Goal: Transaction & Acquisition: Purchase product/service

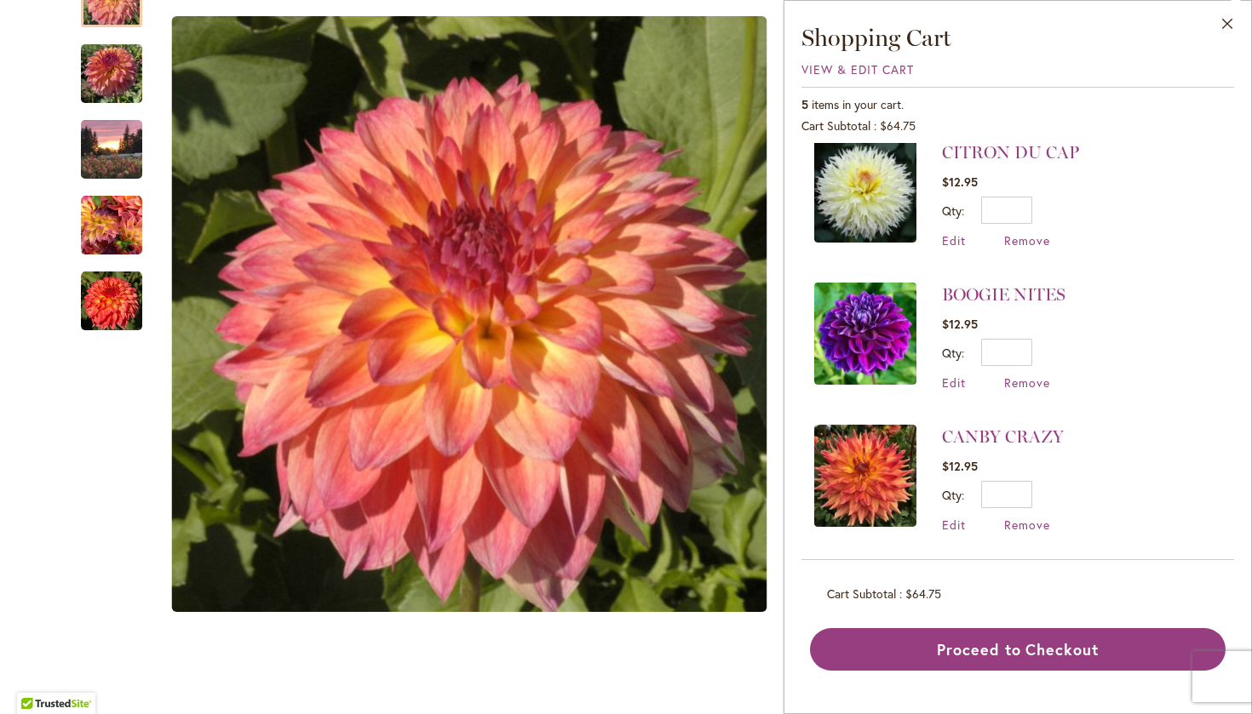
scroll to position [299, 0]
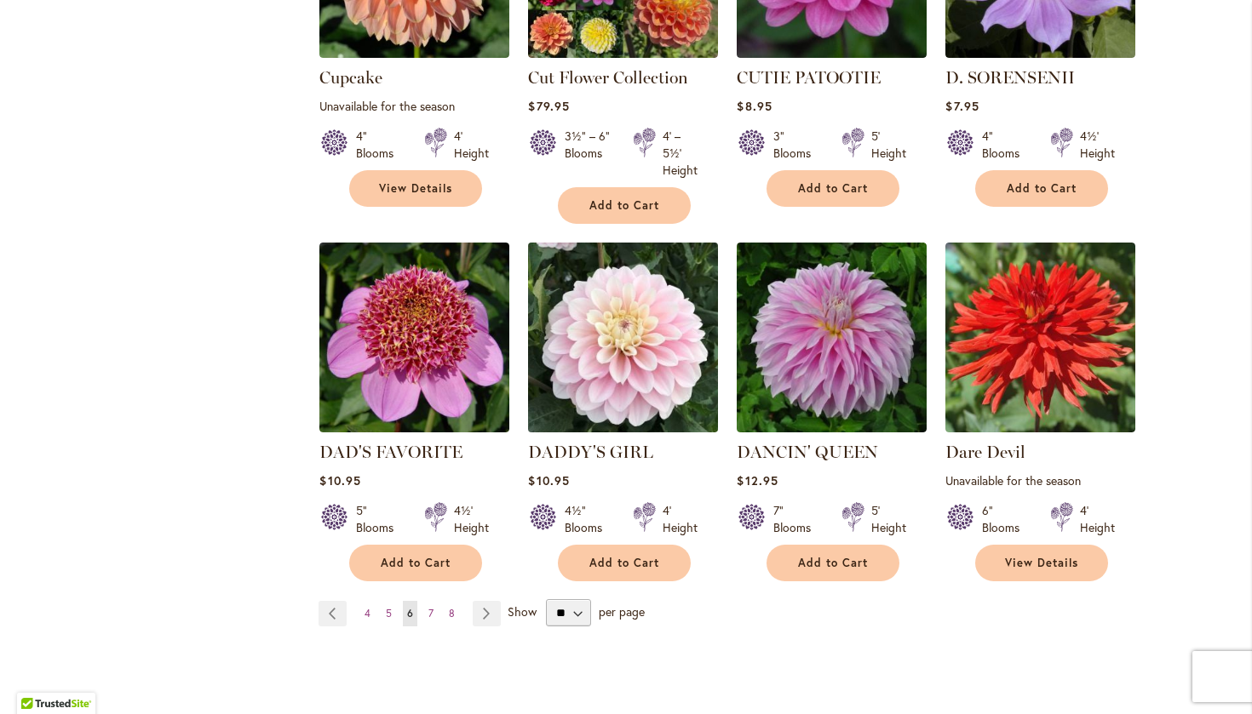
scroll to position [1499, 0]
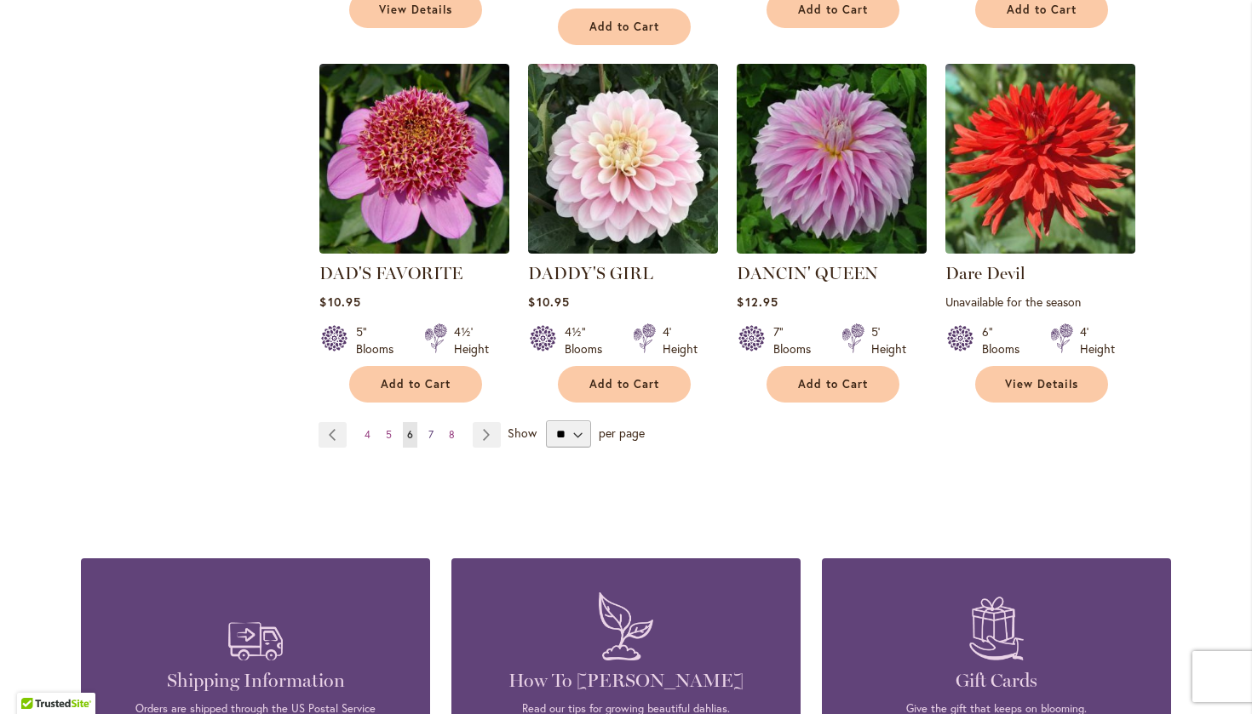
click at [434, 422] on link "Page 7" at bounding box center [431, 435] width 14 height 26
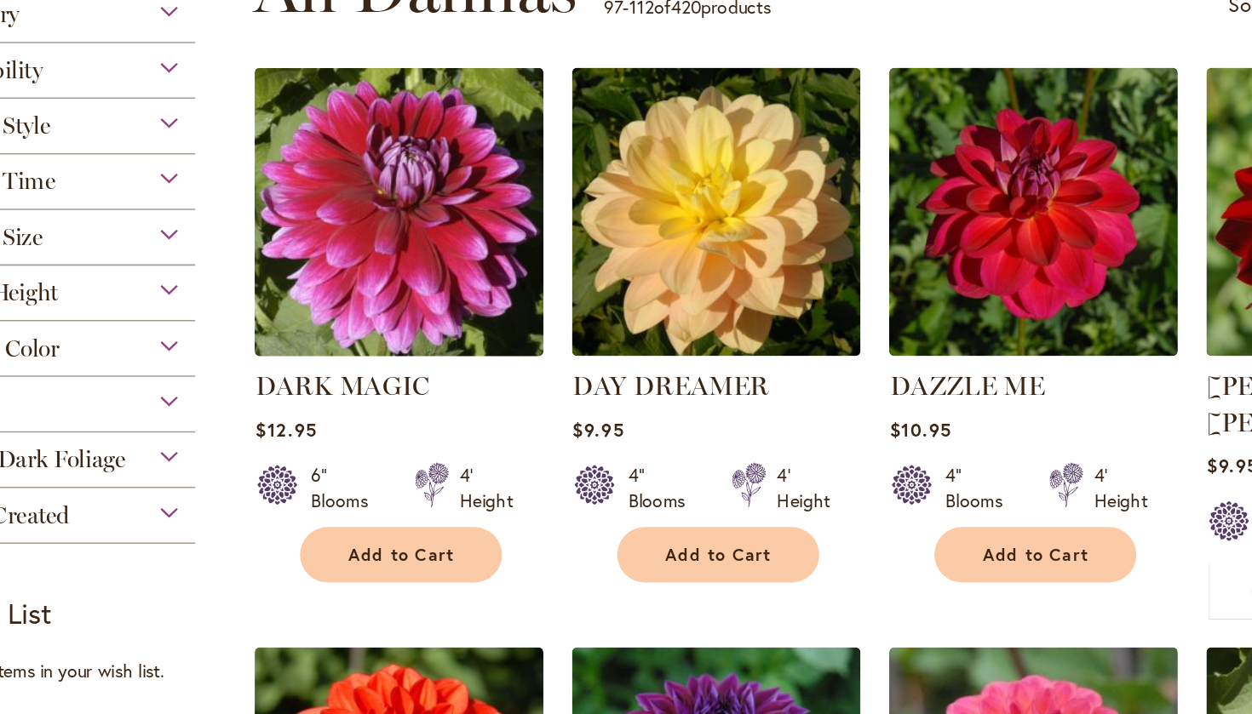
scroll to position [222, 0]
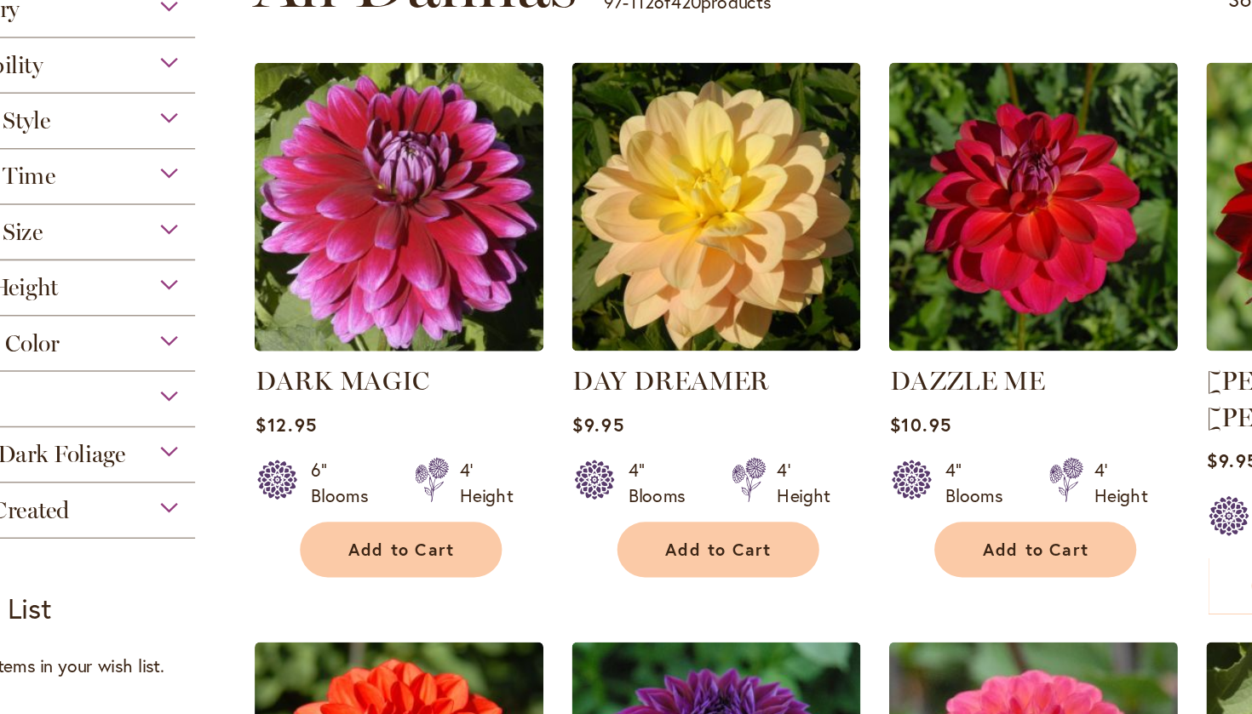
click at [315, 198] on img at bounding box center [414, 297] width 199 height 199
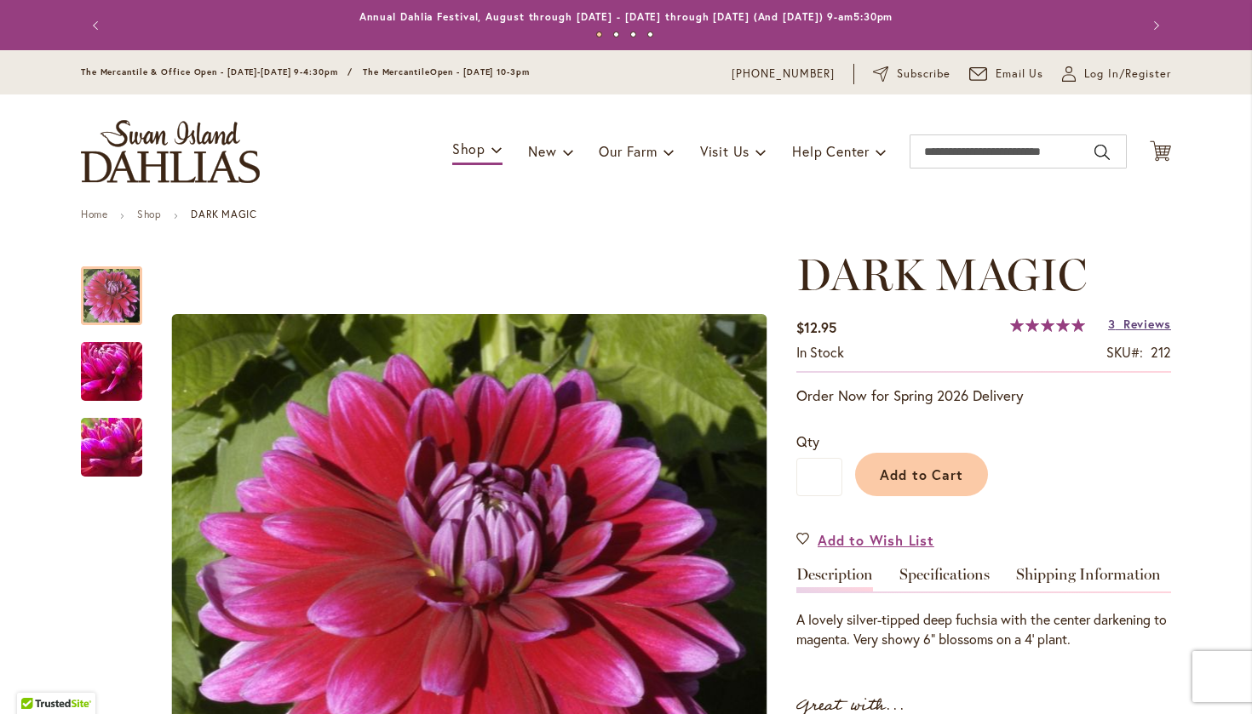
click at [1126, 324] on span "Reviews" at bounding box center [1147, 324] width 48 height 16
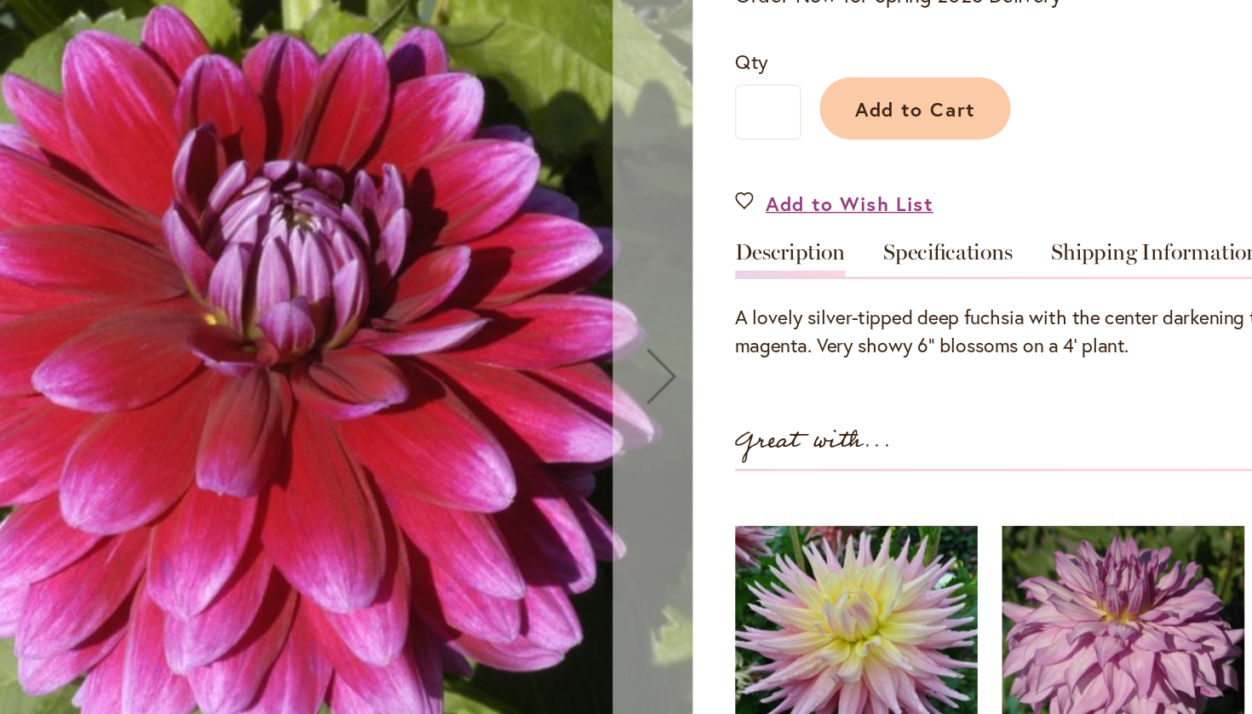
scroll to position [289, 0]
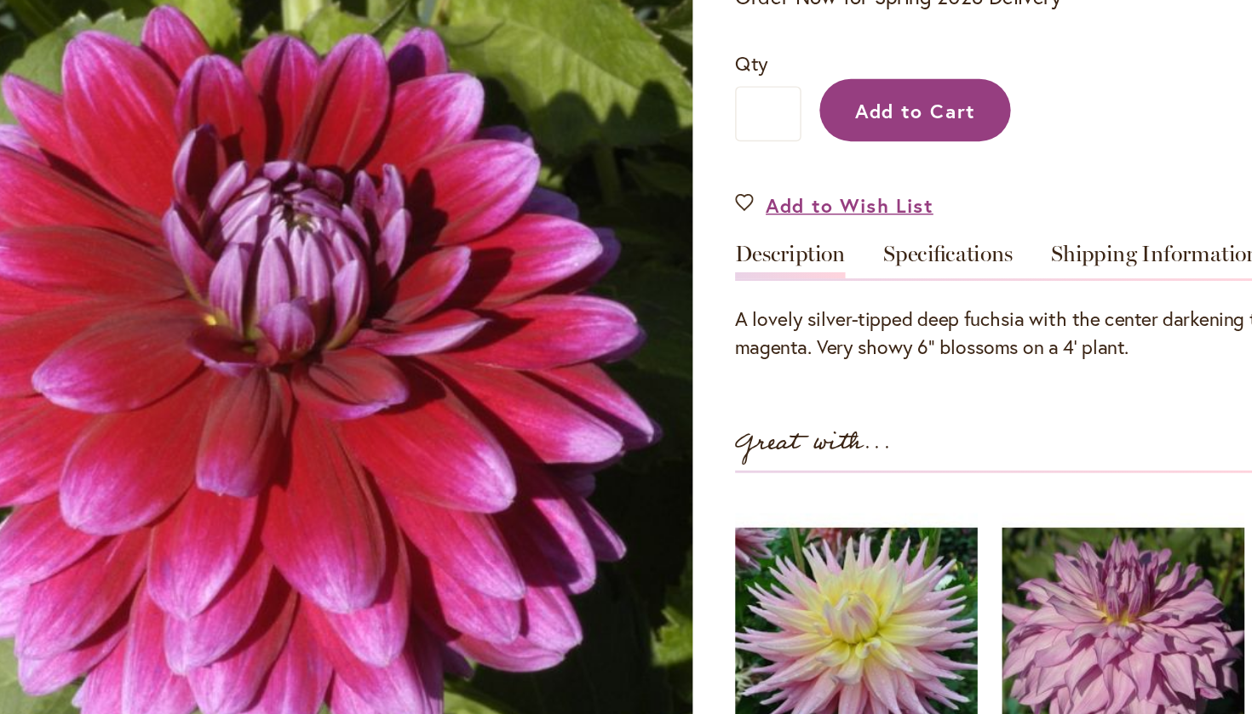
click at [880, 177] on span "Add to Cart" at bounding box center [922, 186] width 84 height 18
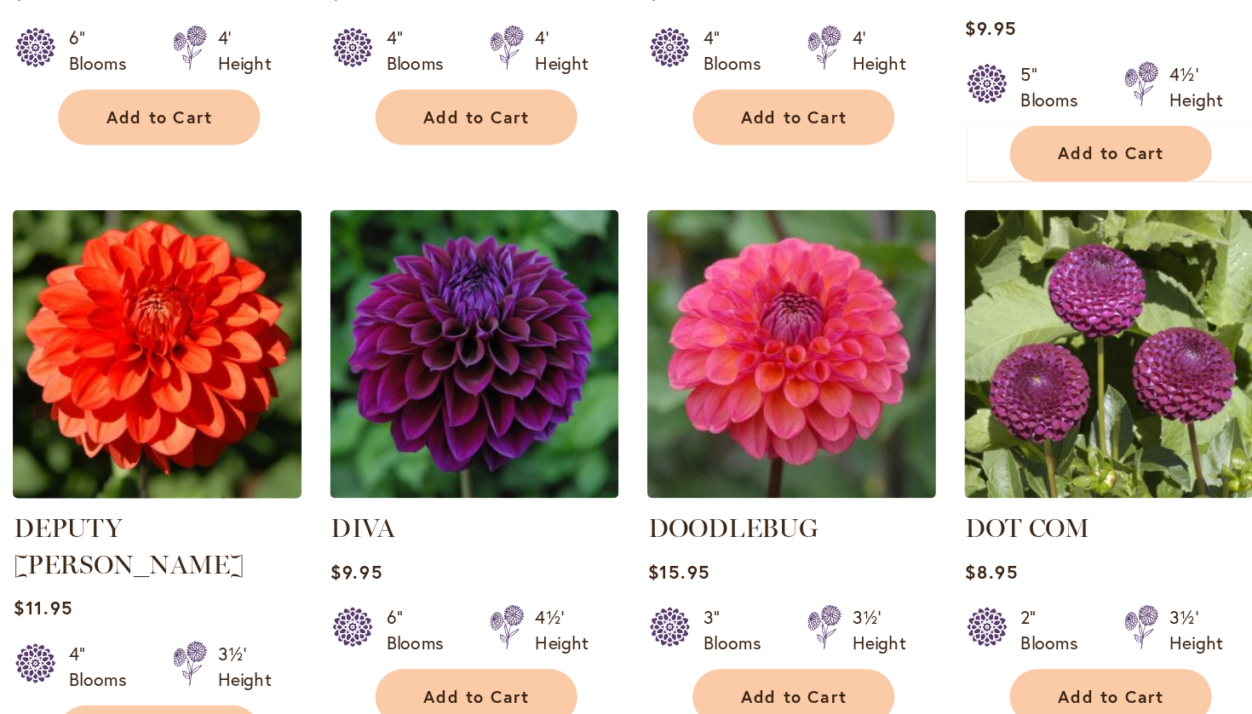
scroll to position [518, 0]
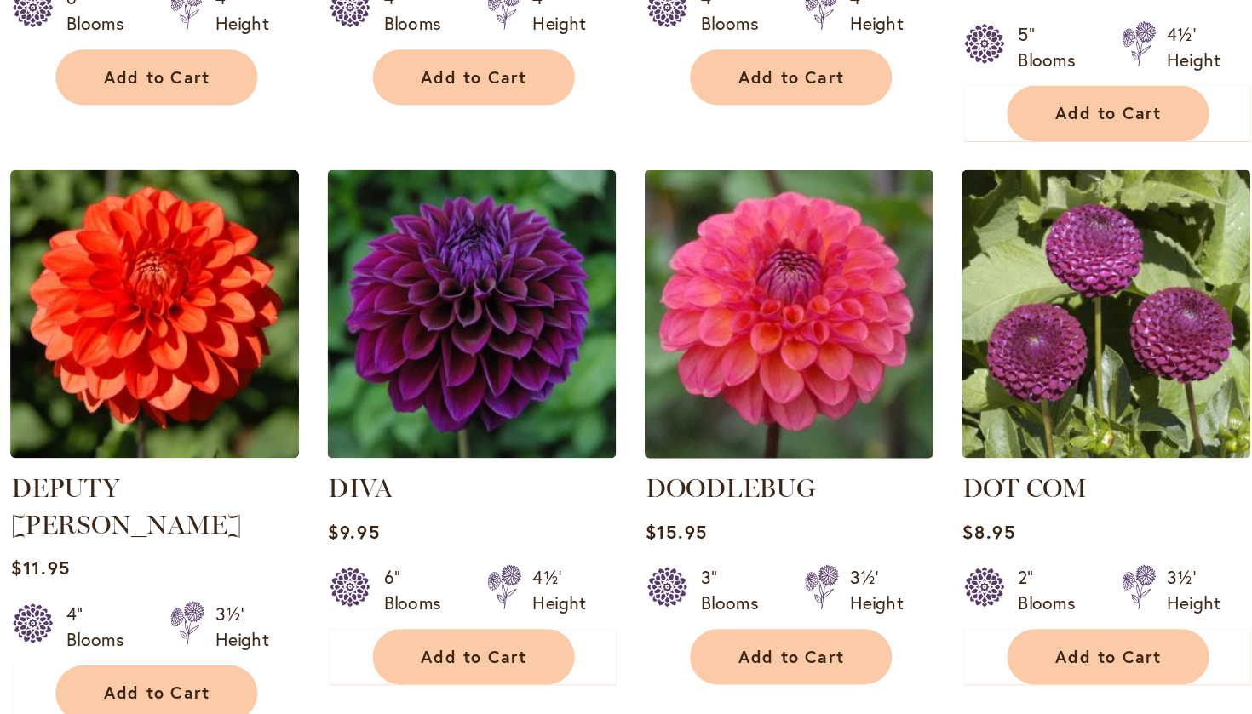
click at [732, 284] on img at bounding box center [831, 383] width 199 height 199
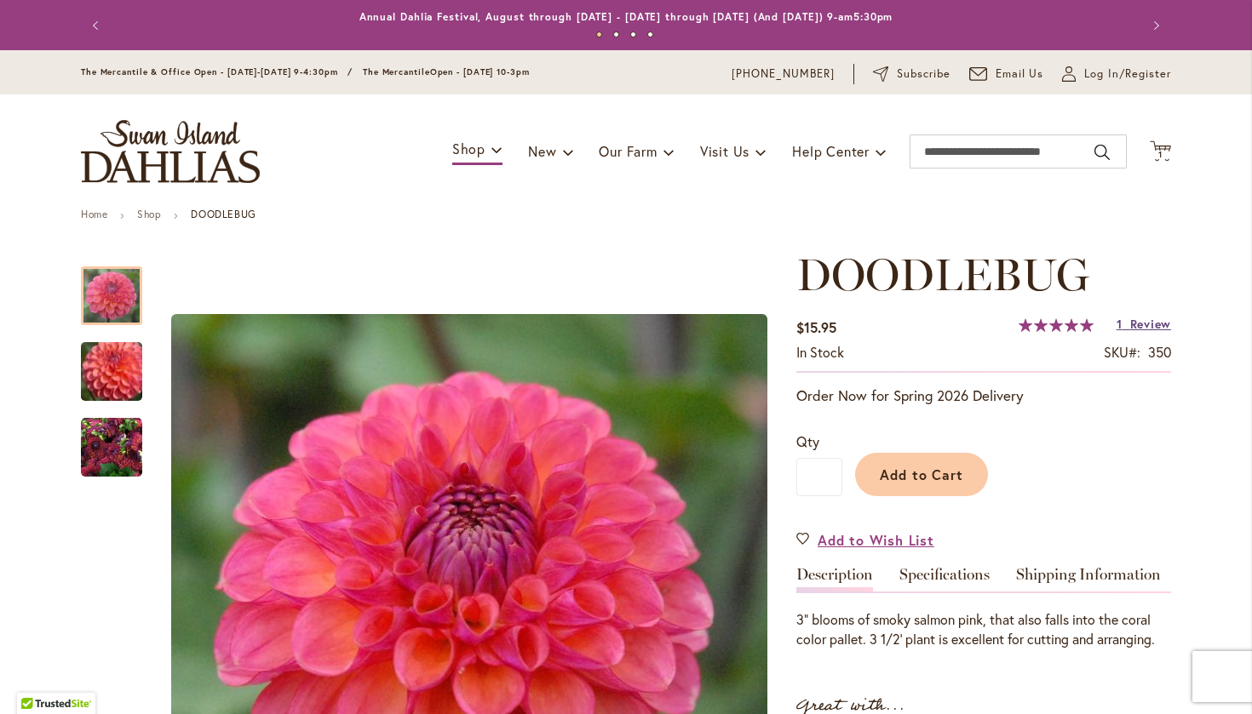
click at [1127, 328] on link "1 Review" at bounding box center [1143, 324] width 54 height 16
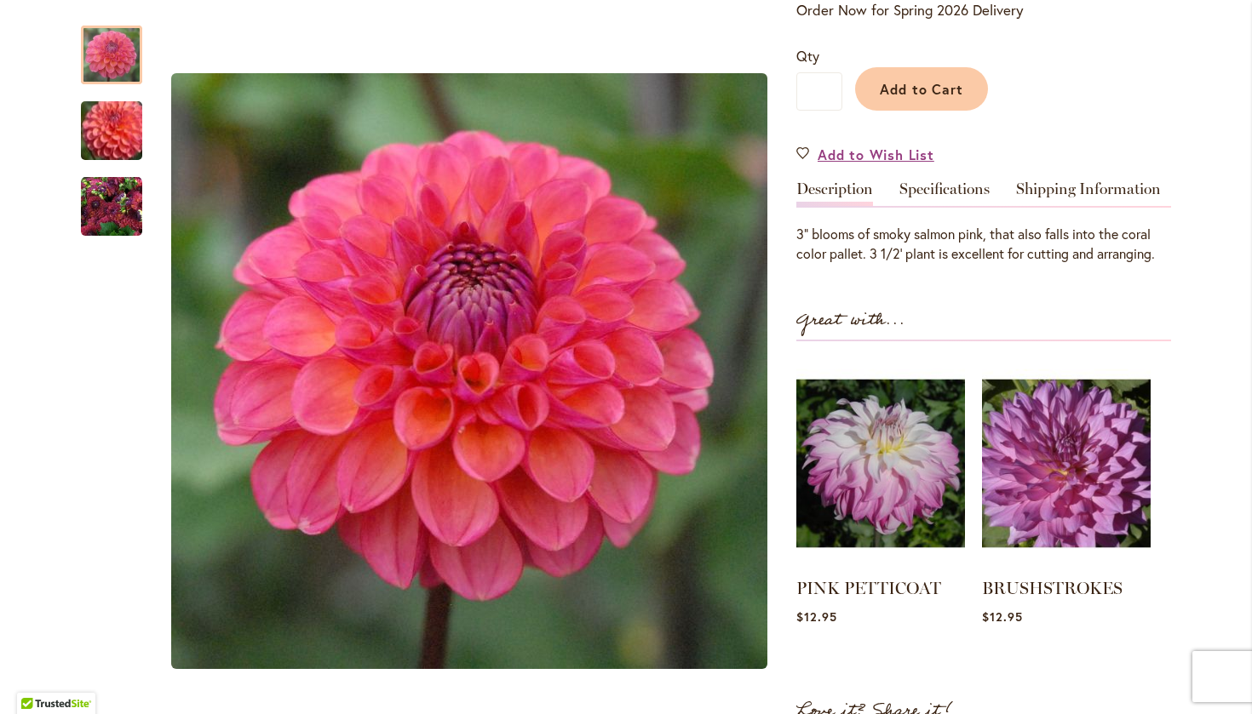
scroll to position [384, 0]
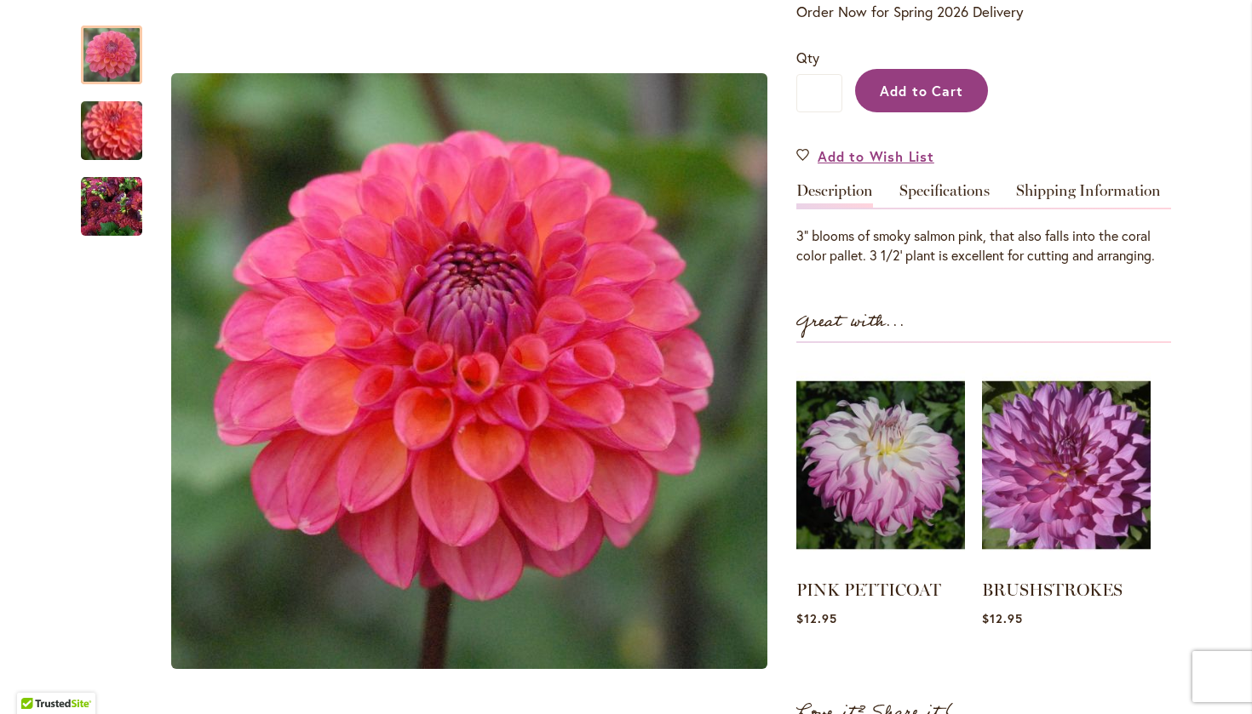
click at [958, 99] on button "Add to Cart" at bounding box center [921, 90] width 133 height 43
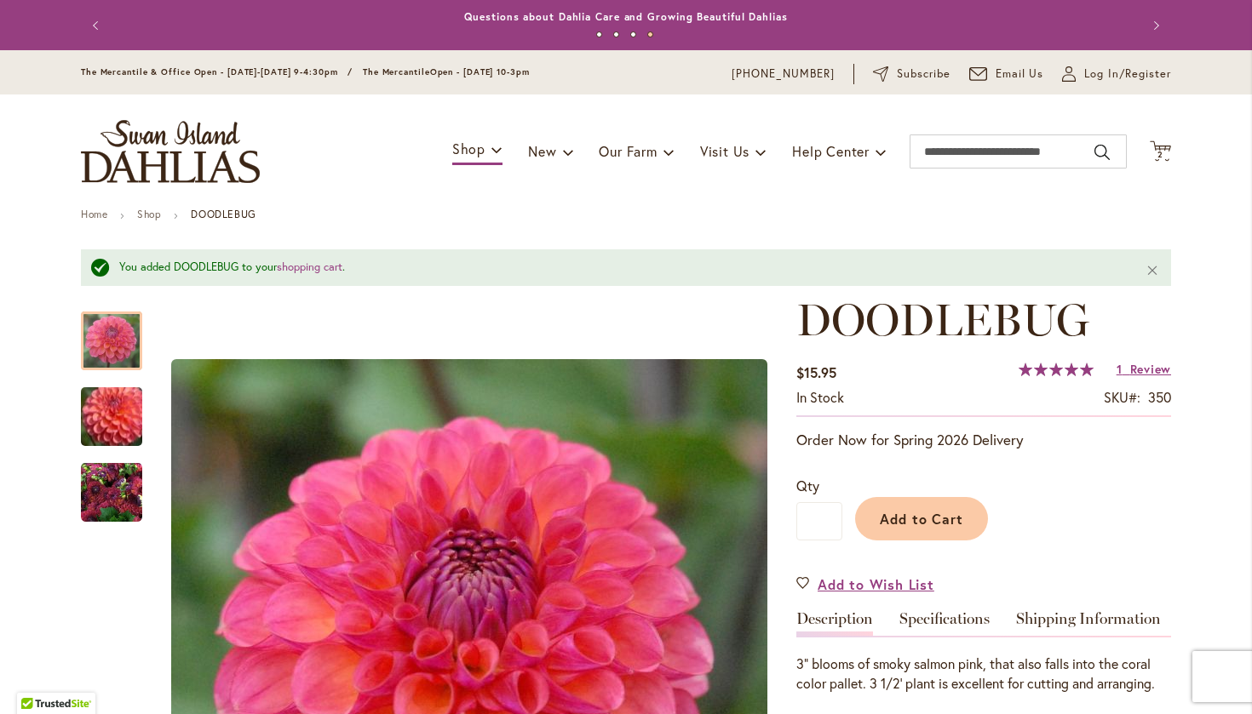
scroll to position [0, 0]
click at [1154, 153] on span "2 2 items" at bounding box center [1160, 155] width 17 height 9
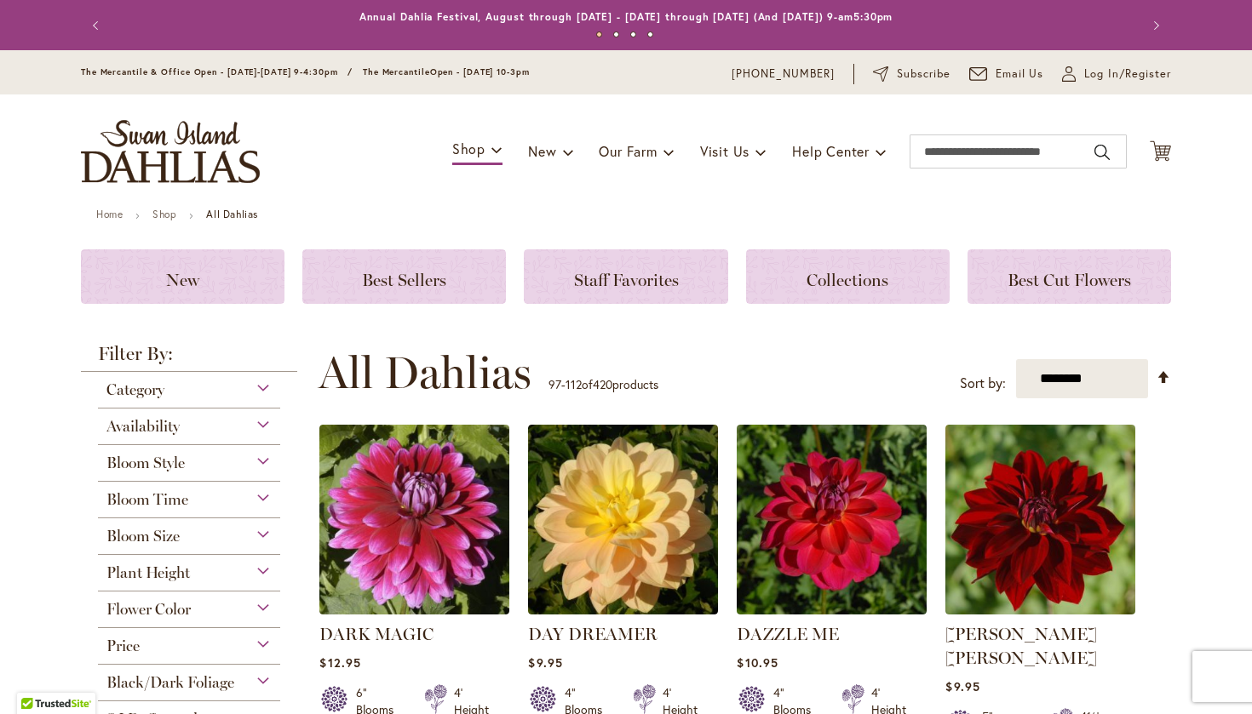
scroll to position [177, 312]
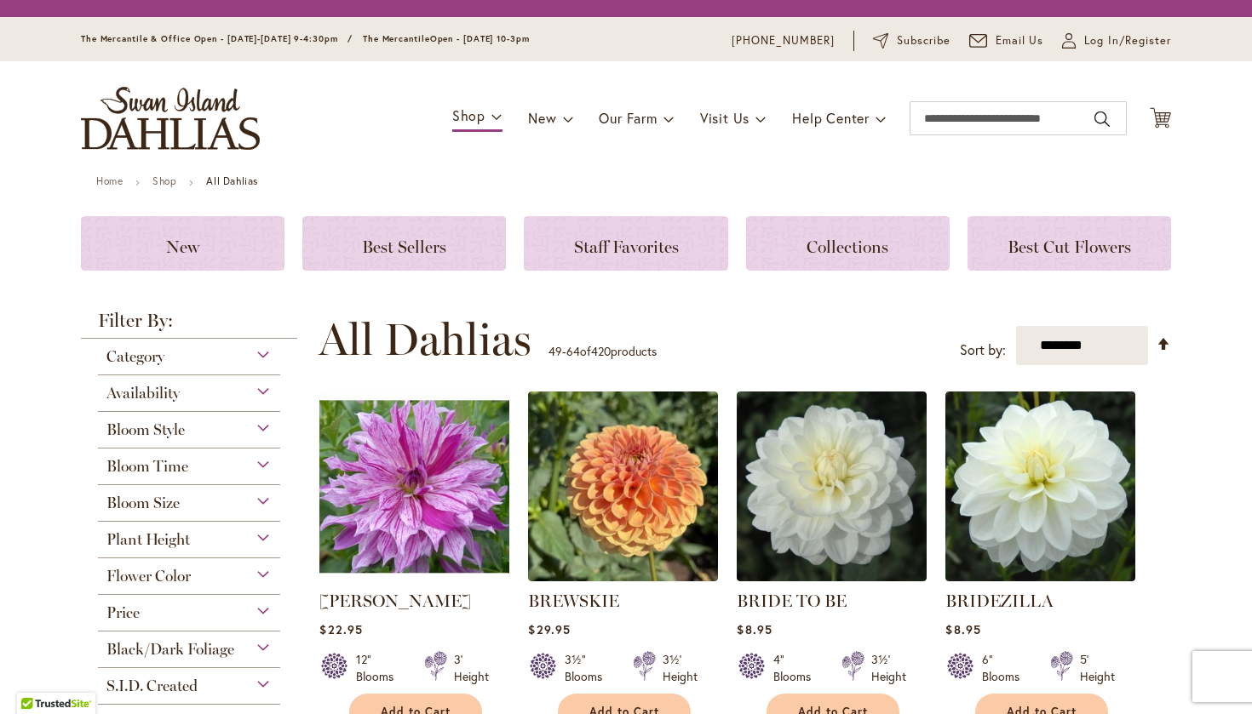
scroll to position [89, 189]
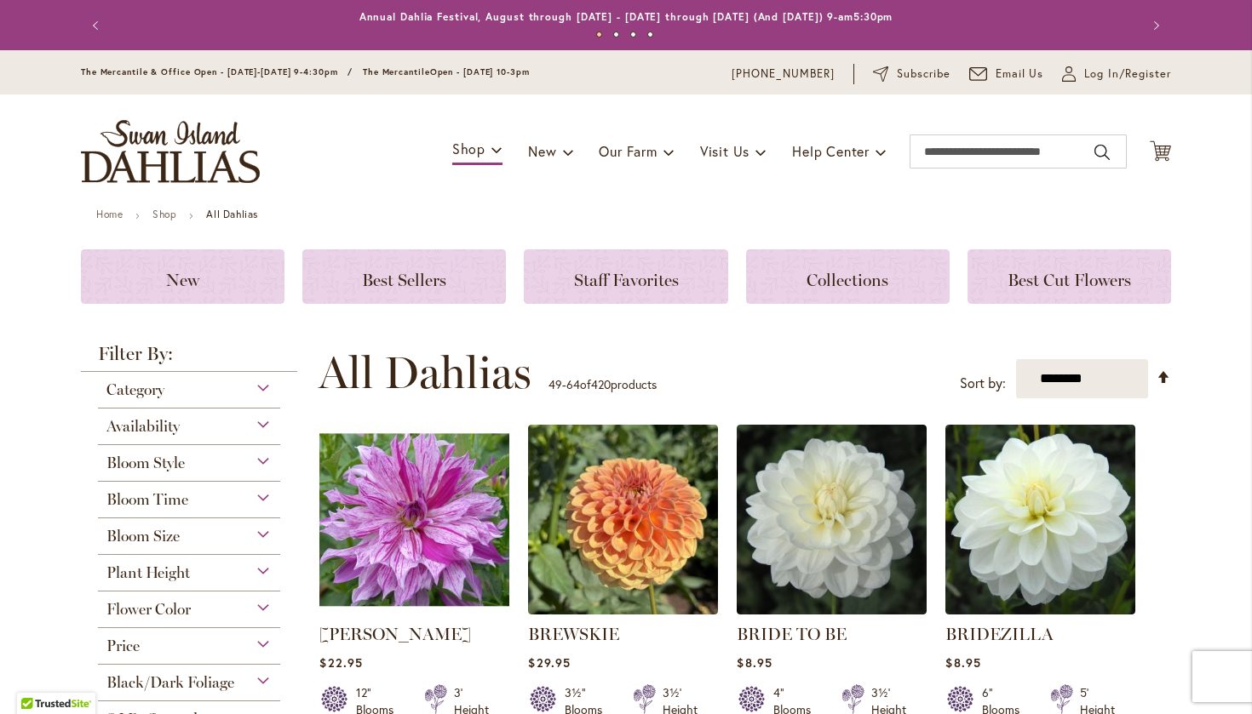
scroll to position [1, 0]
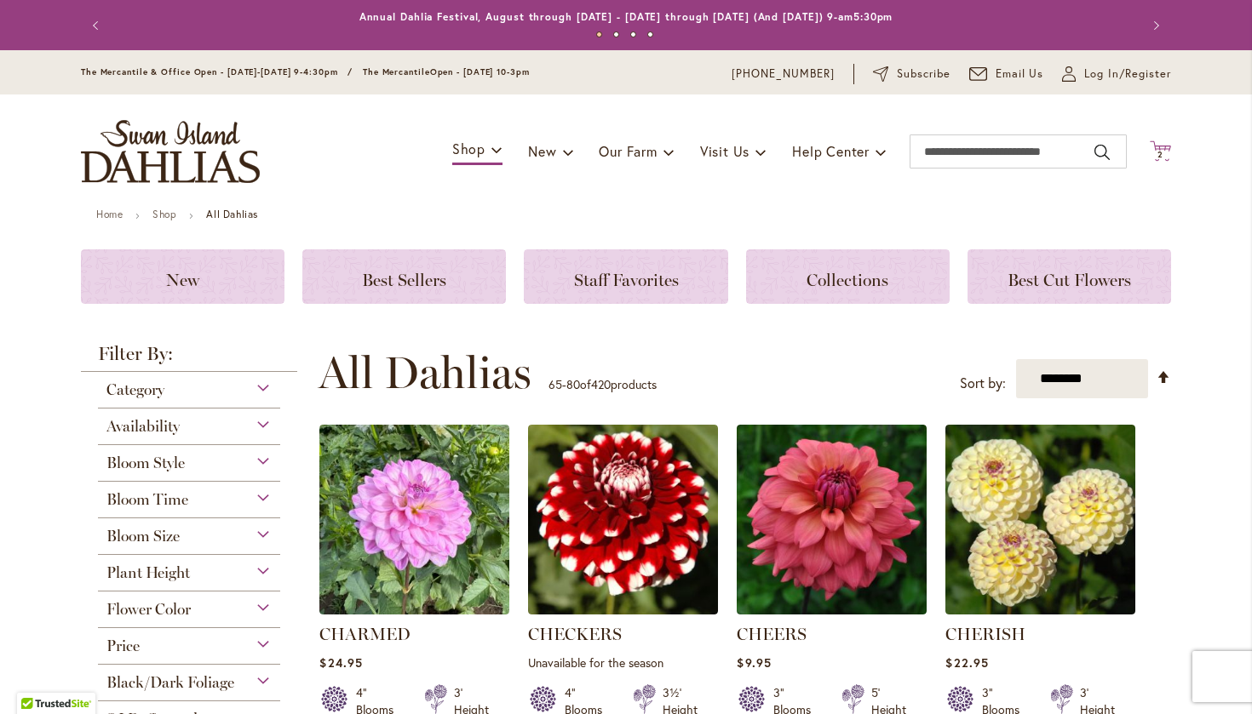
click at [1156, 151] on span "2 2 items" at bounding box center [1160, 155] width 17 height 9
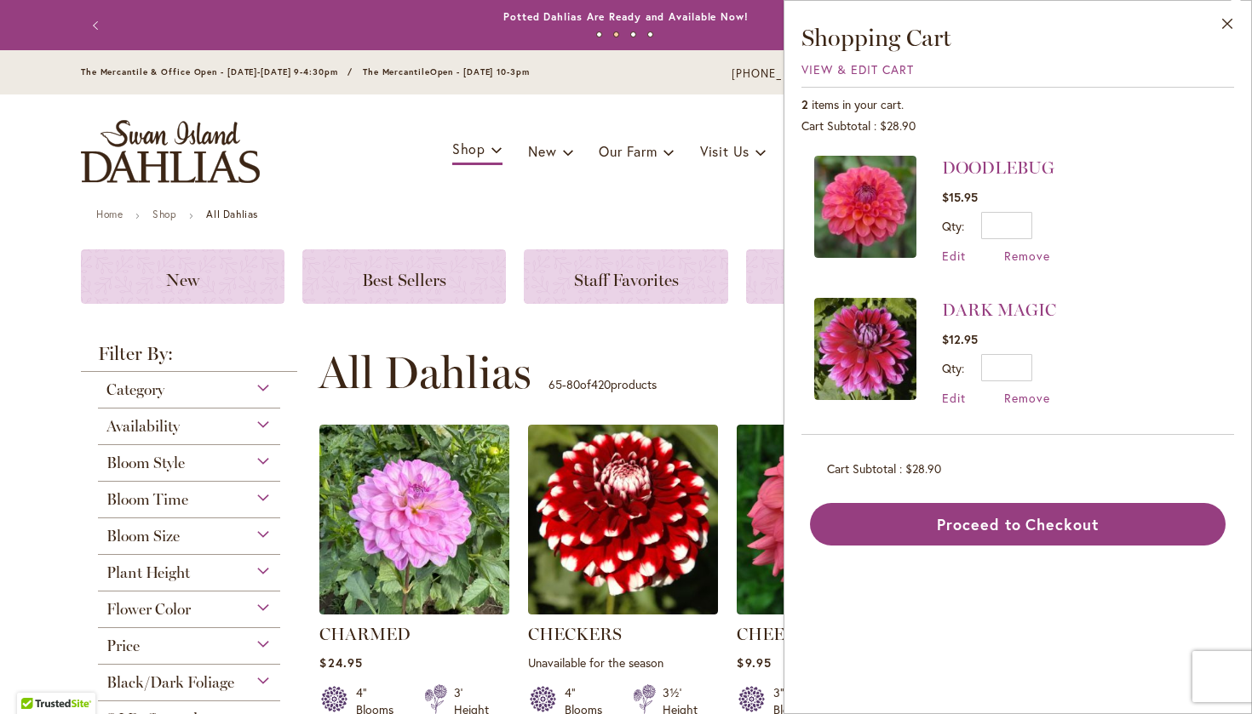
click at [755, 123] on div "Toggle Nav Shop Dahlia Tubers Collections Fresh Cut Dahlias Gardening Supplies …" at bounding box center [626, 152] width 1124 height 114
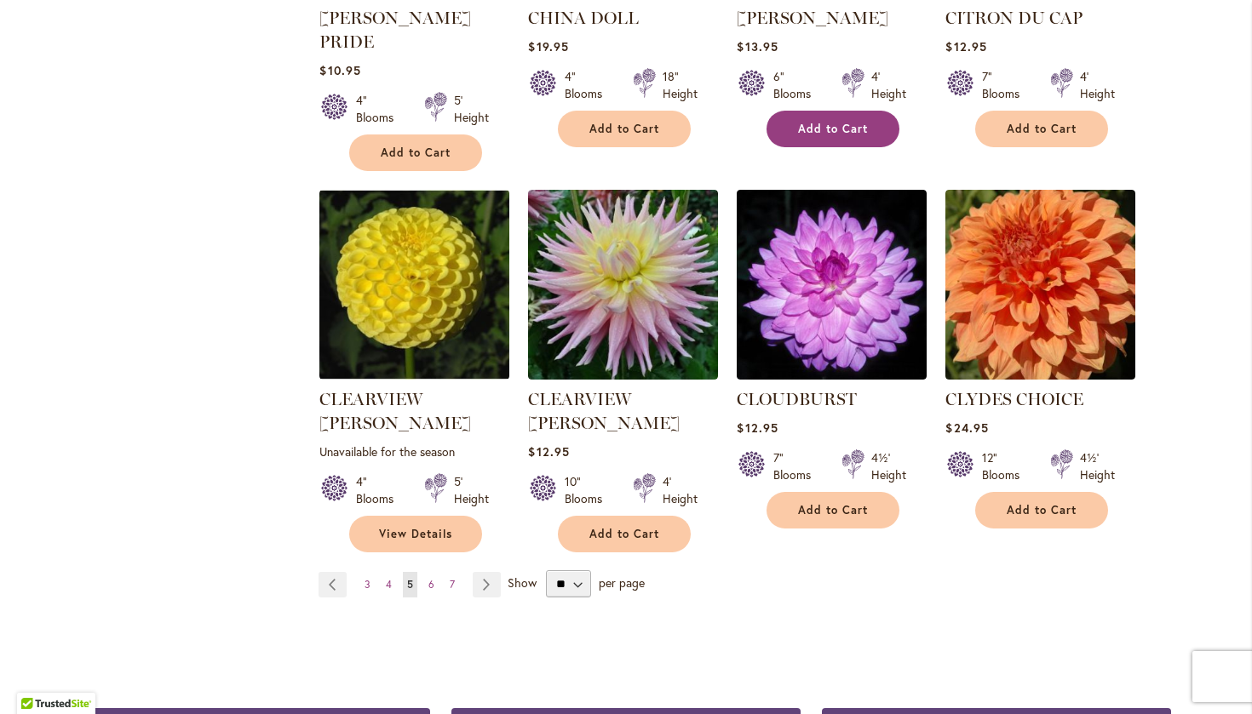
scroll to position [1362, 0]
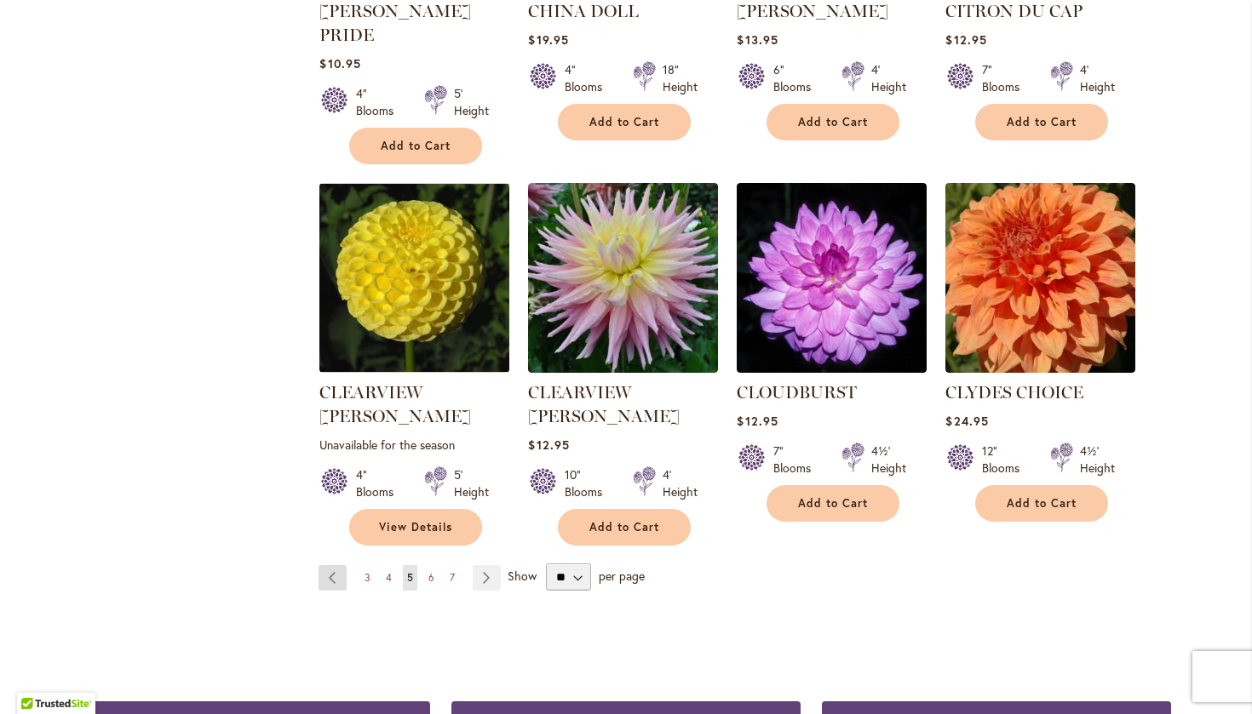
click at [330, 565] on link "Page Previous" at bounding box center [332, 578] width 28 height 26
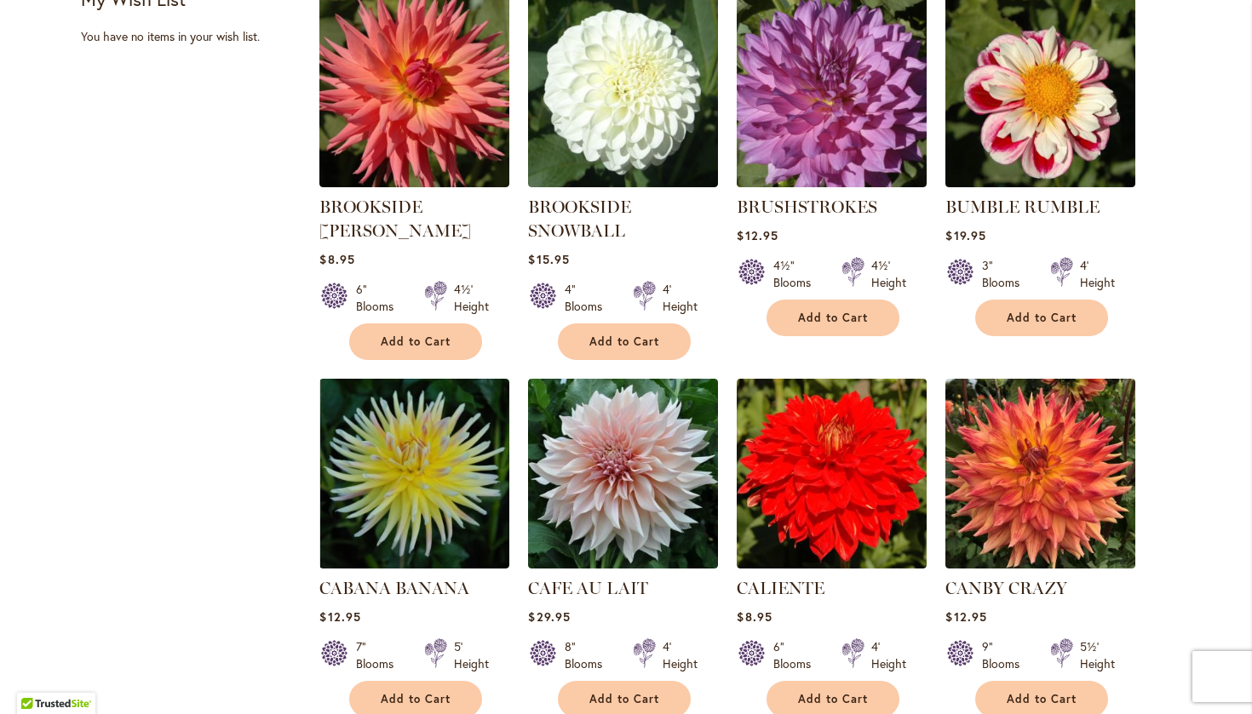
scroll to position [789, 0]
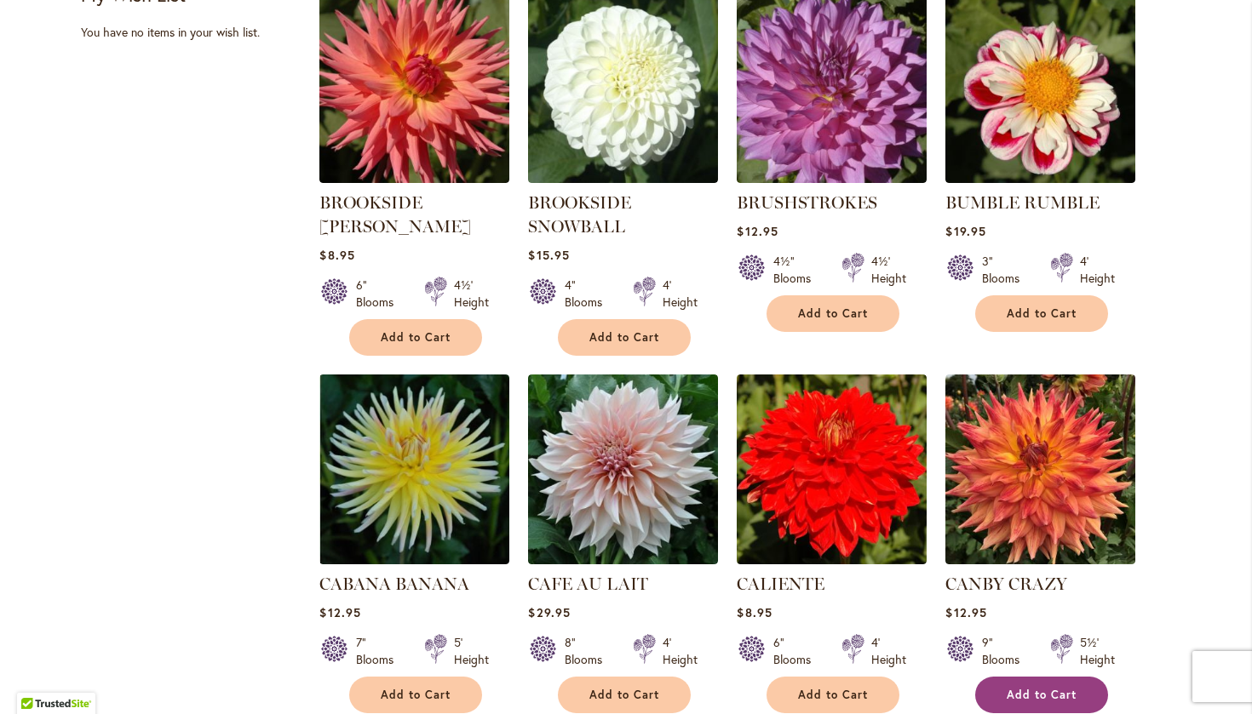
click at [1013, 688] on span "Add to Cart" at bounding box center [1041, 695] width 70 height 14
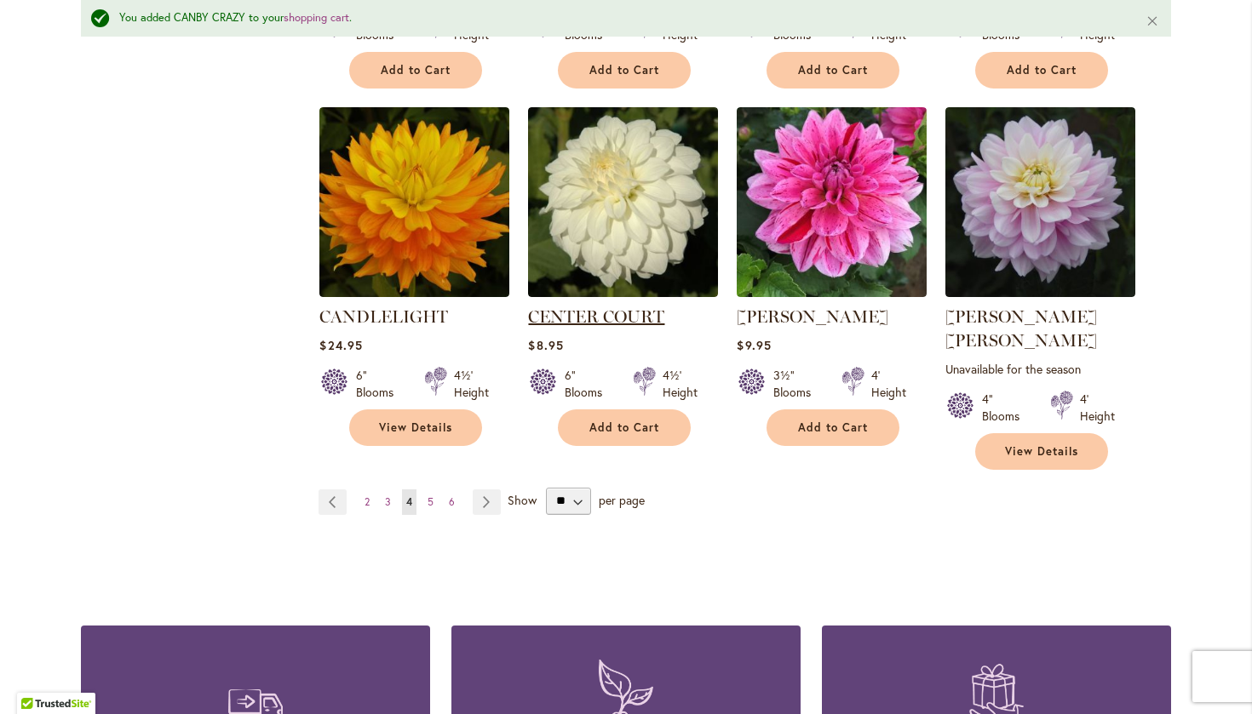
scroll to position [1469, 0]
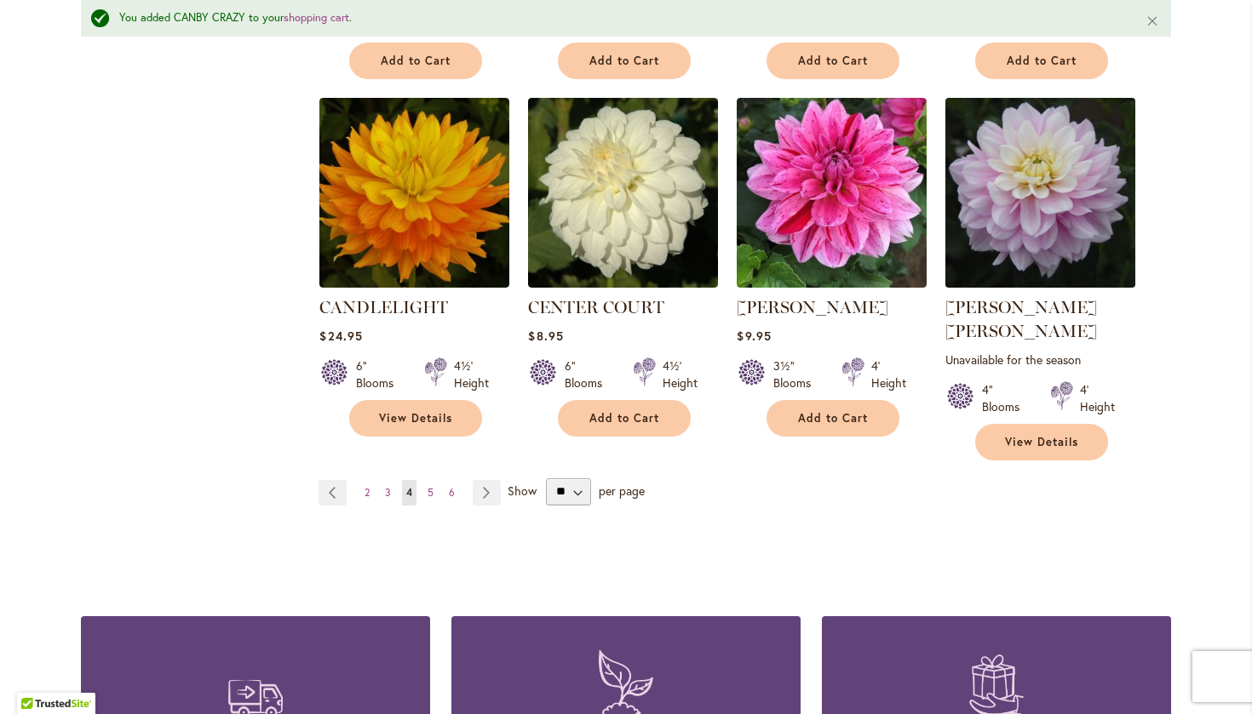
click at [1000, 210] on img at bounding box center [1040, 192] width 199 height 199
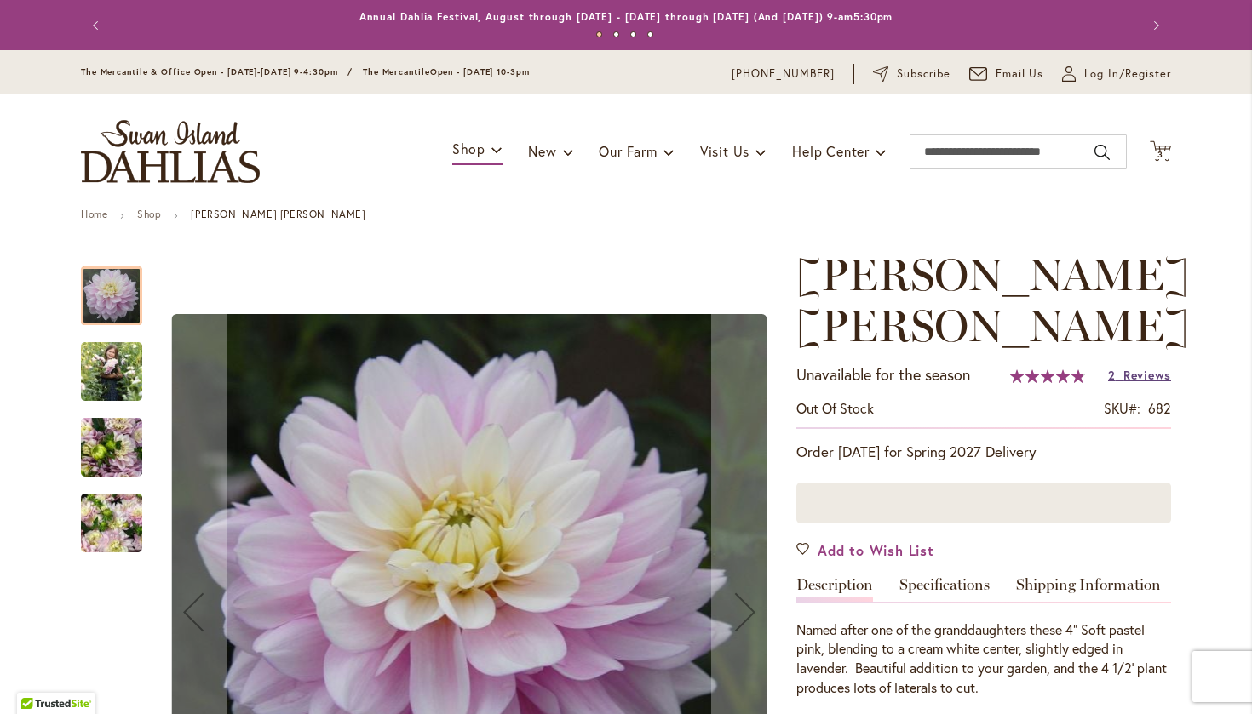
click at [1133, 367] on span "Reviews" at bounding box center [1147, 375] width 48 height 16
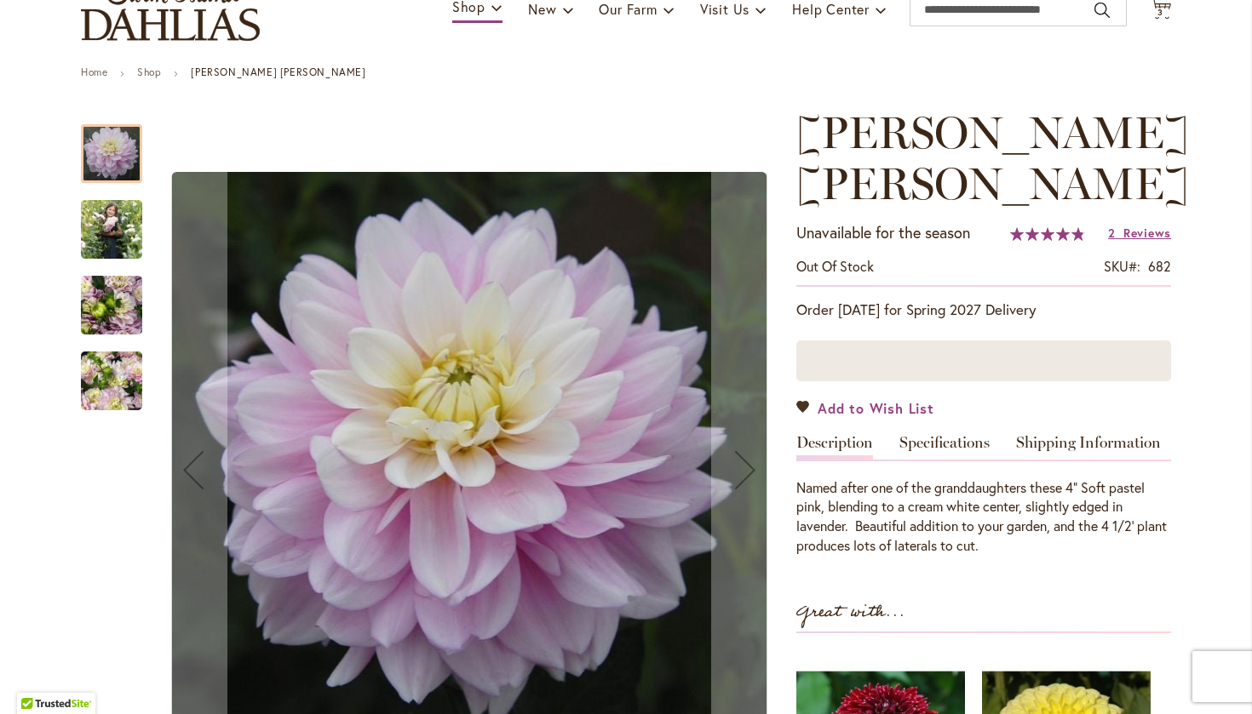
scroll to position [141, 0]
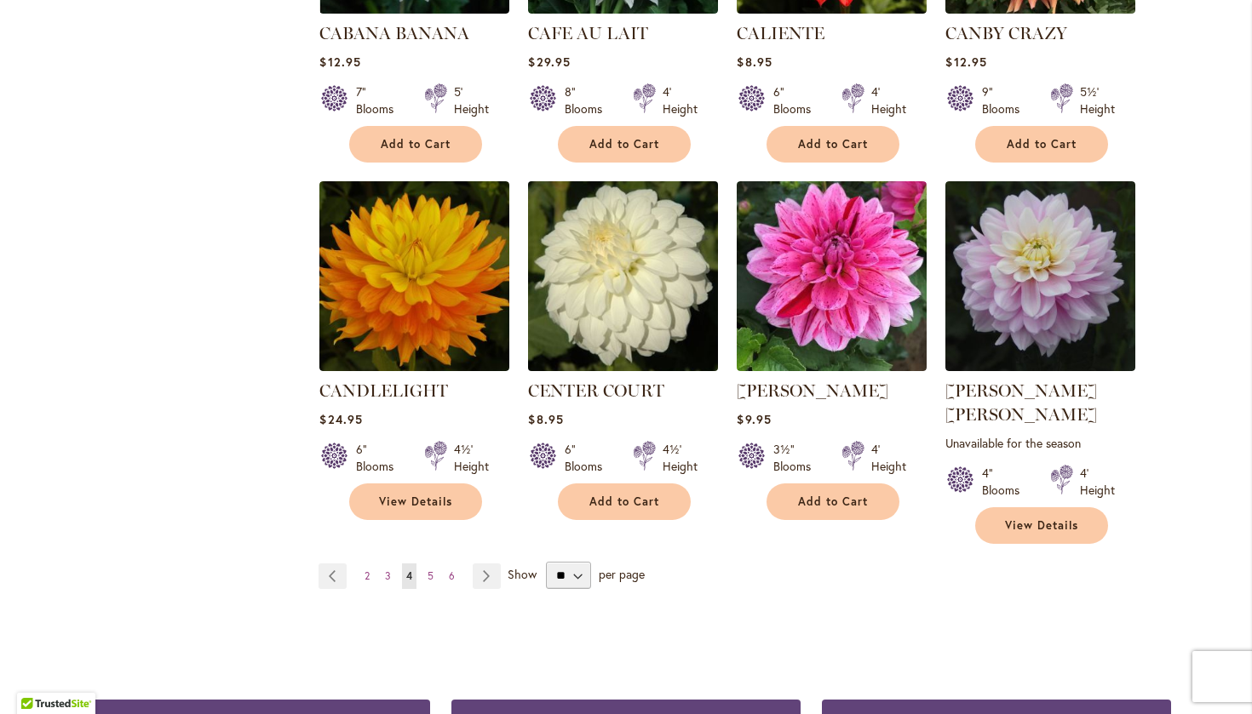
scroll to position [1415, 0]
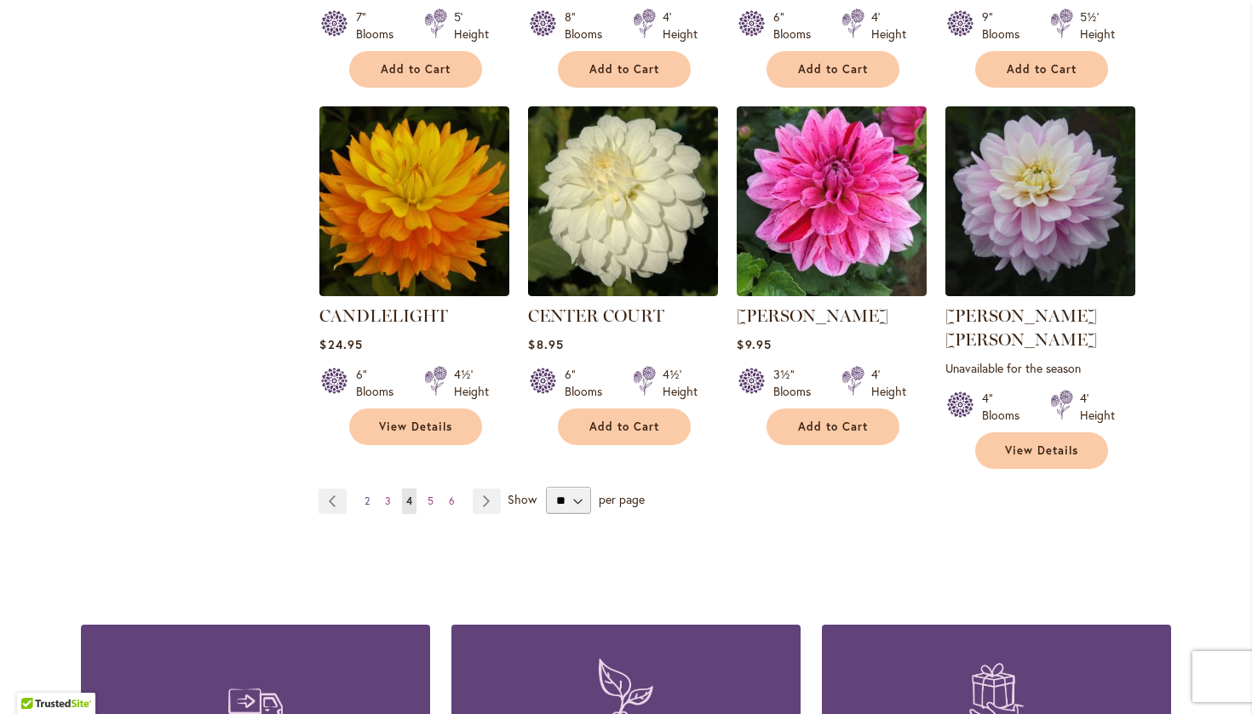
click at [370, 495] on span "2" at bounding box center [366, 501] width 5 height 13
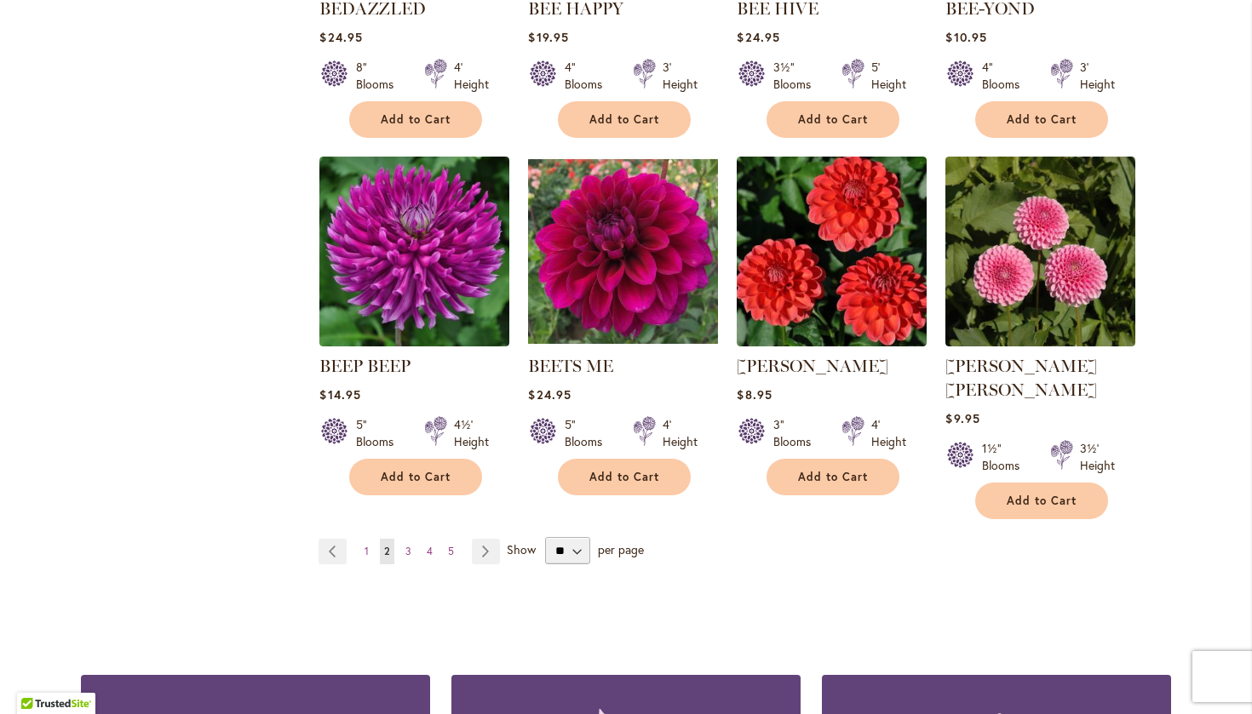
scroll to position [1362, 0]
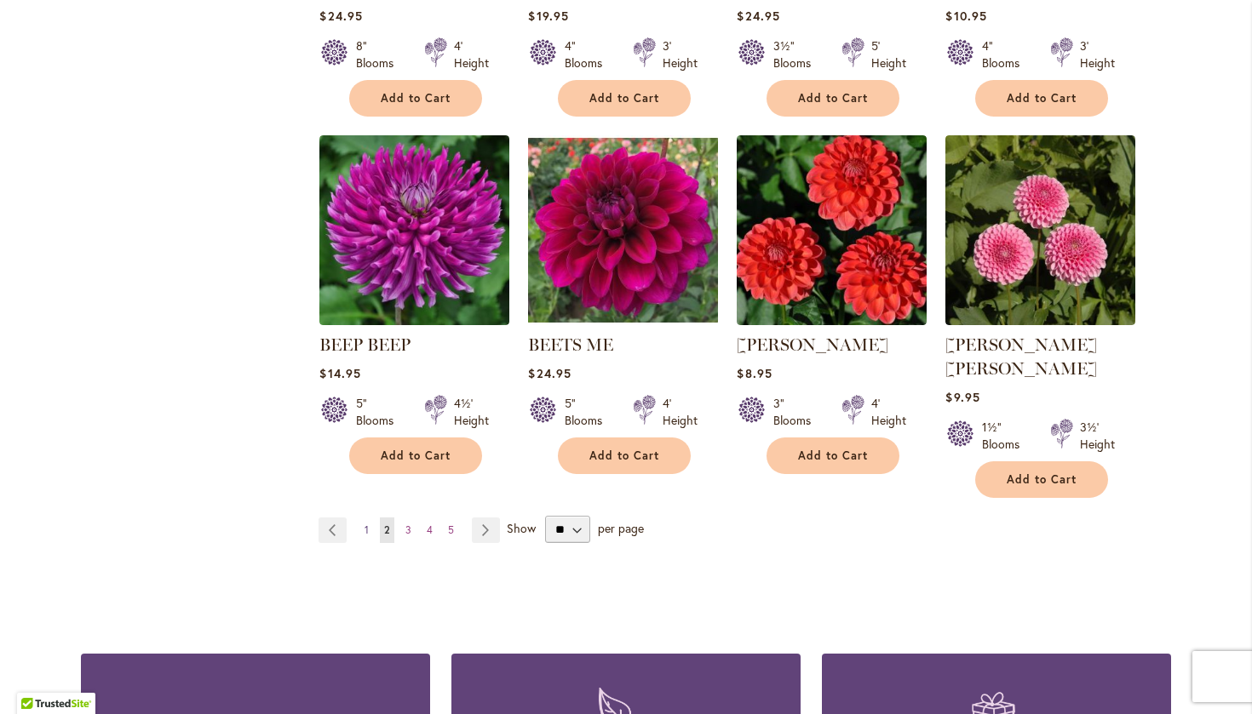
click at [367, 524] on span "1" at bounding box center [366, 530] width 4 height 13
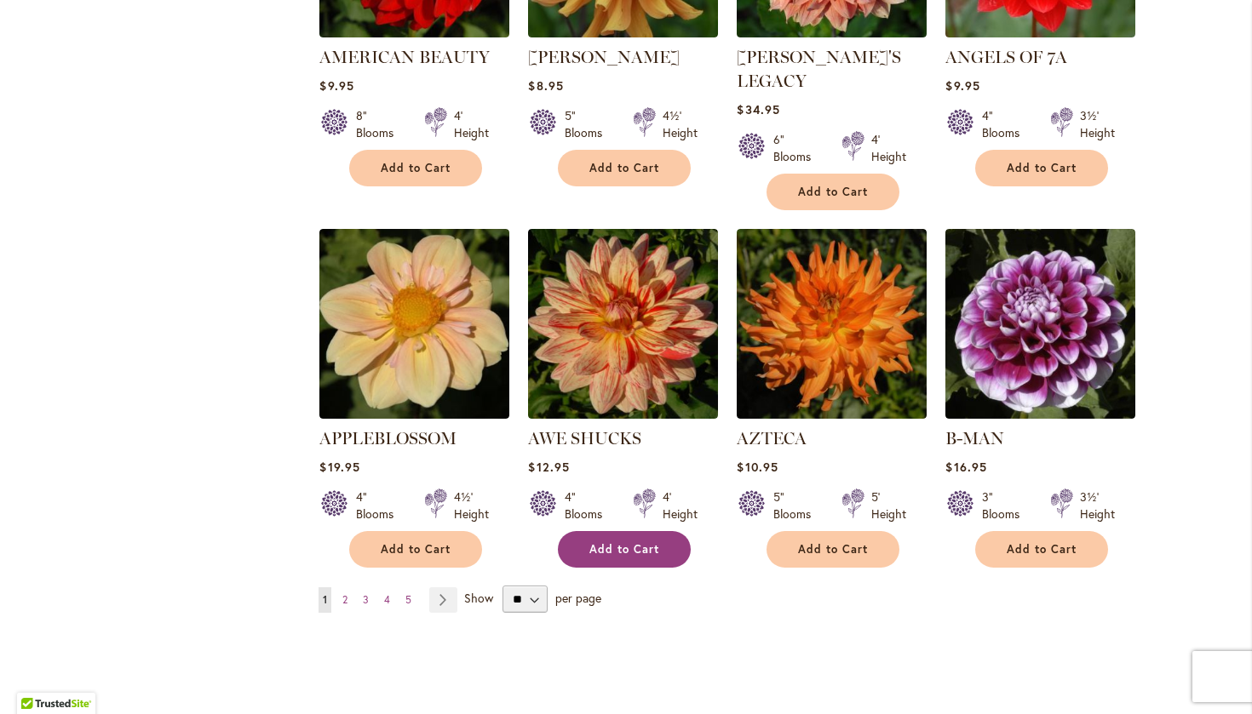
scroll to position [1438, 0]
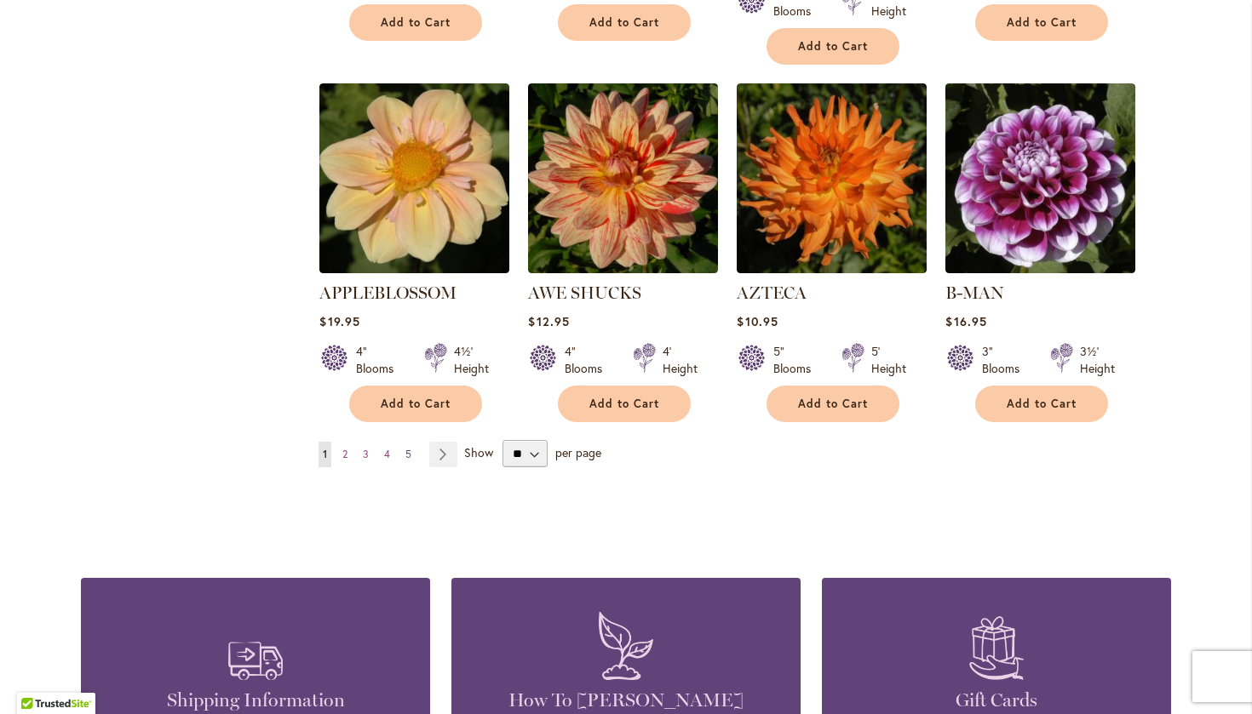
click at [411, 448] on span "5" at bounding box center [408, 454] width 6 height 13
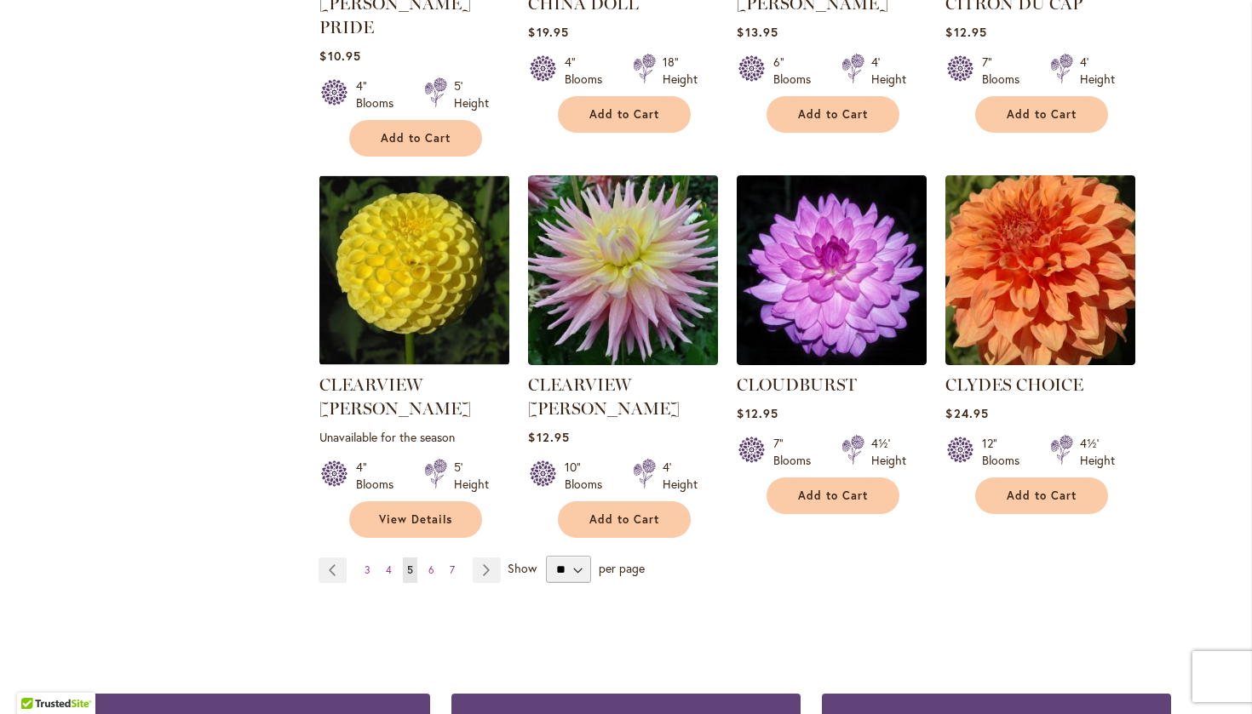
scroll to position [1384, 0]
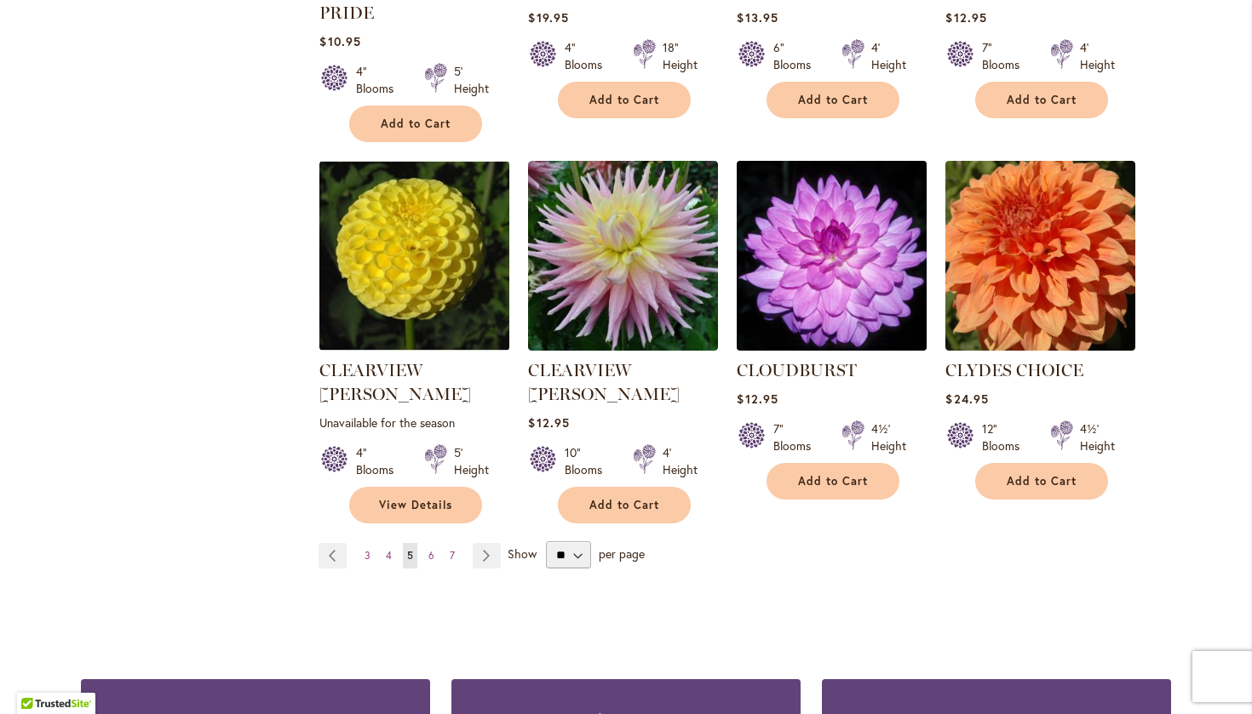
click at [836, 251] on img at bounding box center [831, 256] width 199 height 199
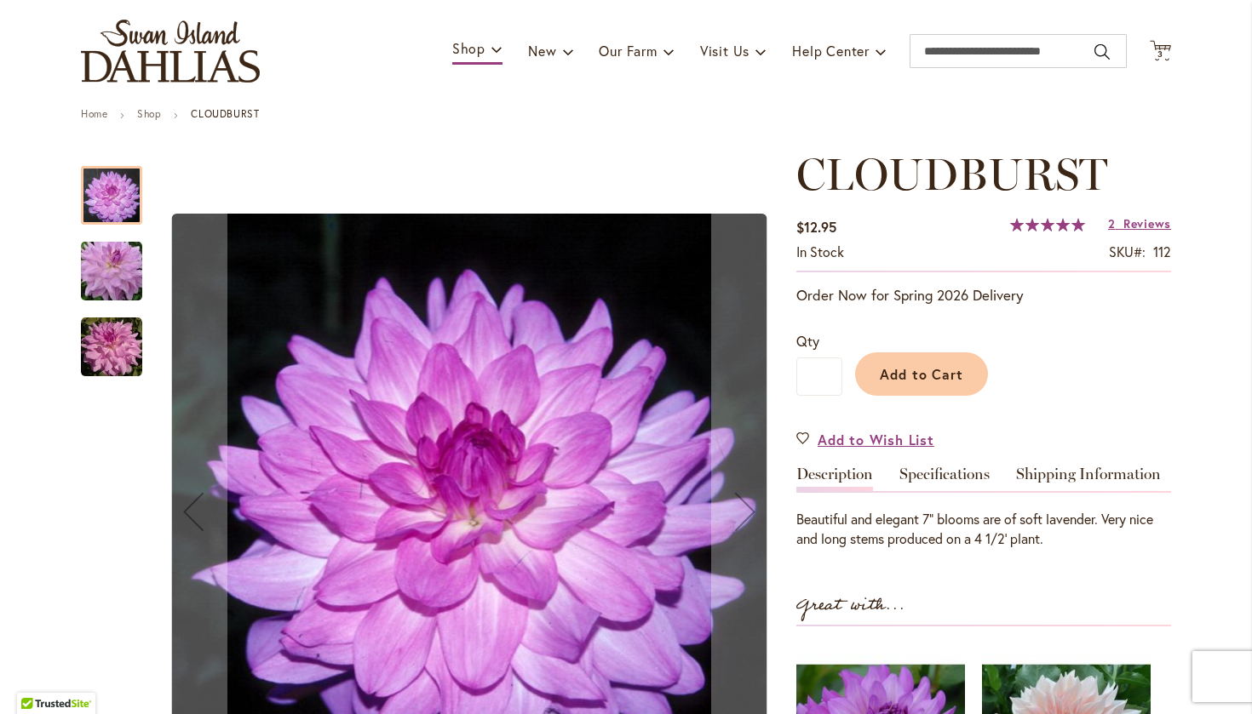
scroll to position [100, 0]
click at [1131, 220] on span "Reviews" at bounding box center [1147, 223] width 48 height 16
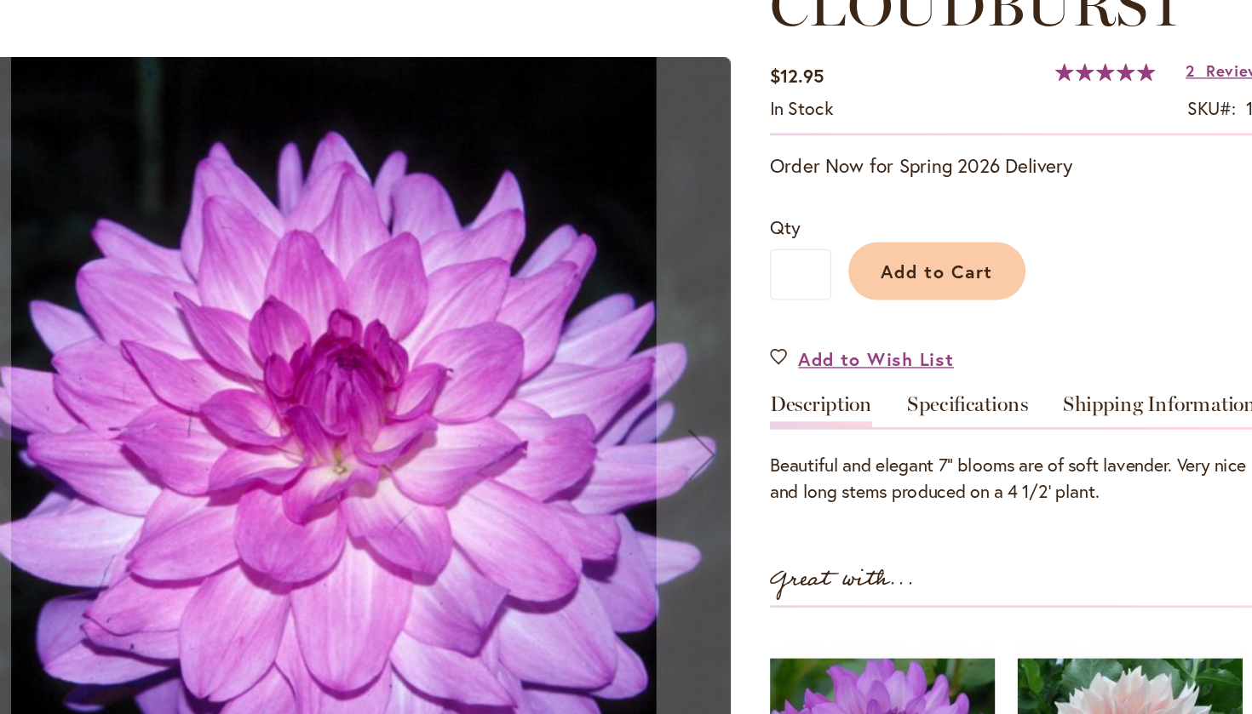
scroll to position [151, 0]
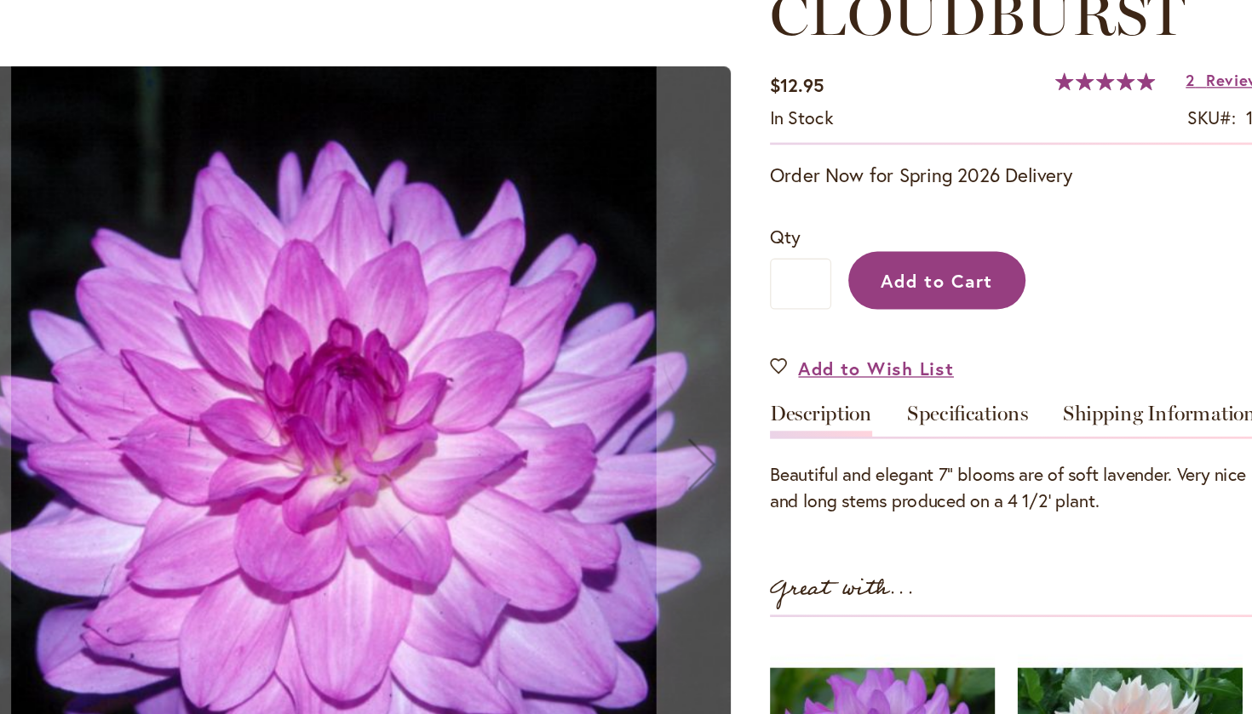
click at [855, 302] on button "Add to Cart" at bounding box center [921, 323] width 133 height 43
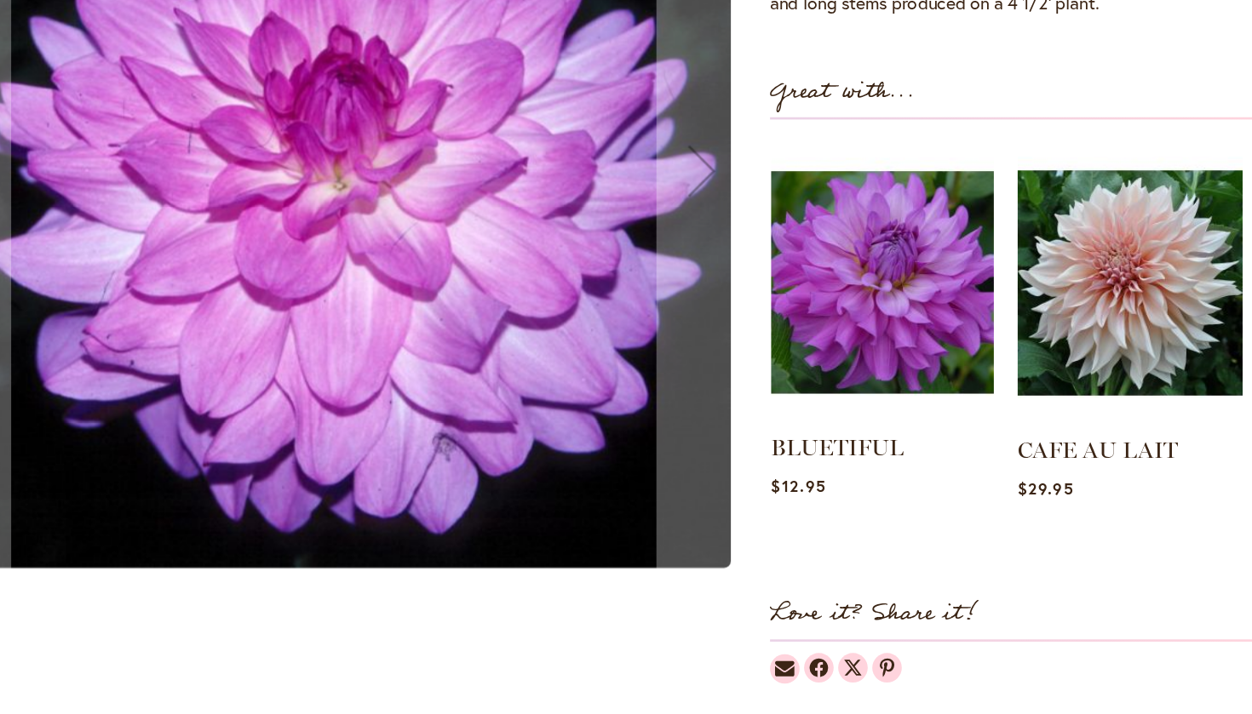
scroll to position [574, 0]
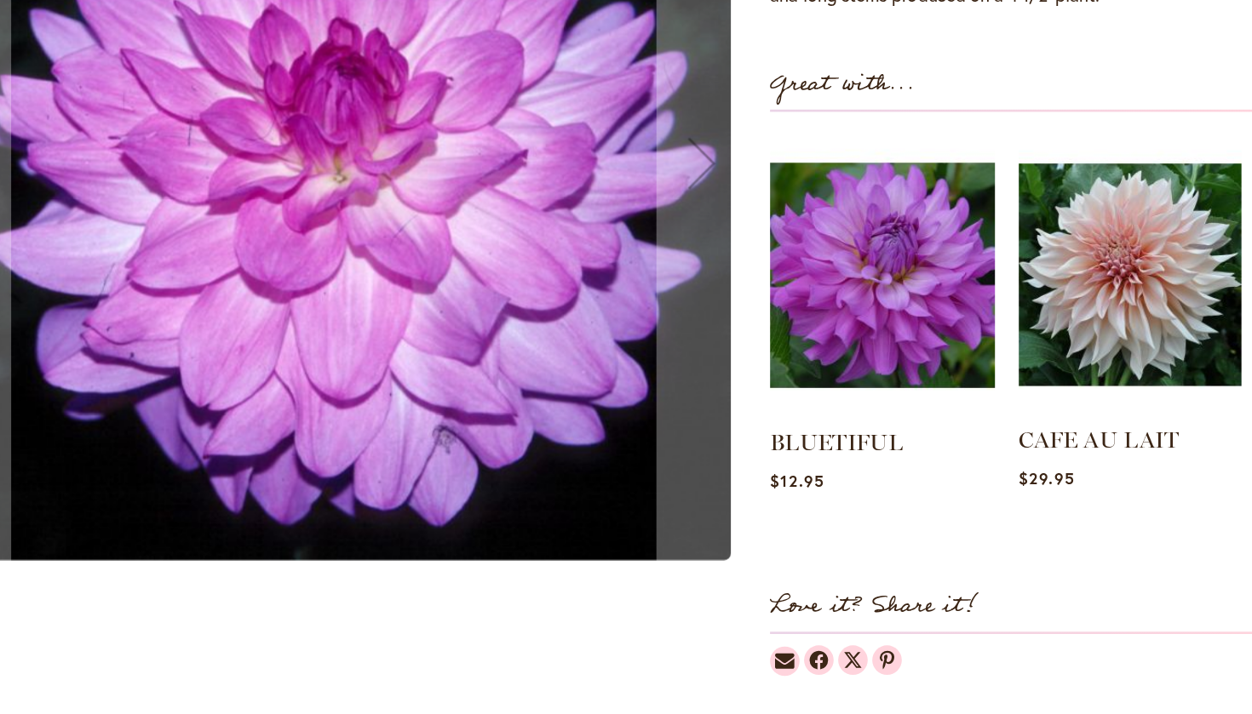
click at [983, 215] on img at bounding box center [1066, 319] width 167 height 209
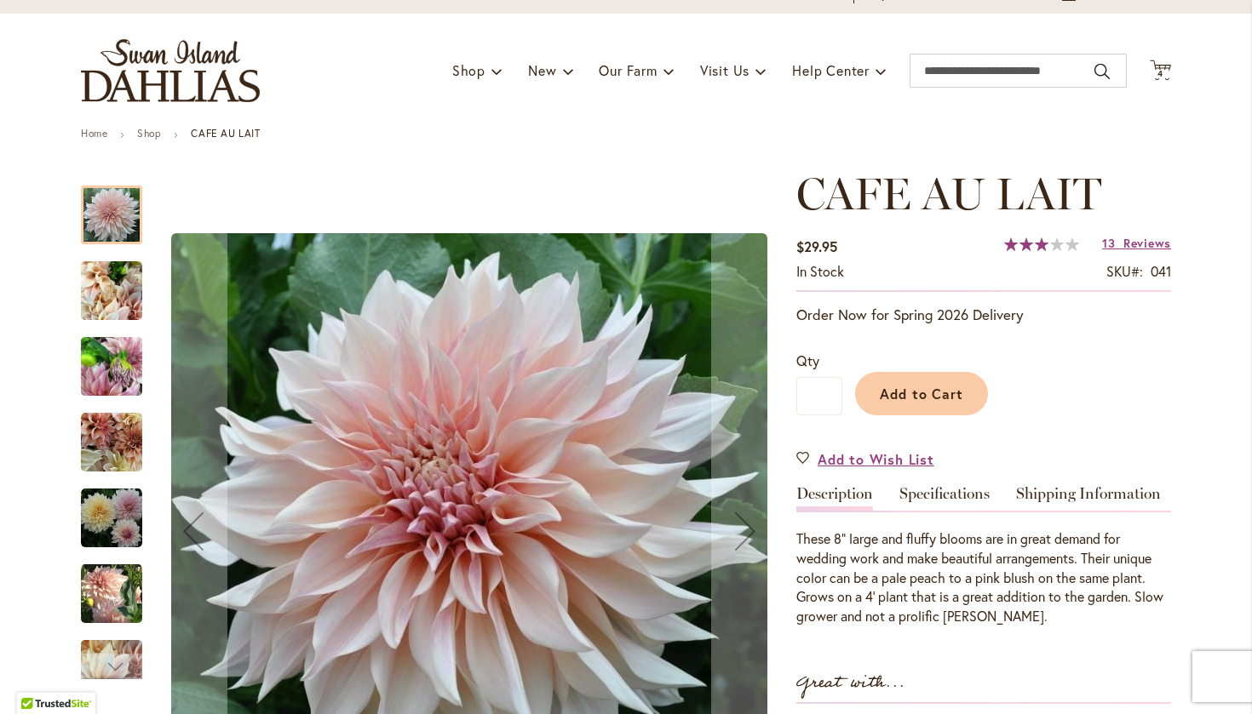
scroll to position [91, 0]
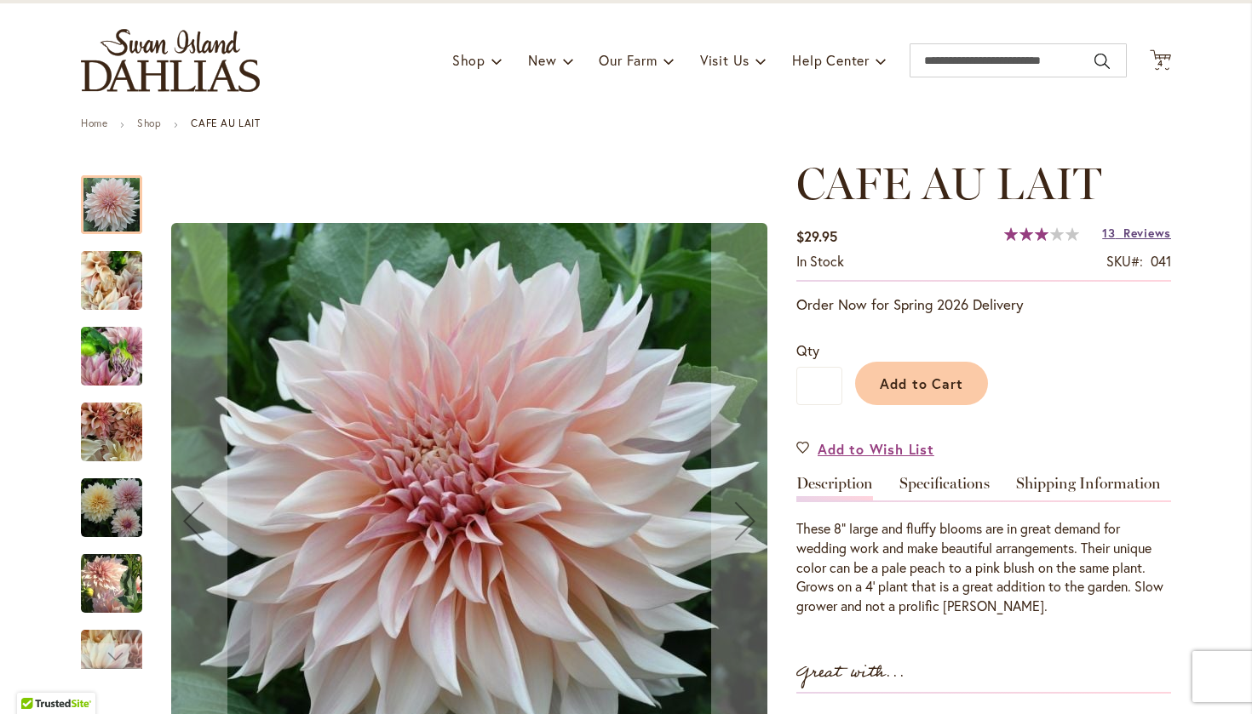
click at [1116, 234] on link "13 Reviews" at bounding box center [1136, 233] width 69 height 16
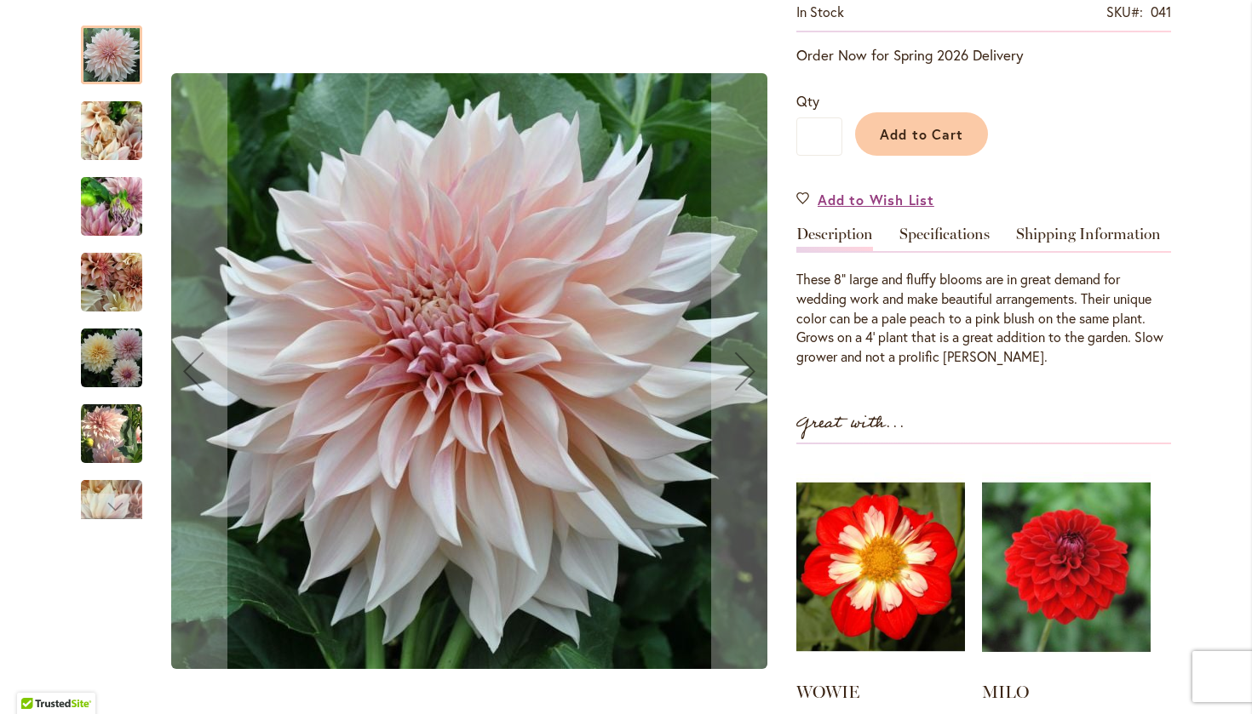
scroll to position [370, 0]
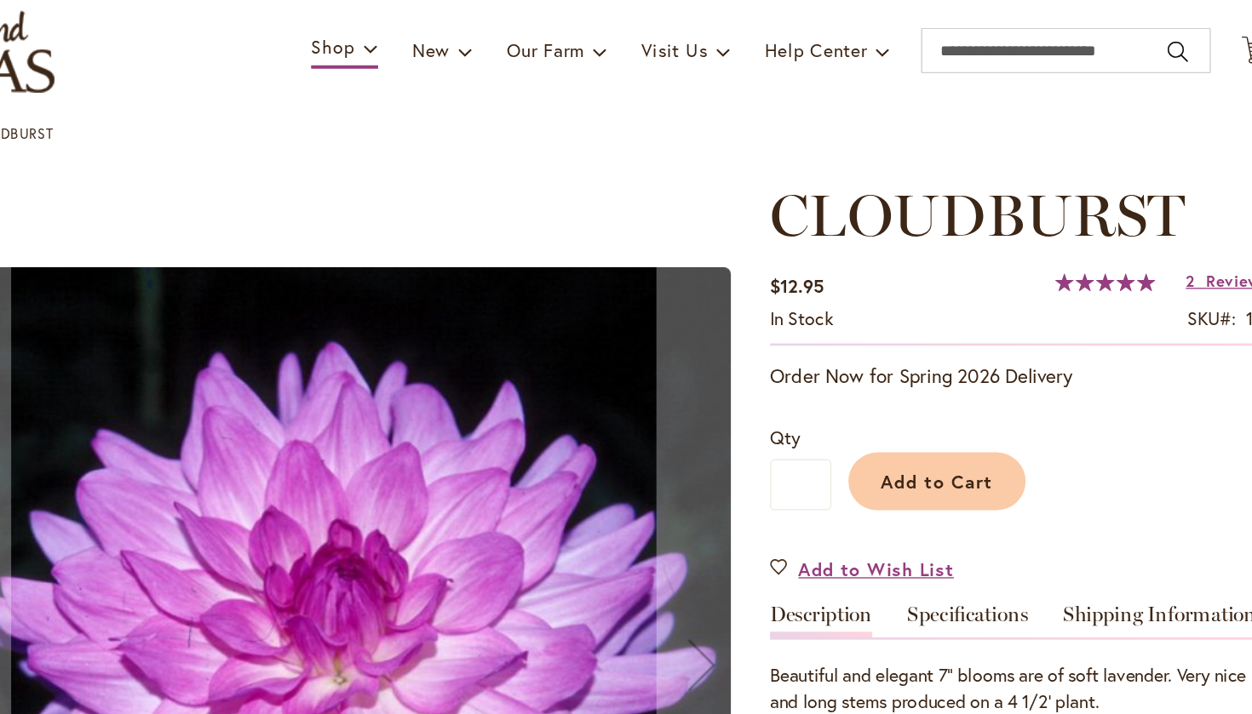
scroll to position [114, 219]
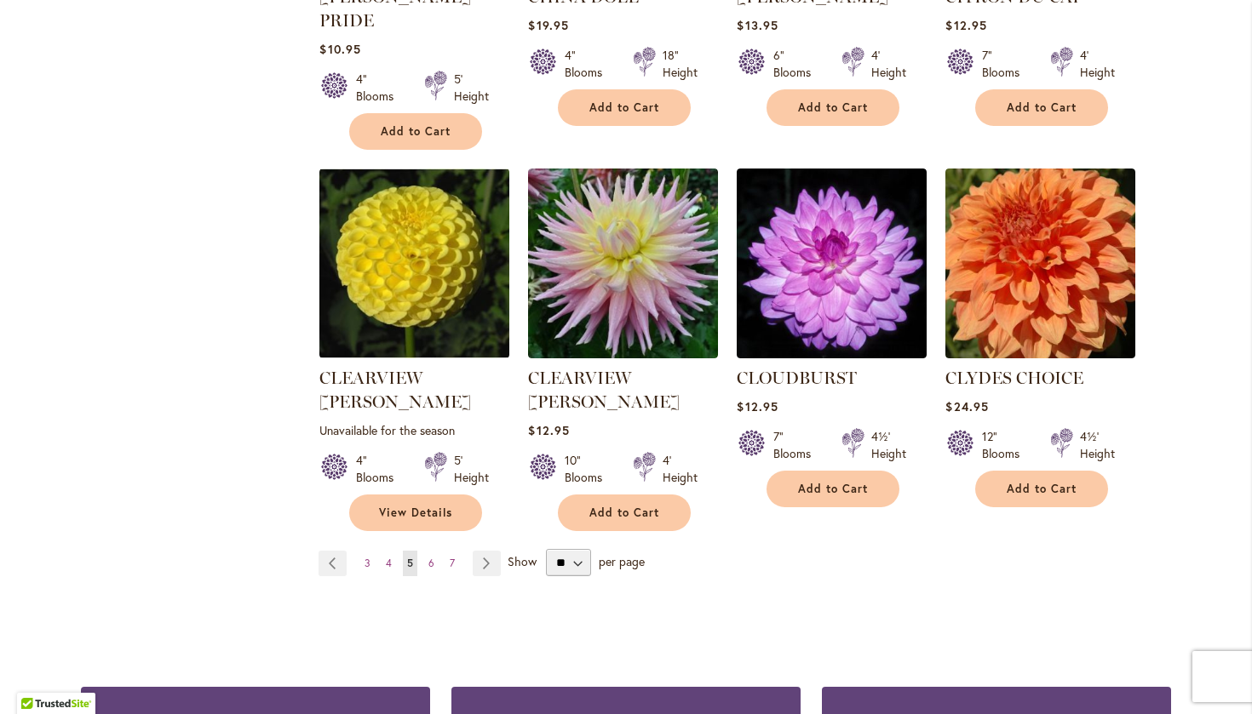
scroll to position [1396, 0]
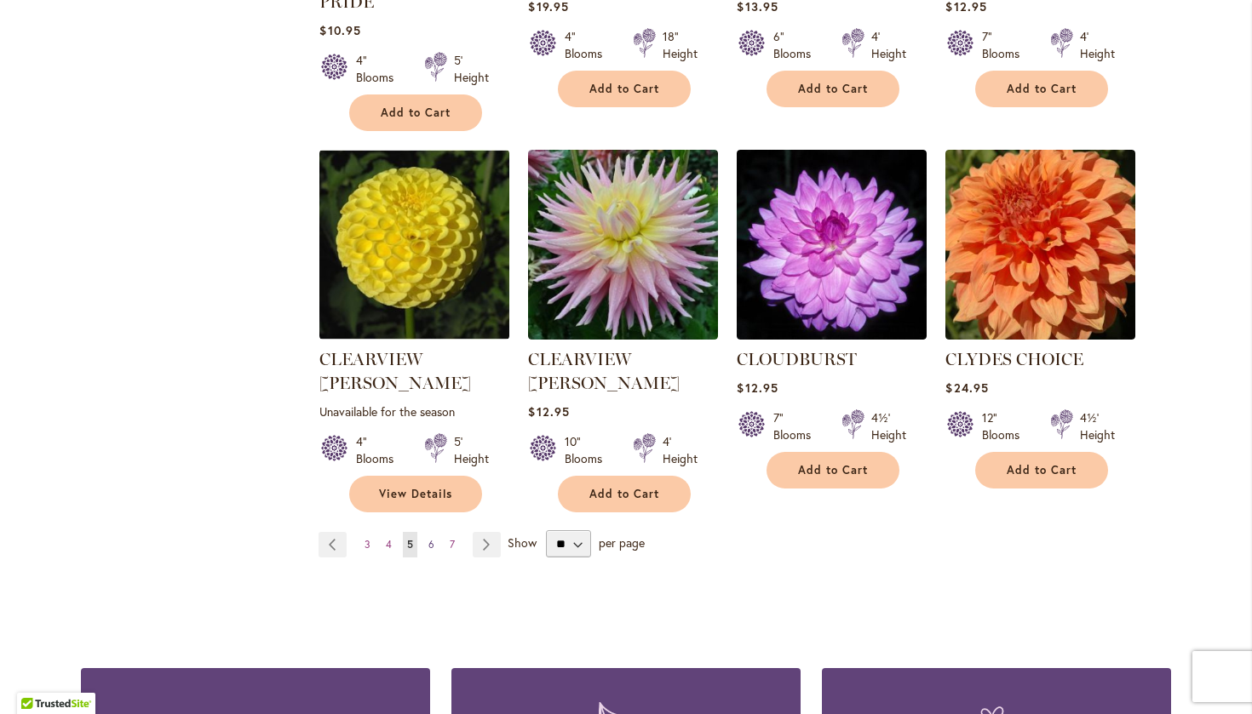
click at [428, 538] on span "6" at bounding box center [431, 544] width 6 height 13
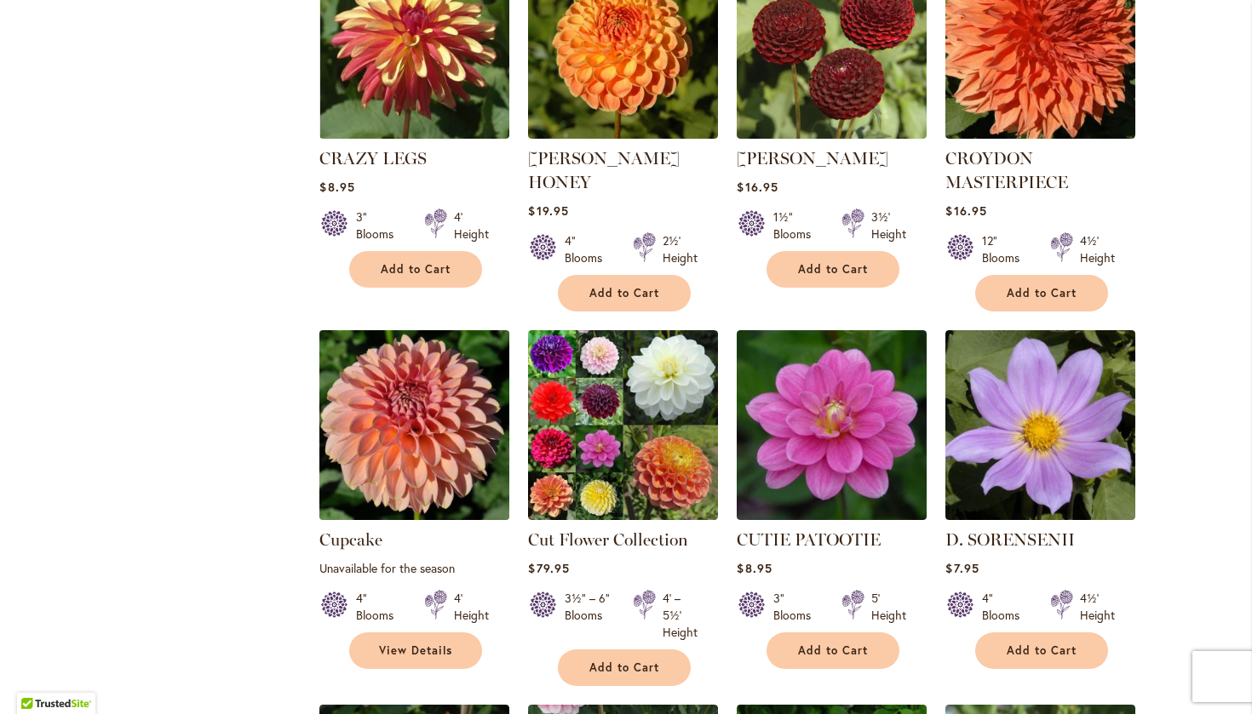
scroll to position [860, 0]
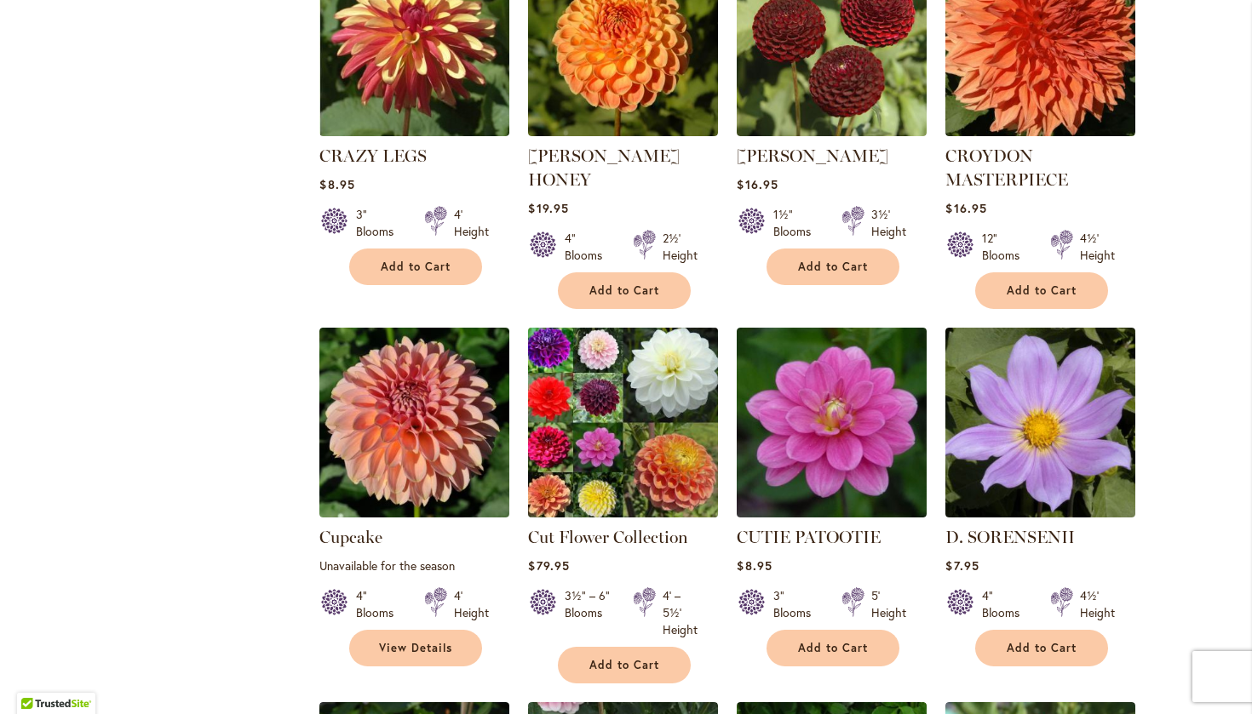
click at [551, 325] on img at bounding box center [623, 423] width 199 height 199
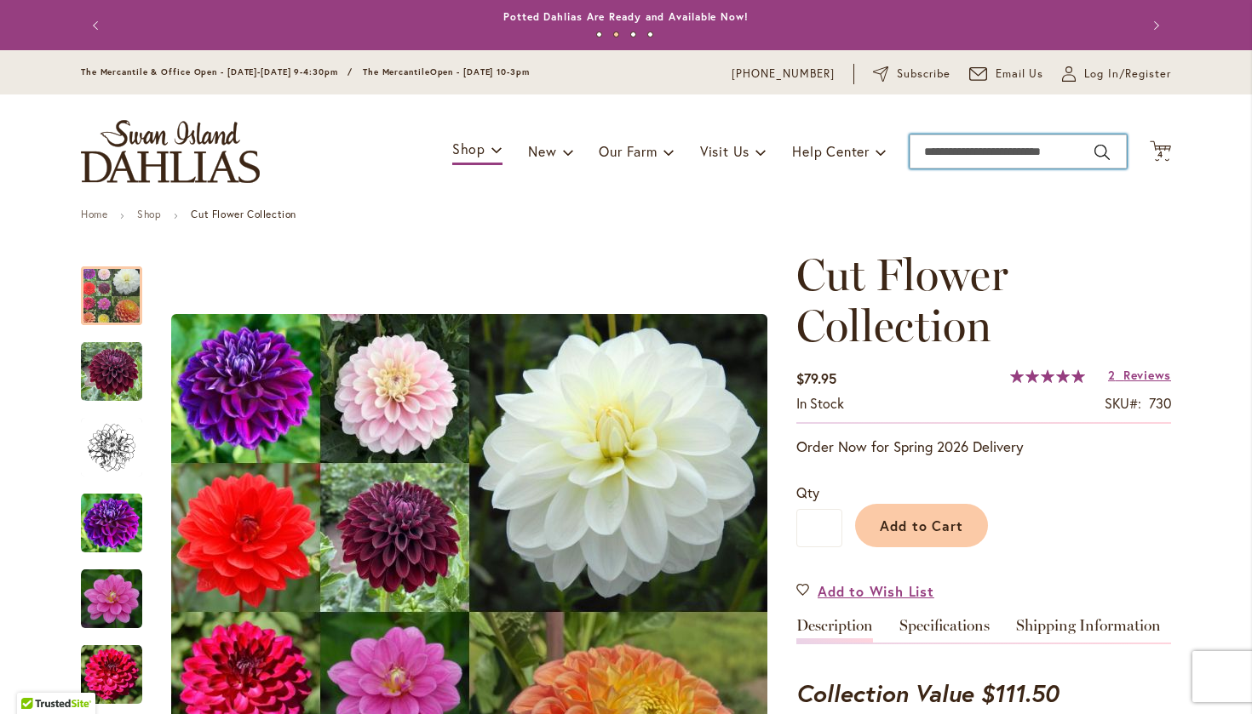
click at [1074, 153] on input "Search" at bounding box center [1017, 152] width 217 height 34
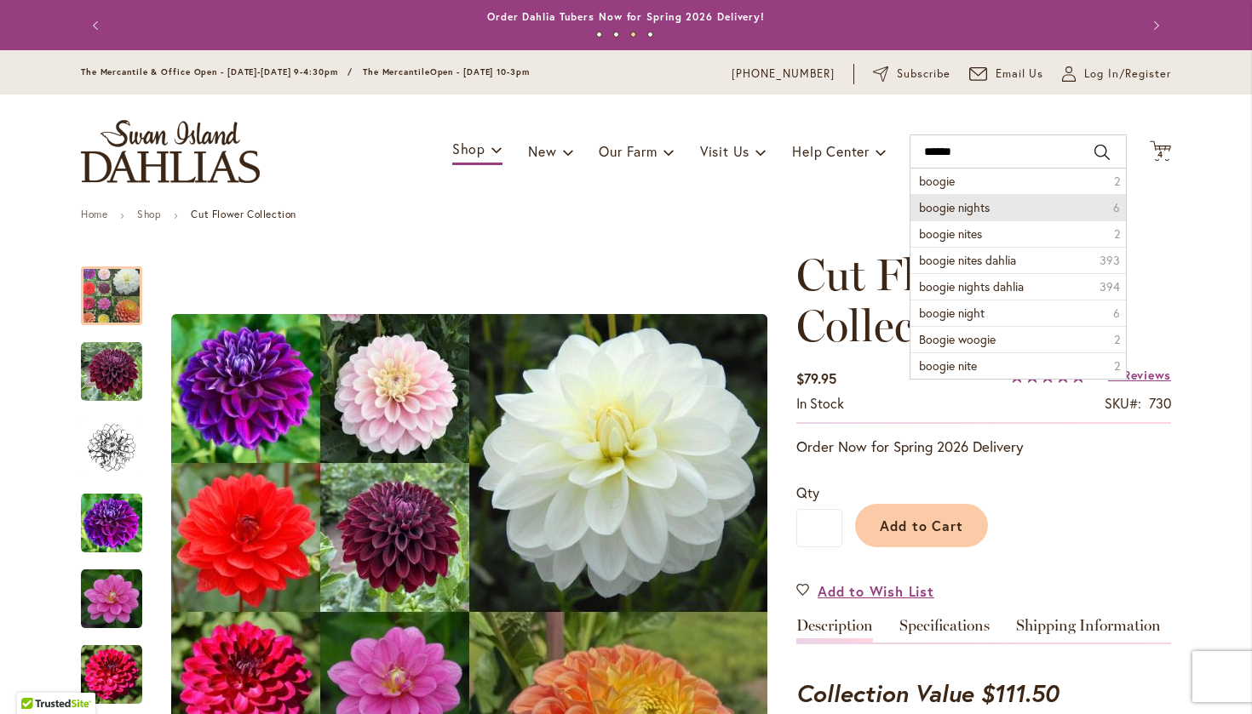
click at [1005, 203] on li "boogie nights 6" at bounding box center [1017, 207] width 215 height 26
type input "**********"
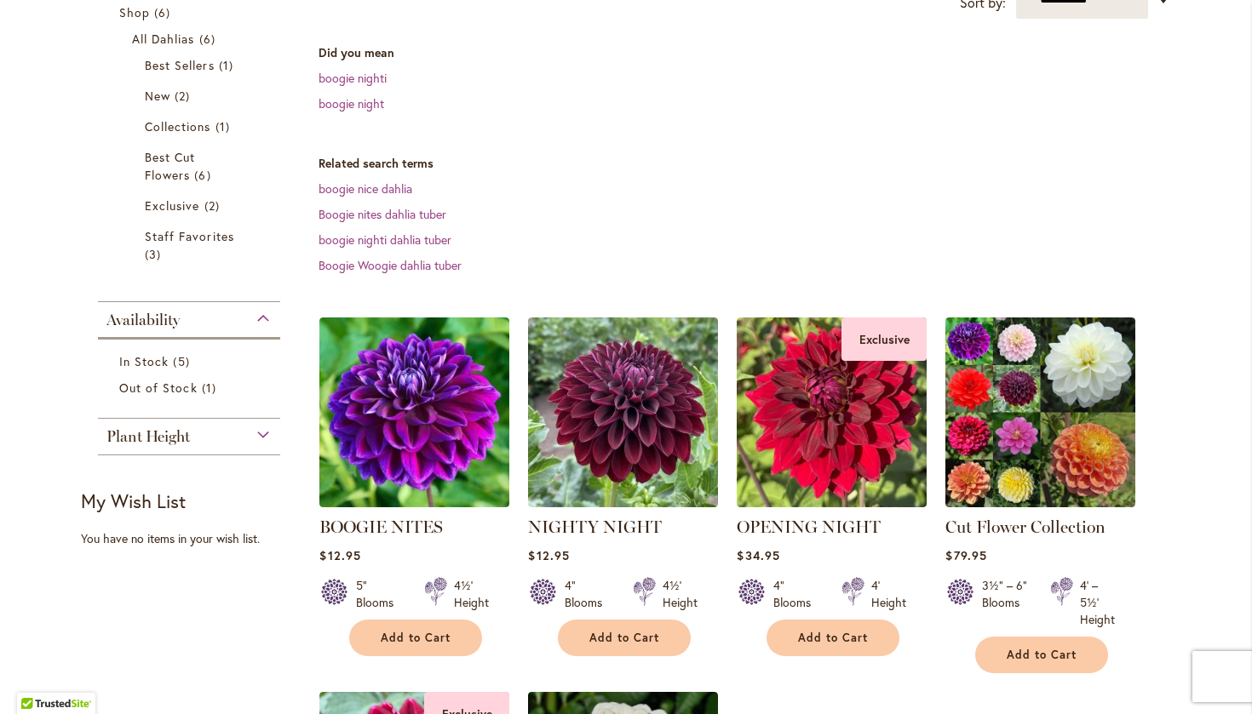
scroll to position [331, 0]
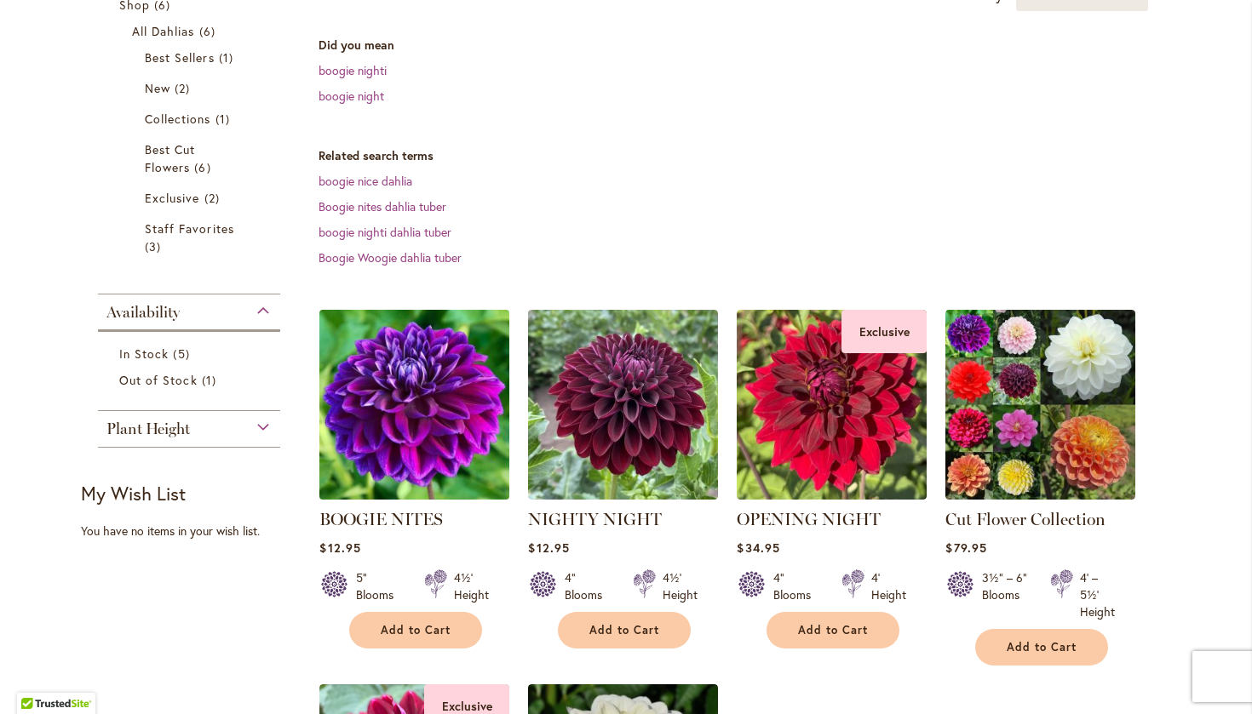
click at [407, 426] on img at bounding box center [414, 404] width 199 height 199
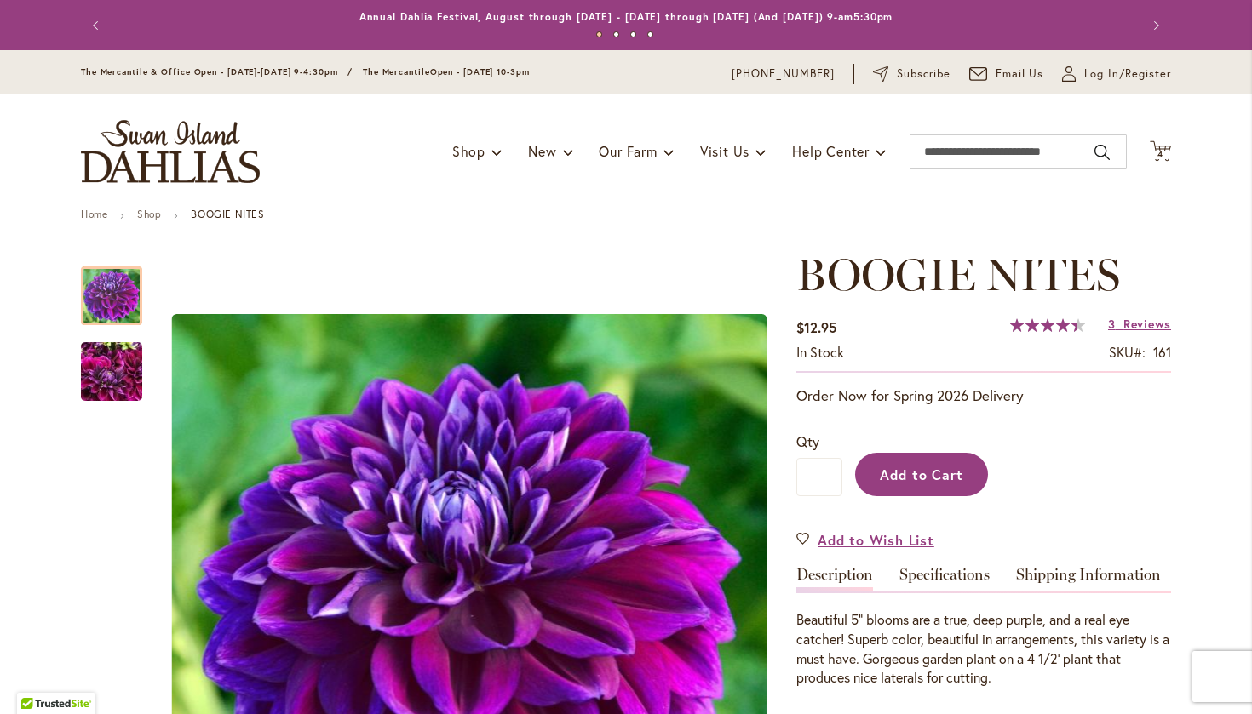
click at [910, 477] on span "Add to Cart" at bounding box center [922, 475] width 84 height 18
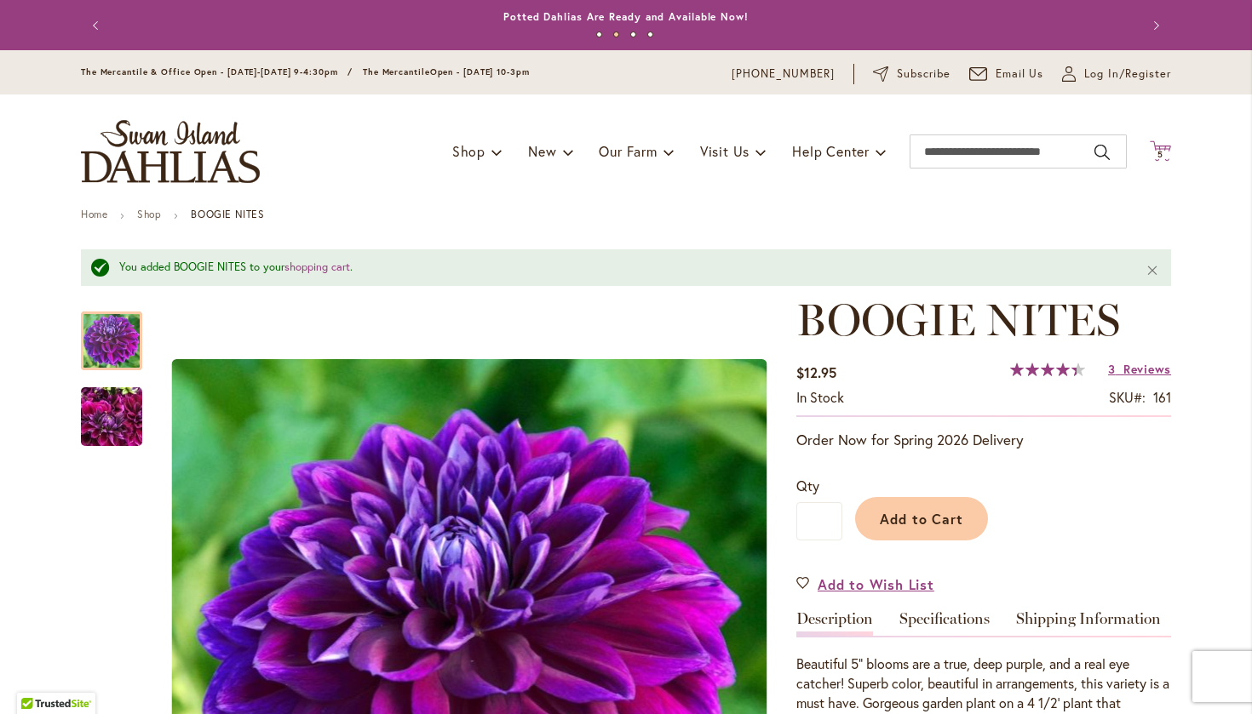
click at [1157, 146] on icon "Cart .cls-1 { fill: #231f20; }" at bounding box center [1159, 150] width 21 height 21
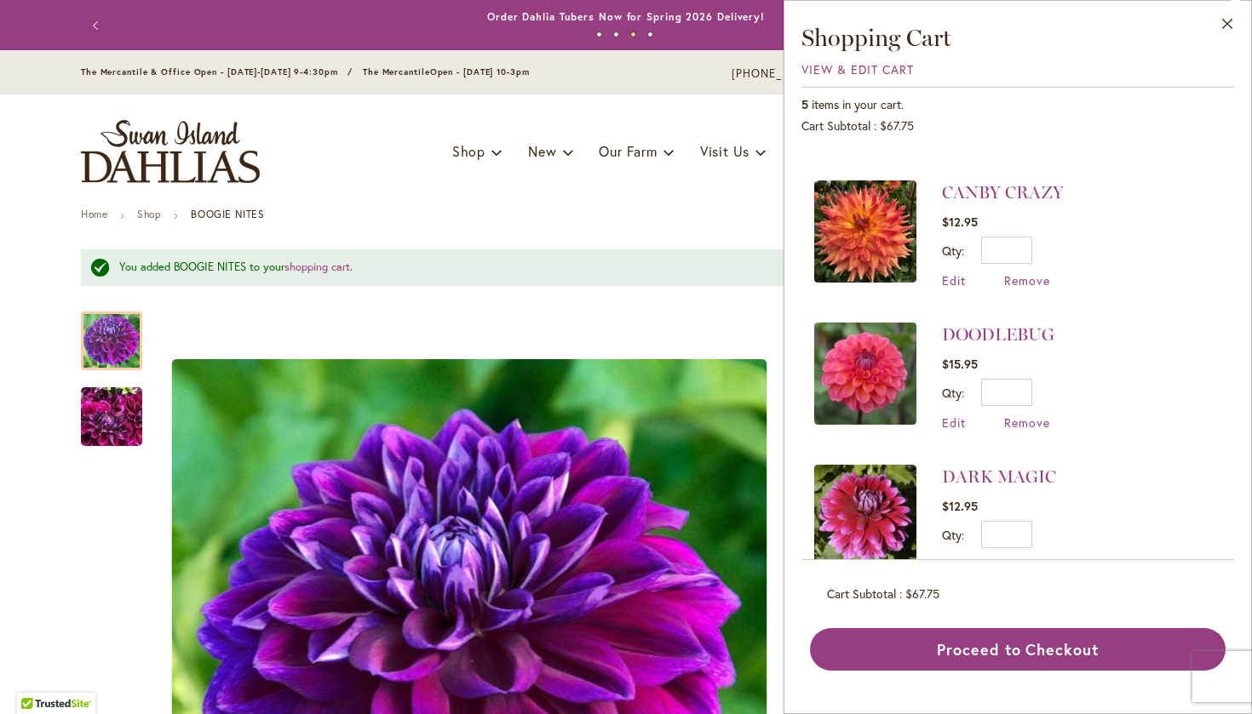
scroll to position [261, 0]
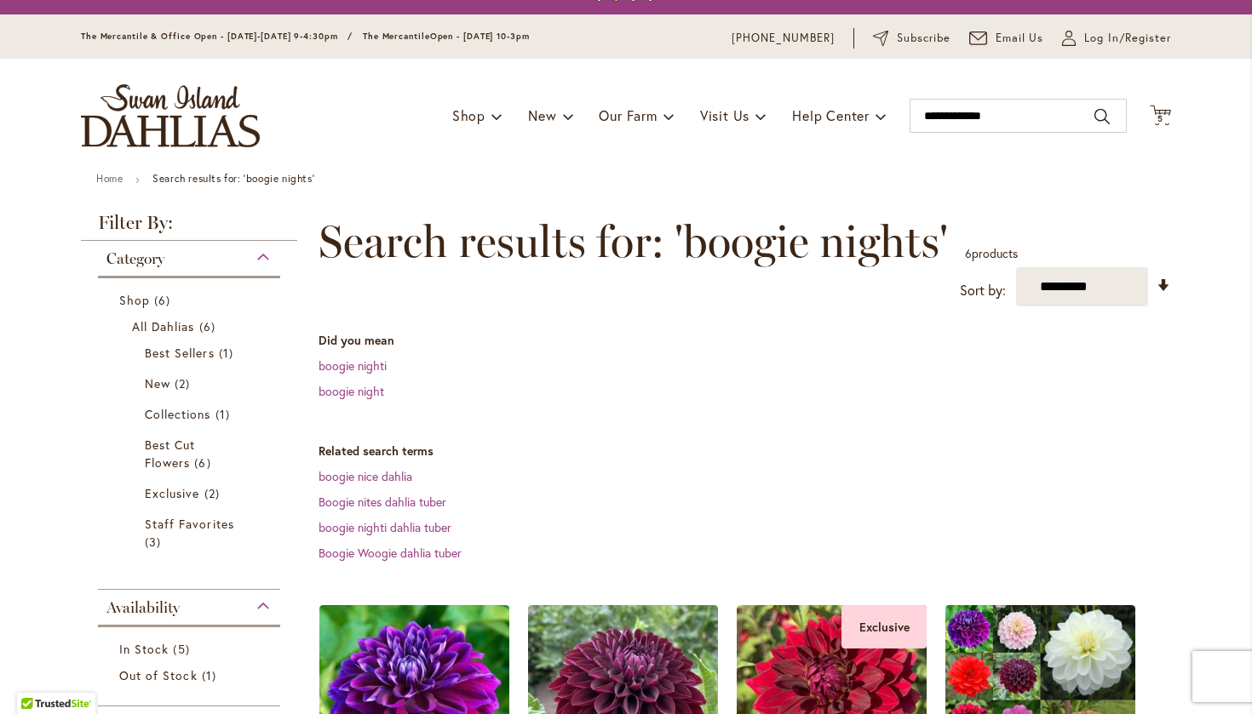
scroll to position [25, 0]
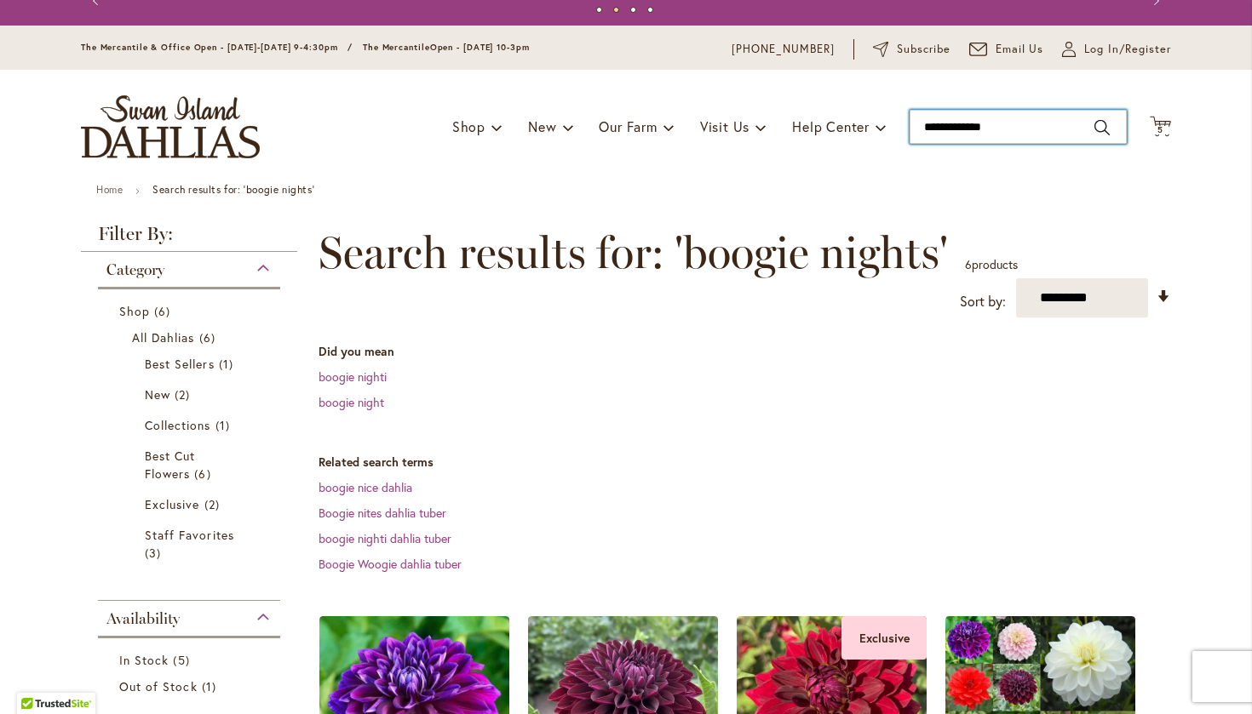
click at [1038, 123] on input "**********" at bounding box center [1017, 127] width 217 height 34
type input "*"
type input "******"
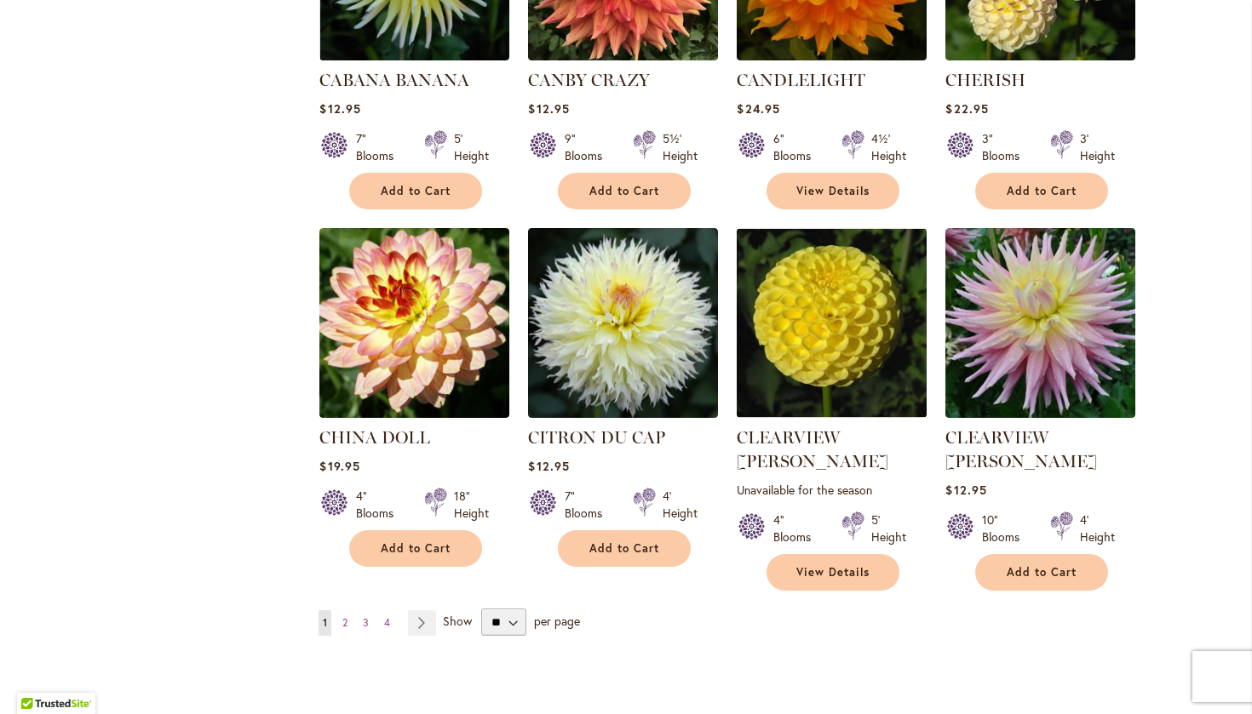
scroll to position [1250, 0]
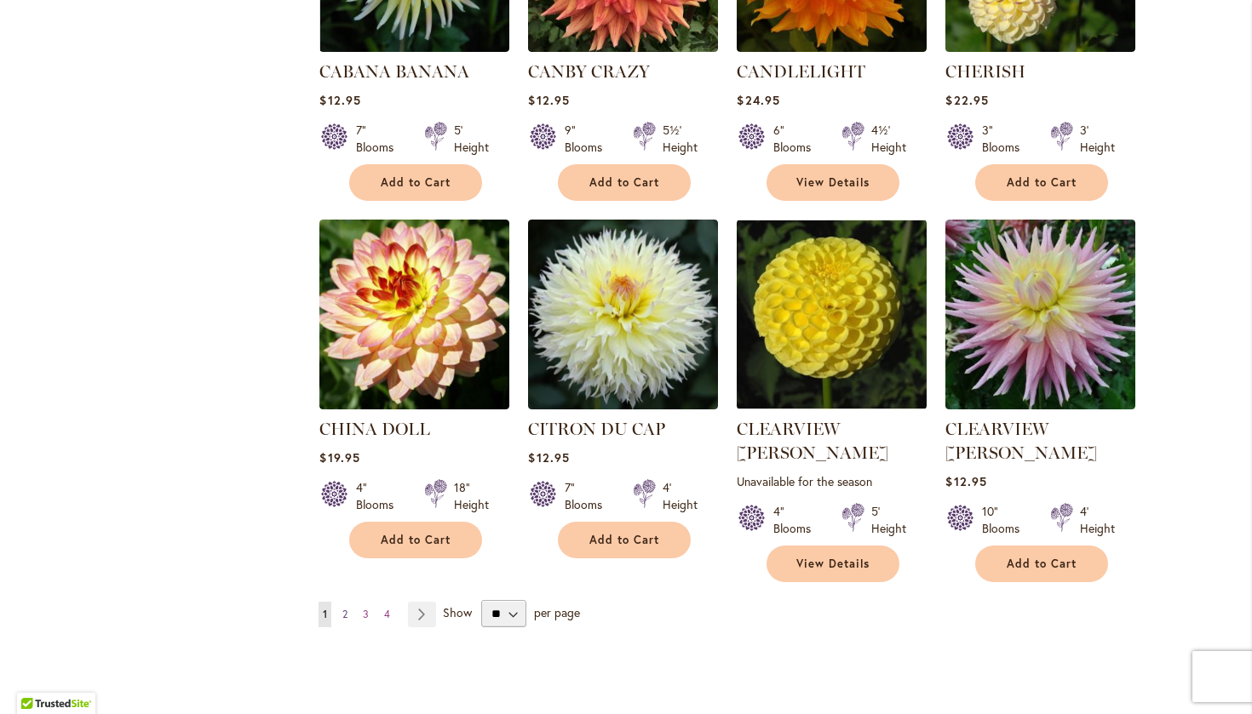
click at [350, 602] on link "Page 2" at bounding box center [345, 615] width 14 height 26
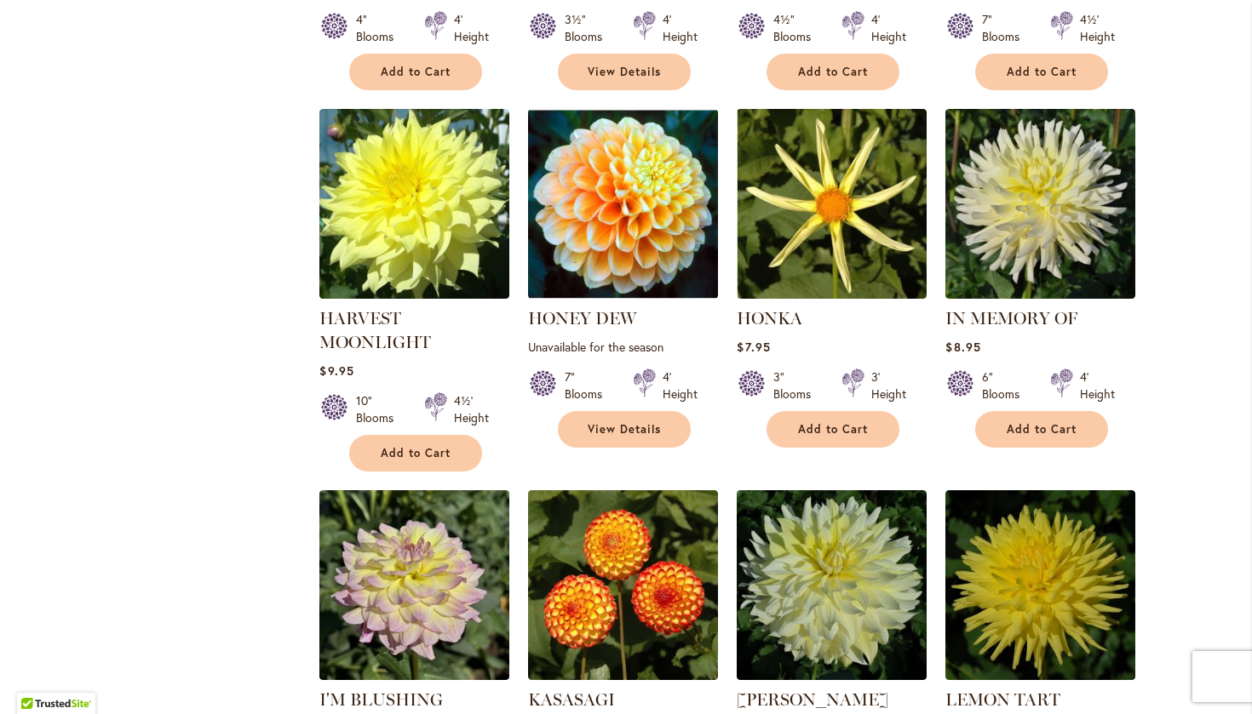
scroll to position [1001, 0]
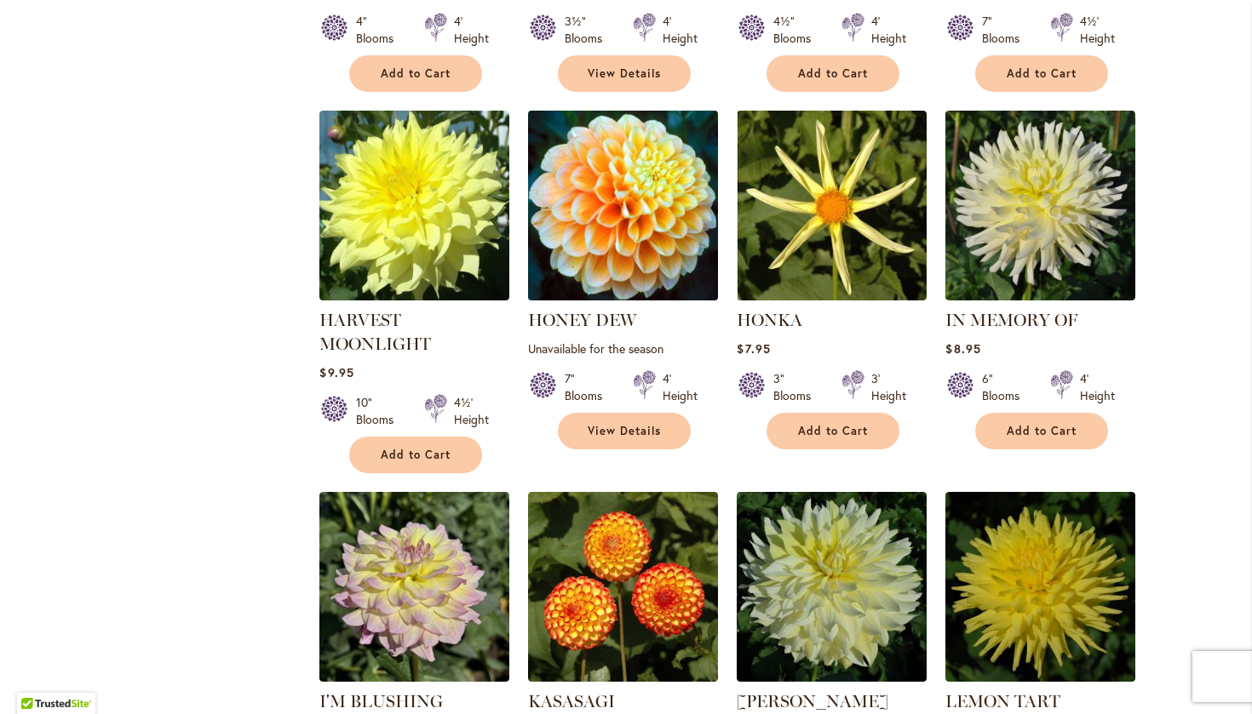
click at [649, 235] on img at bounding box center [623, 205] width 199 height 199
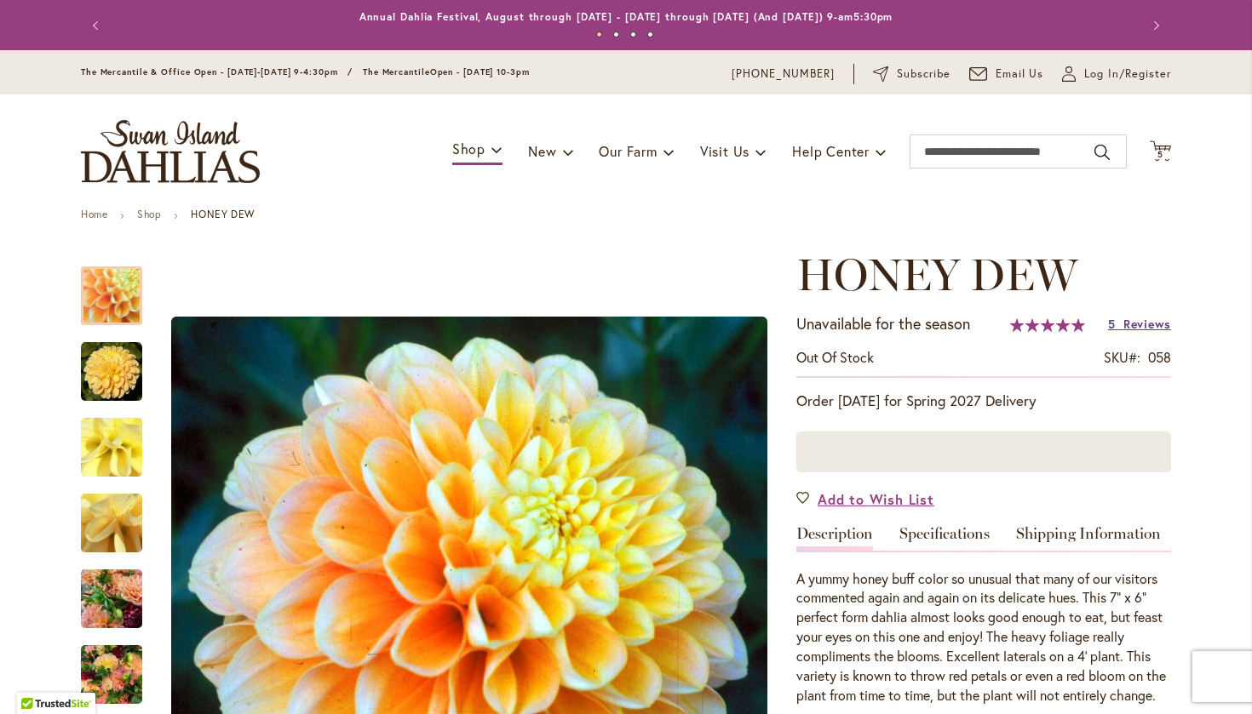
click at [1149, 322] on span "Reviews" at bounding box center [1147, 324] width 48 height 16
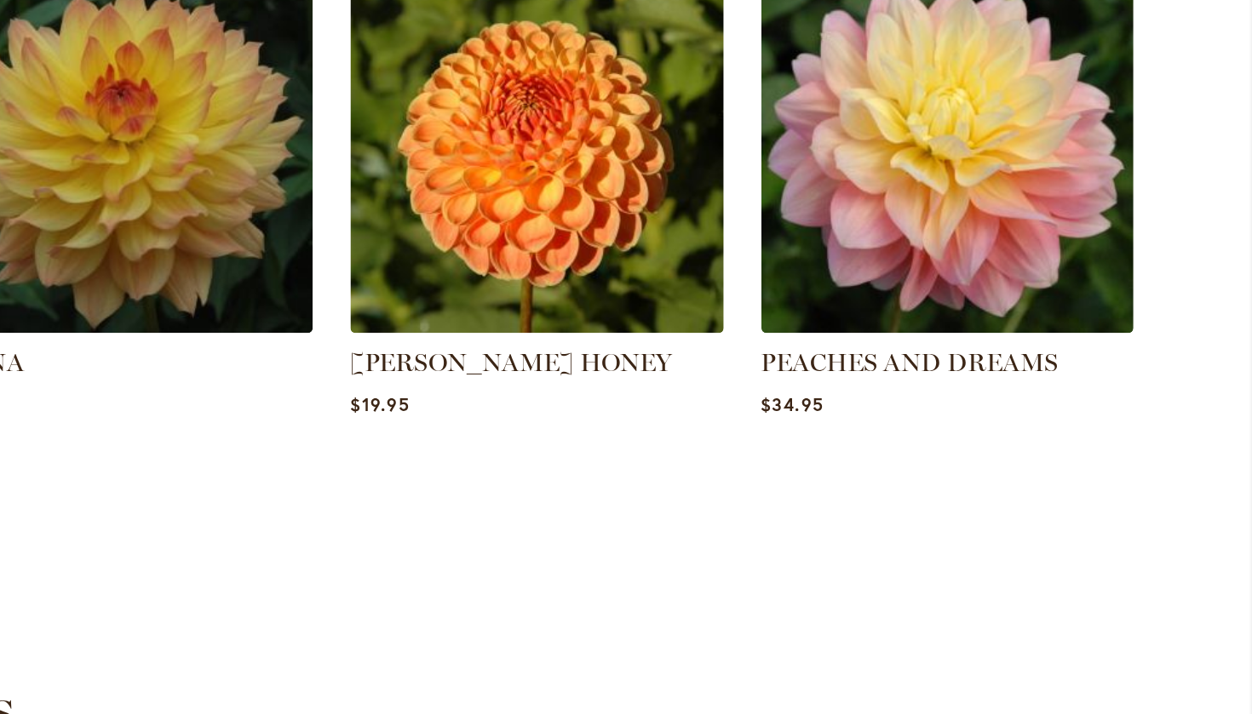
scroll to position [1258, 0]
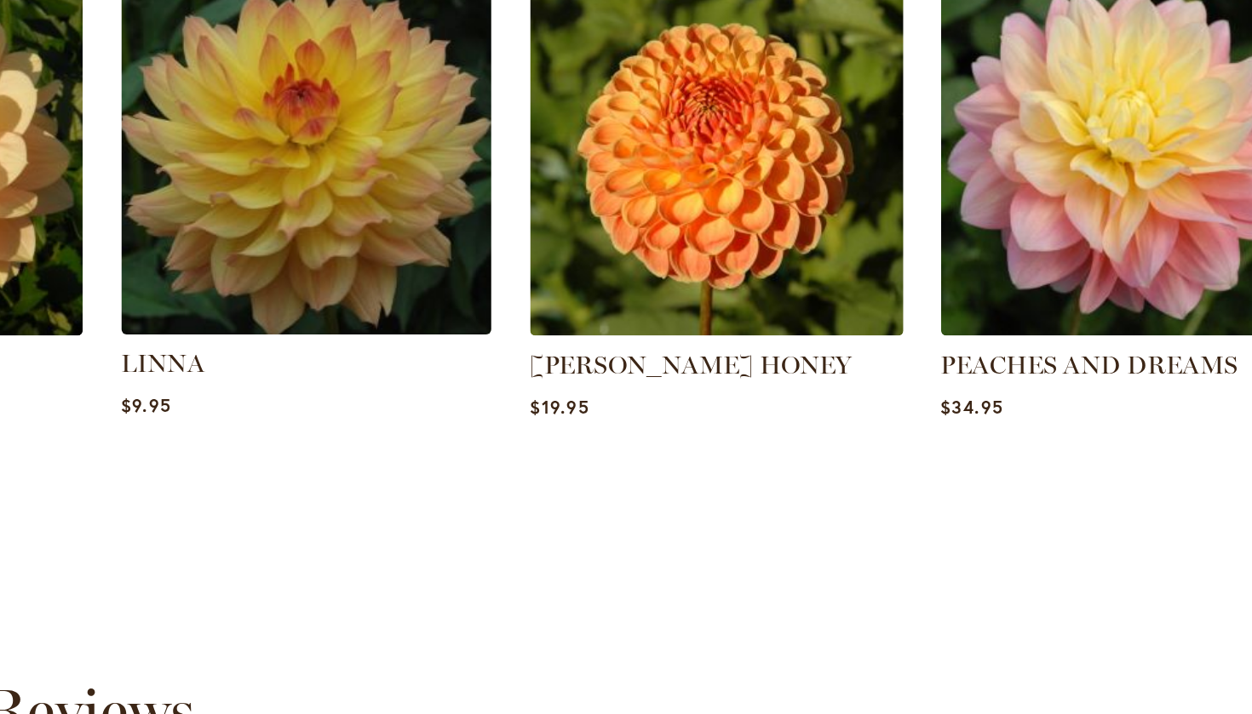
click at [354, 145] on img at bounding box center [486, 169] width 264 height 264
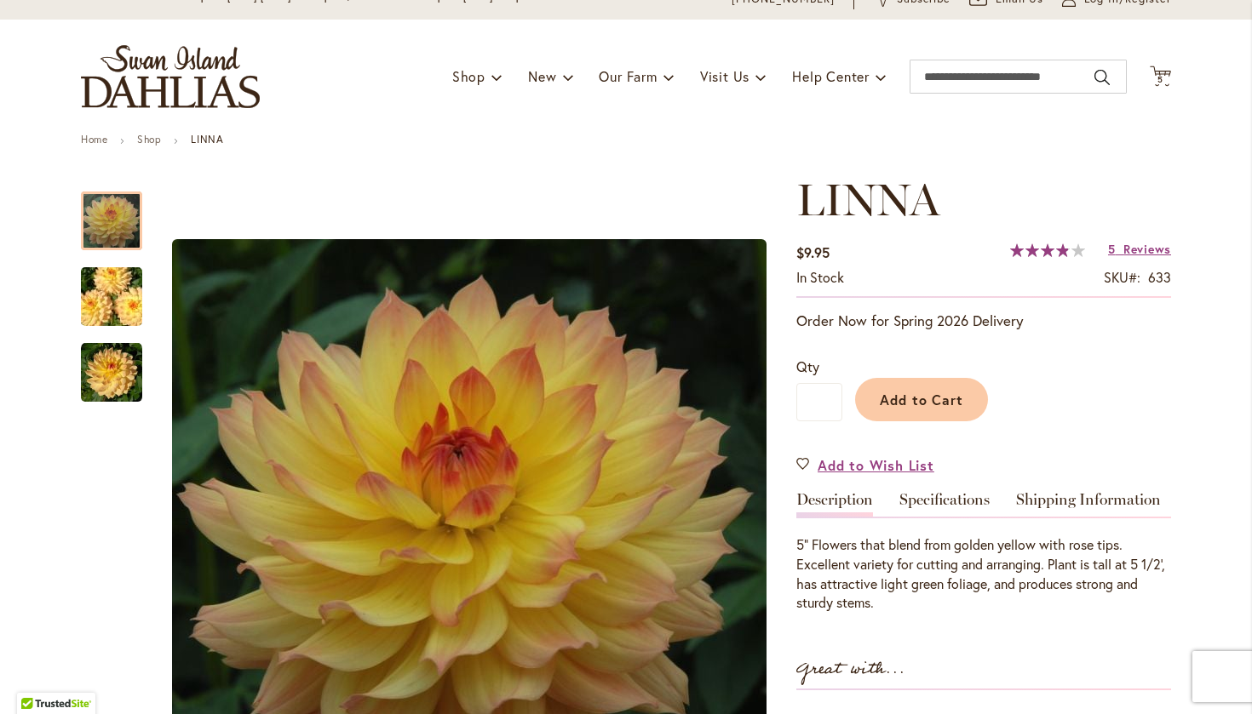
scroll to position [76, 0]
click at [1151, 249] on span "Reviews" at bounding box center [1147, 248] width 48 height 16
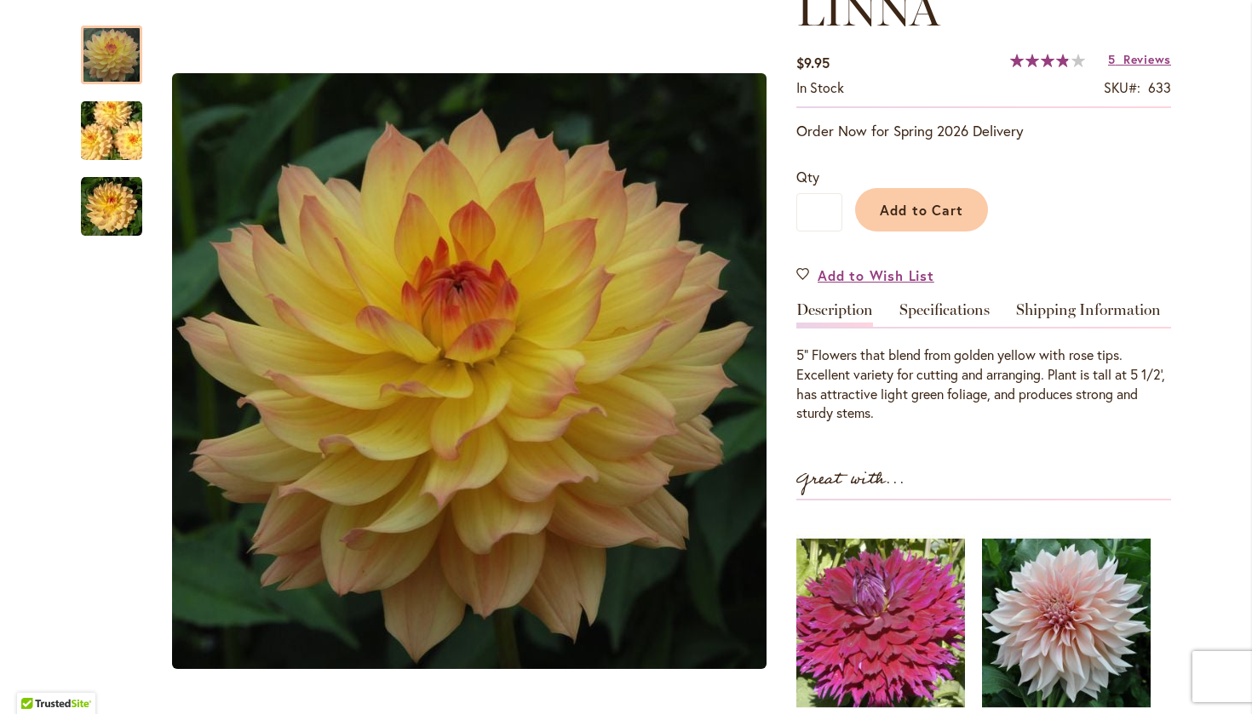
scroll to position [195, 0]
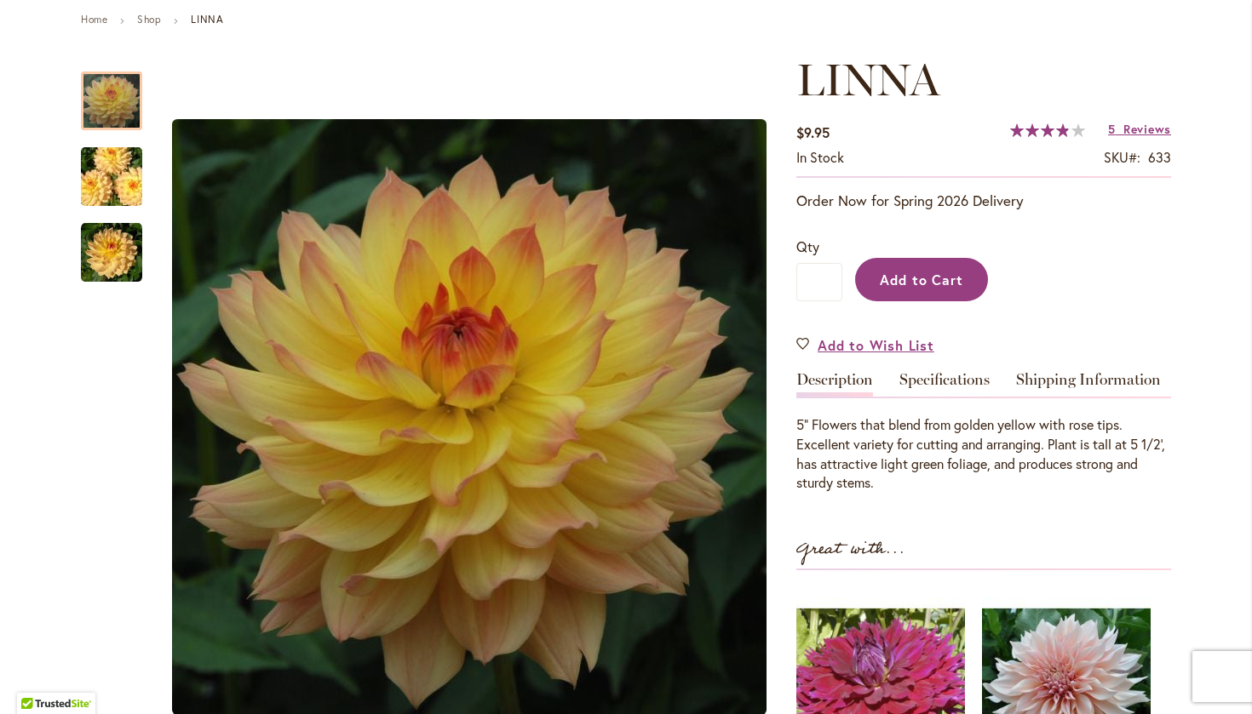
click at [908, 271] on span "Add to Cart" at bounding box center [922, 280] width 84 height 18
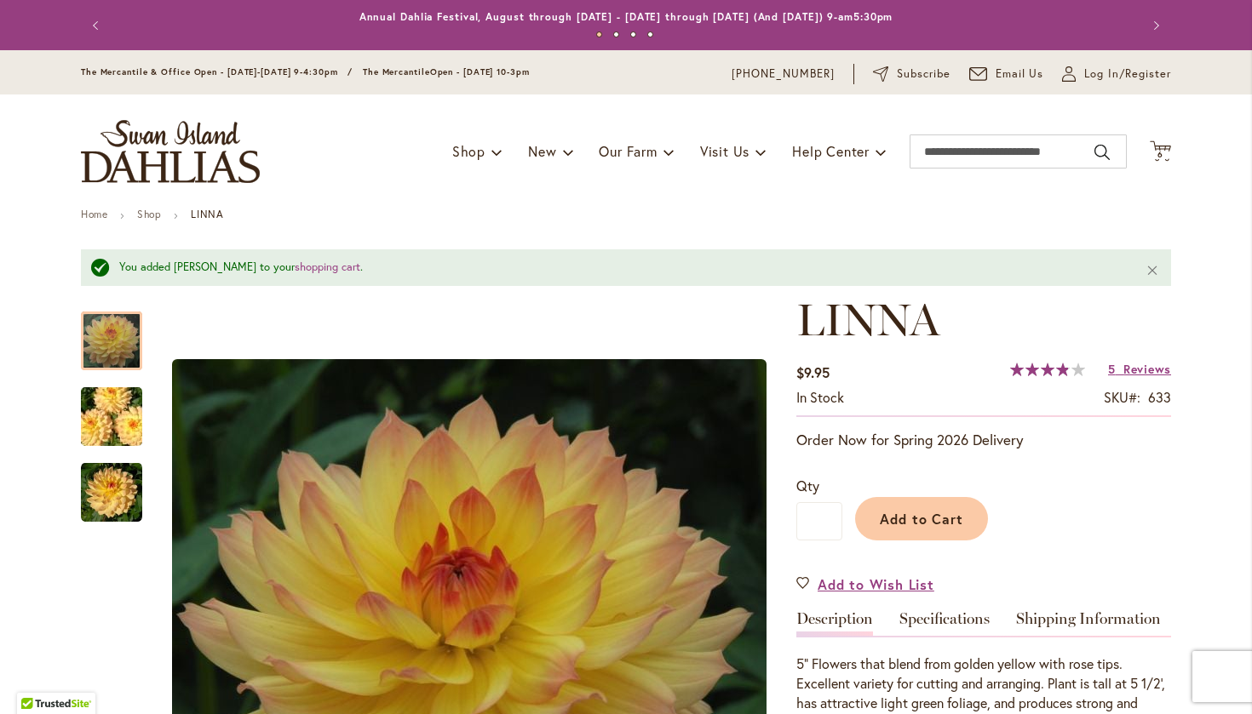
scroll to position [0, 0]
click at [1162, 150] on span "6" at bounding box center [1160, 154] width 6 height 11
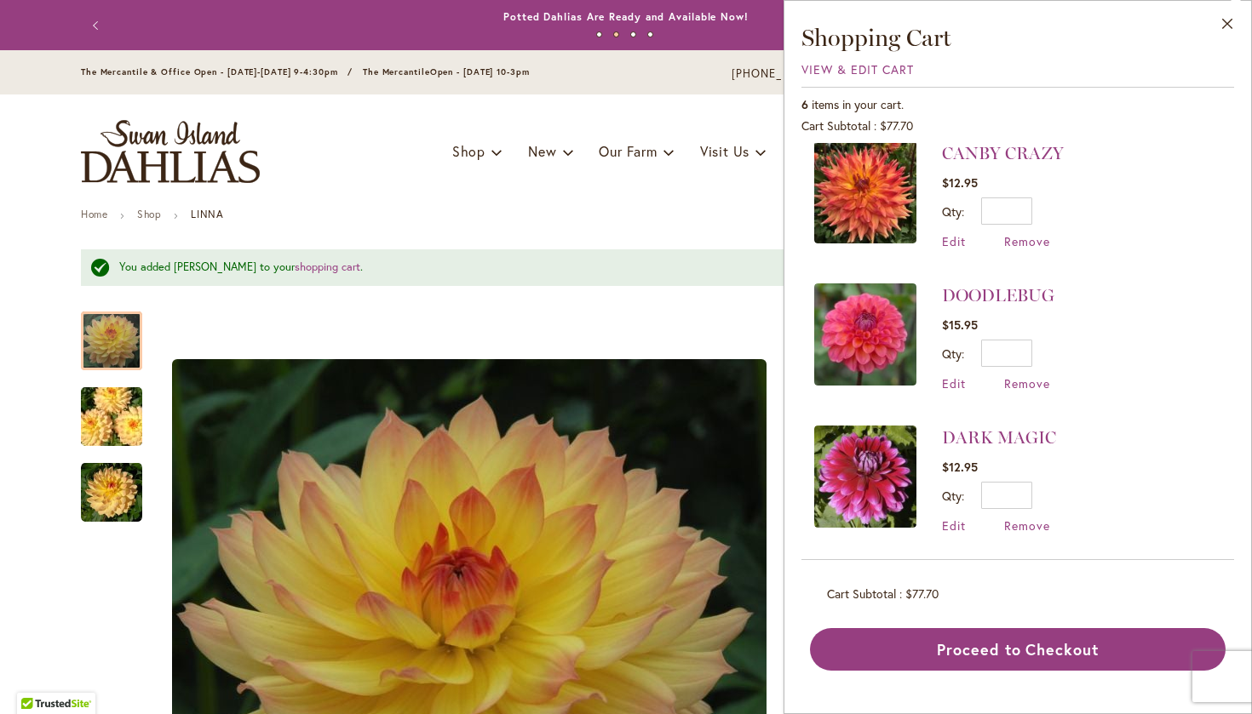
scroll to position [440, 0]
click at [886, 486] on img at bounding box center [865, 478] width 102 height 102
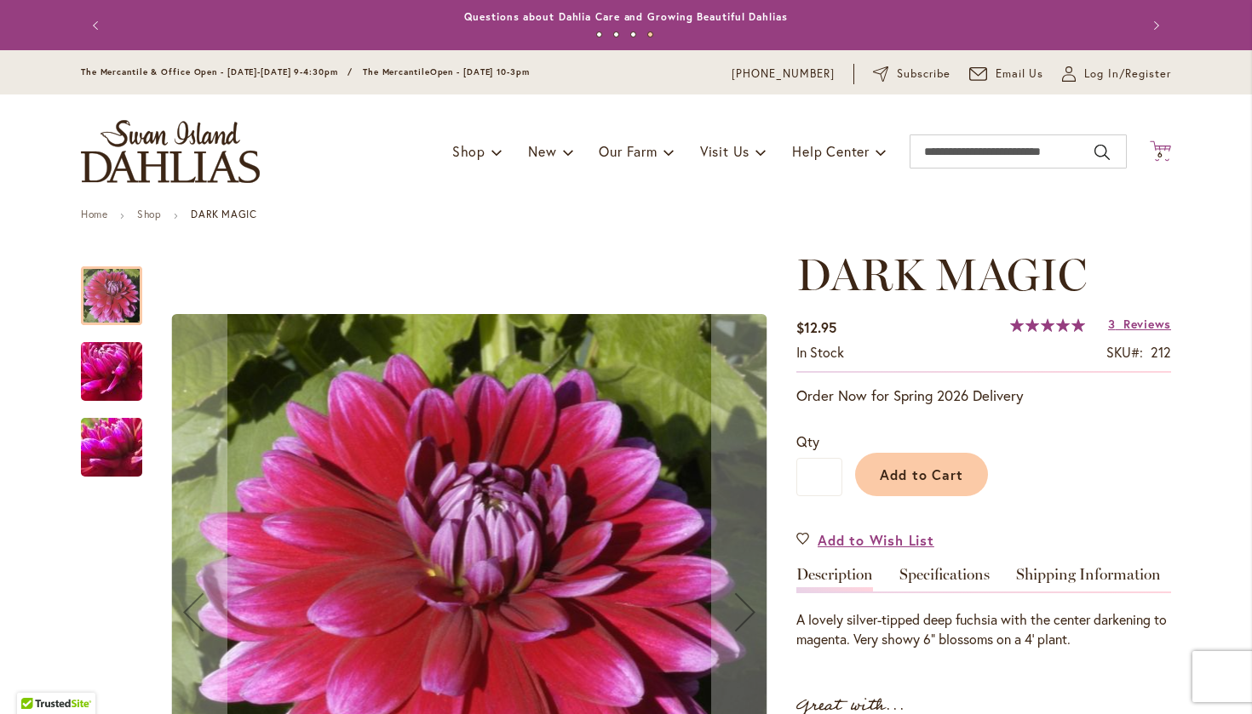
click at [1161, 147] on icon "Cart .cls-1 { fill: #231f20; }" at bounding box center [1159, 150] width 21 height 21
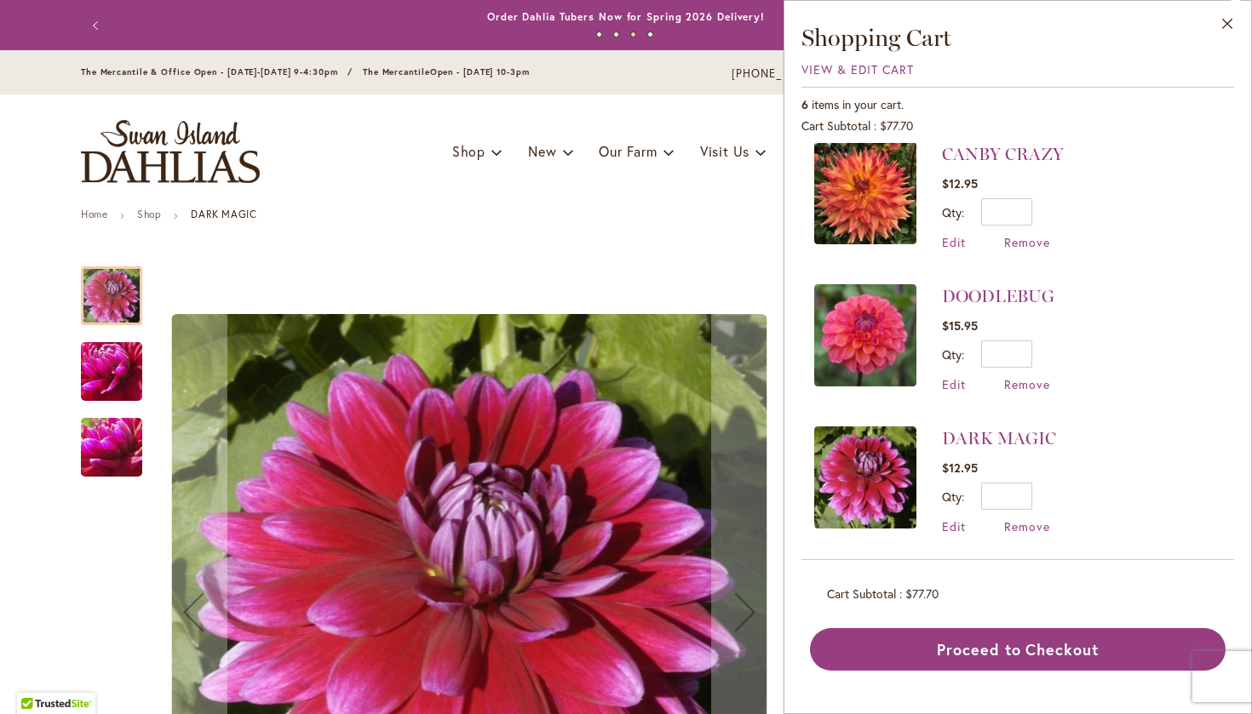
click at [884, 350] on img at bounding box center [865, 335] width 102 height 102
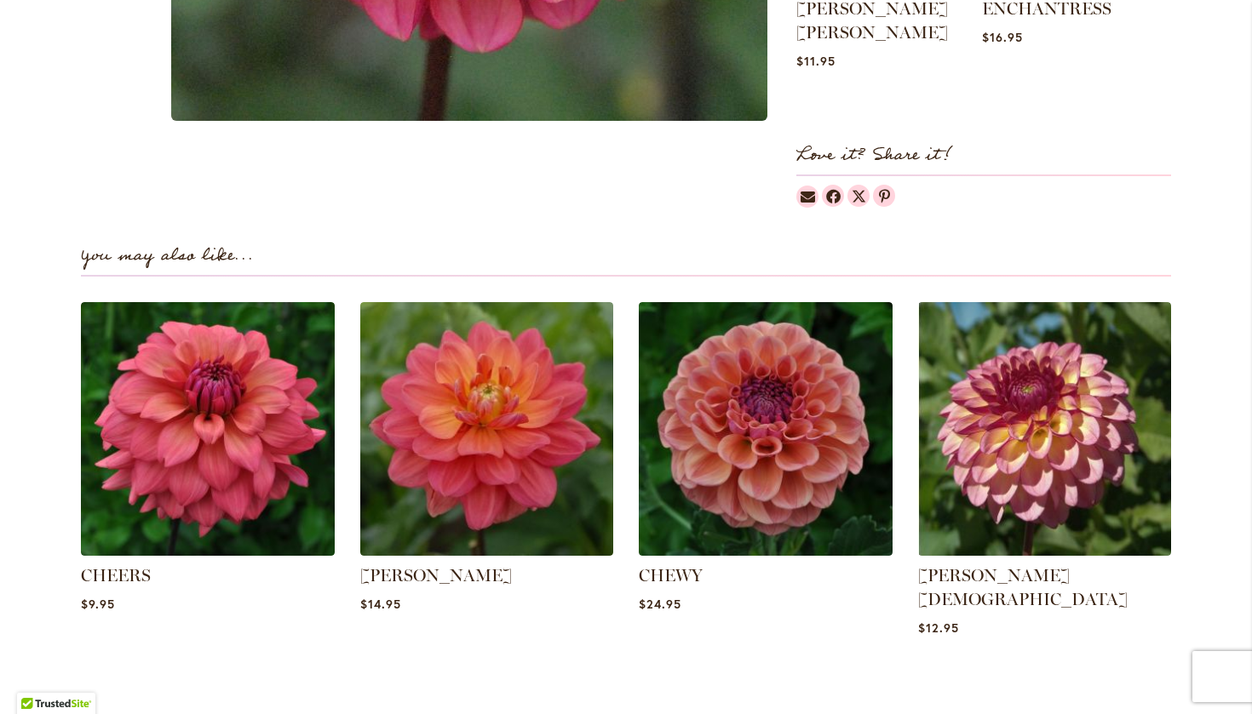
scroll to position [1053, 0]
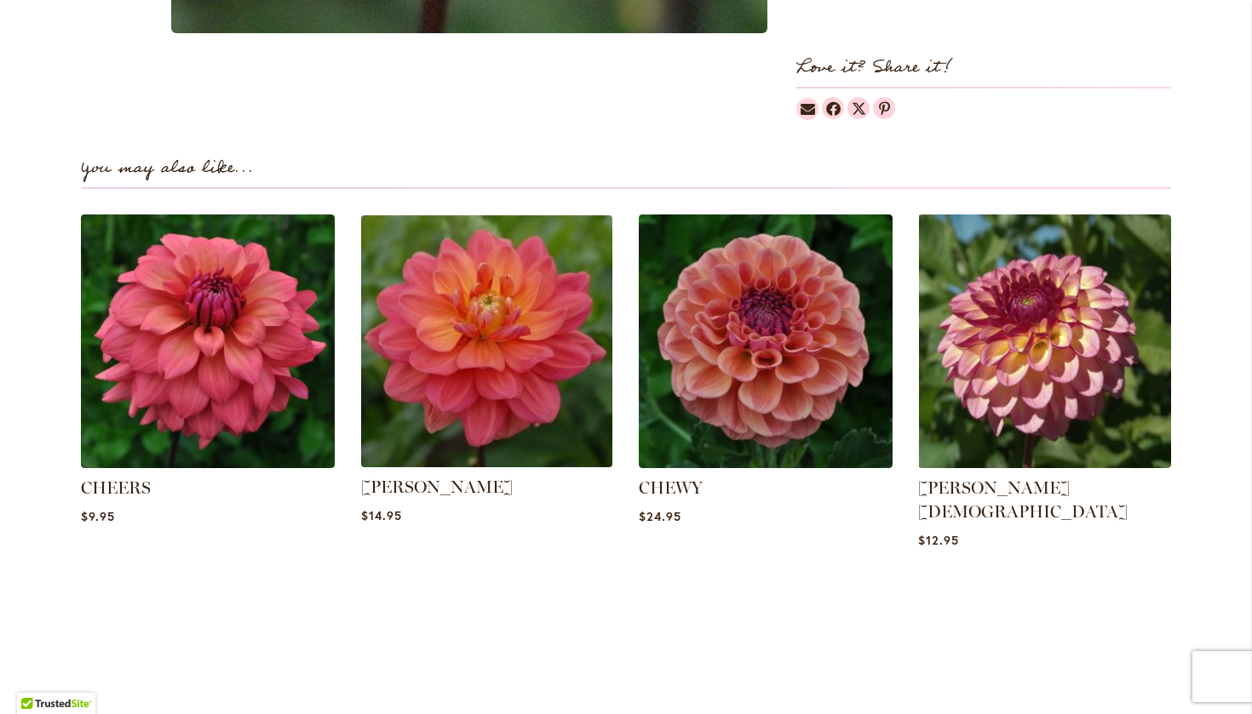
click at [535, 311] on img at bounding box center [486, 341] width 264 height 264
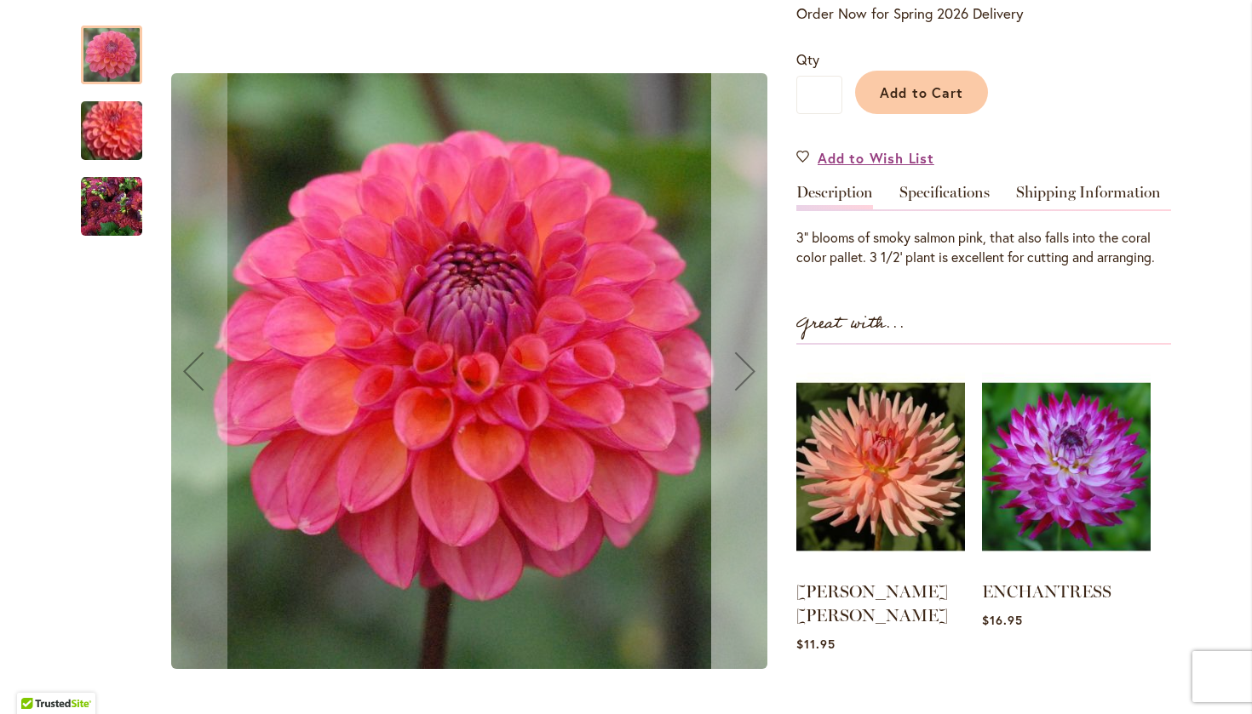
scroll to position [389, 0]
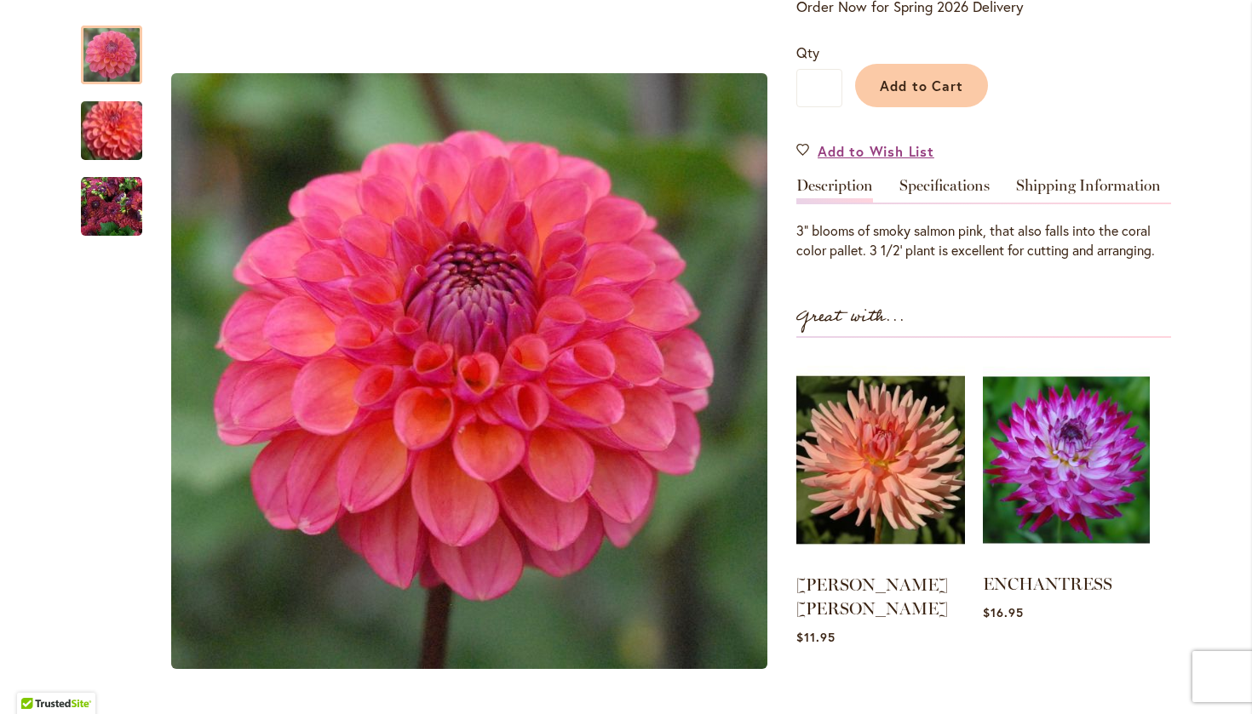
click at [1029, 453] on img at bounding box center [1066, 460] width 167 height 209
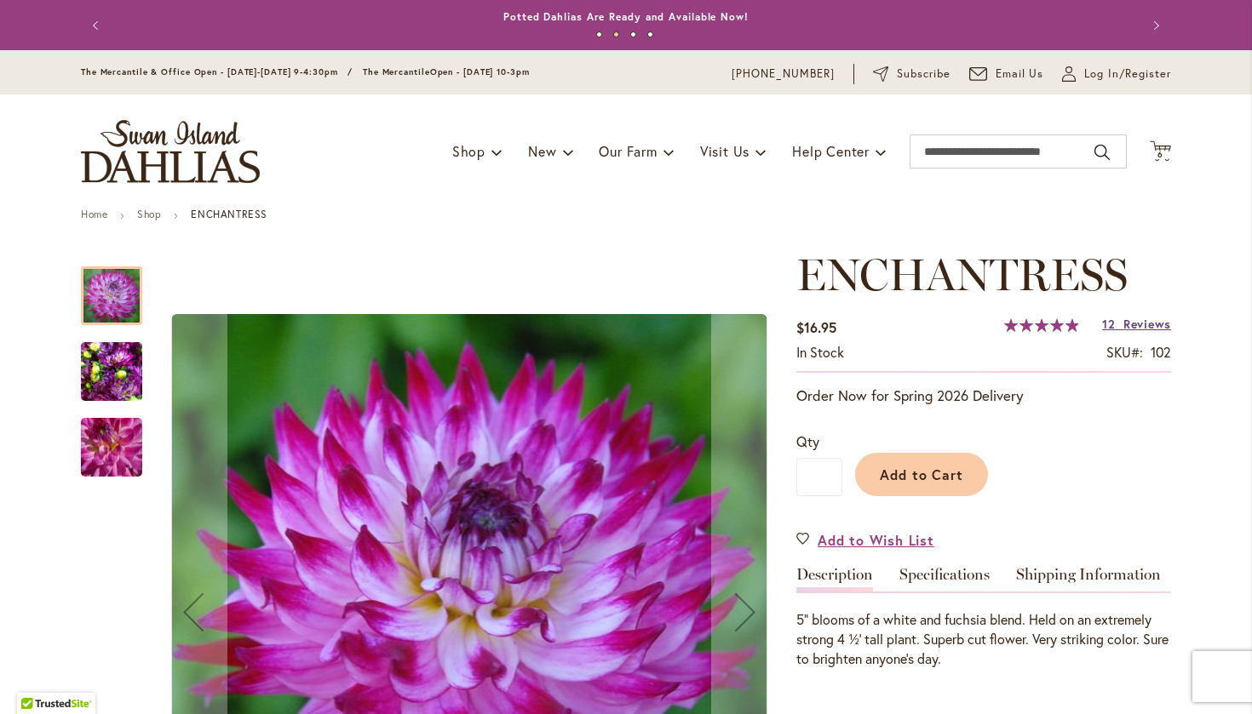
click at [1134, 325] on span "Reviews" at bounding box center [1147, 324] width 48 height 16
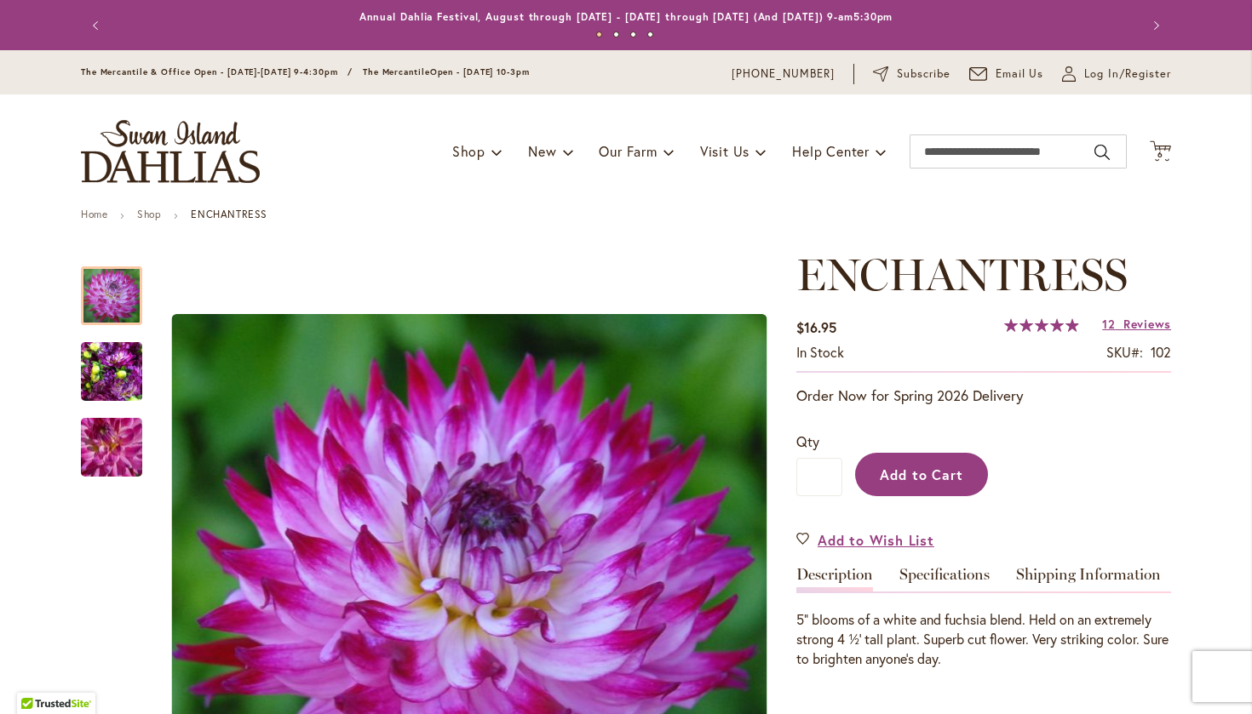
click at [897, 466] on span "Add to Cart" at bounding box center [922, 475] width 84 height 18
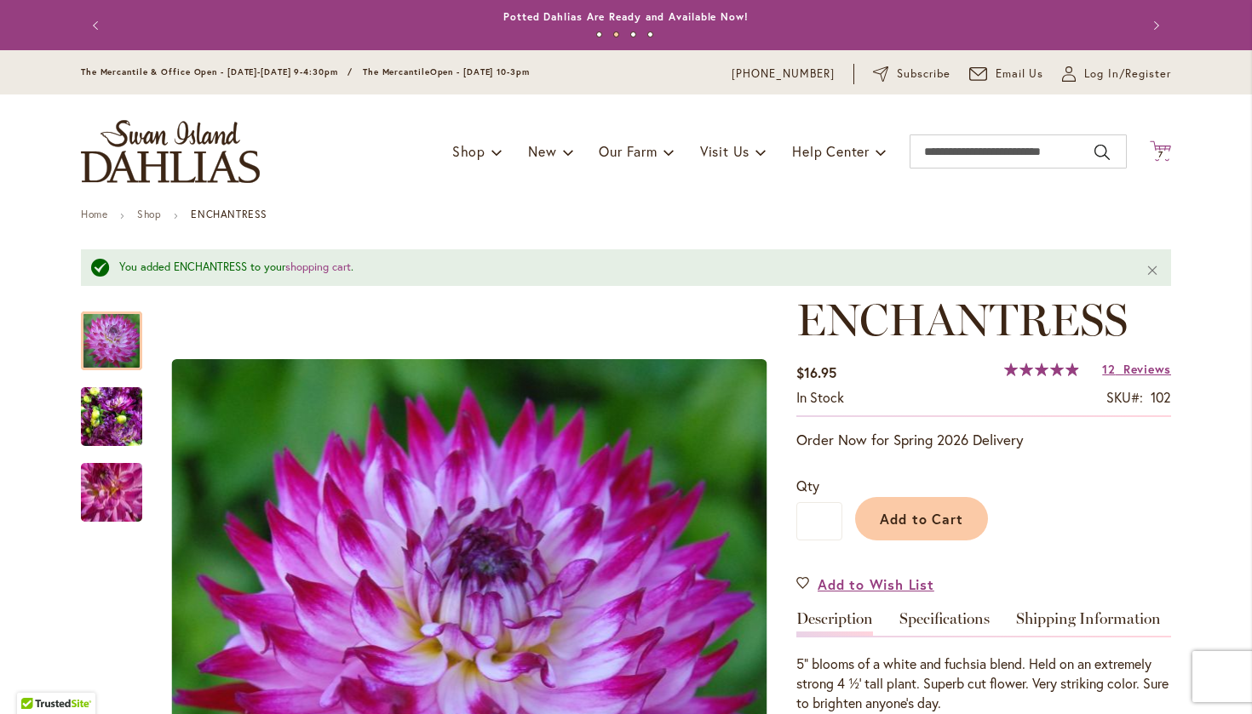
click at [1159, 146] on icon at bounding box center [1159, 150] width 21 height 20
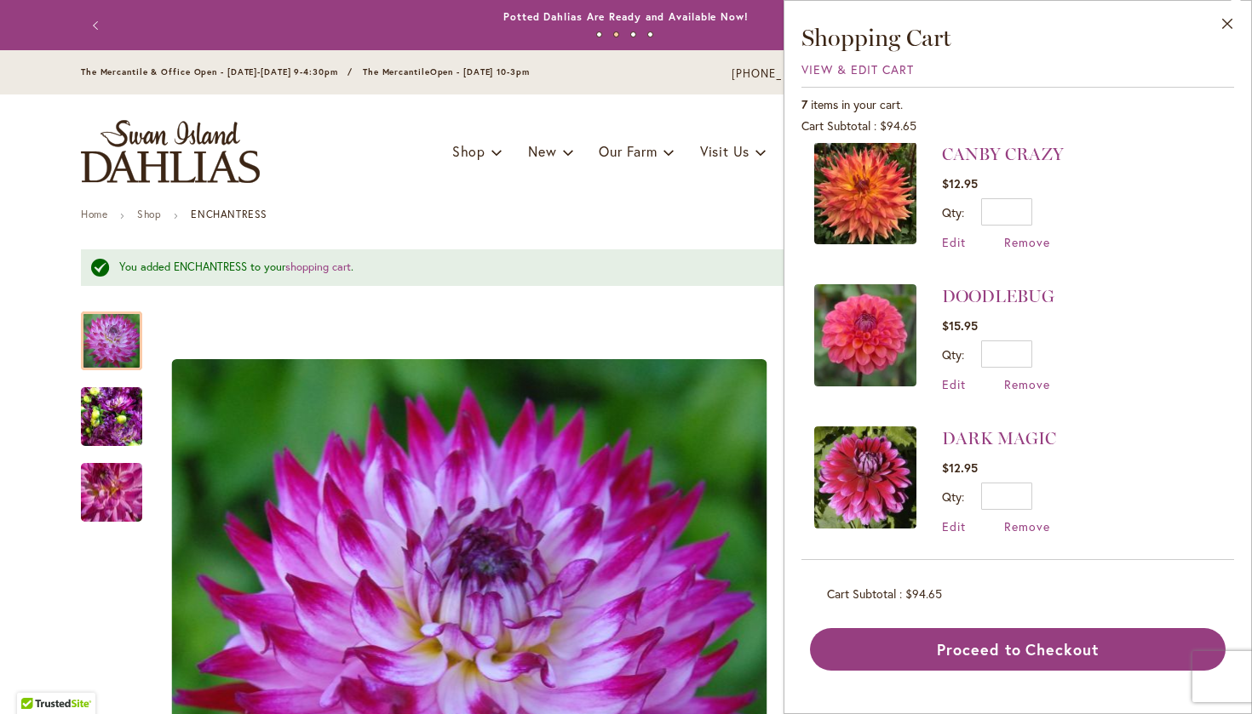
scroll to position [582, 0]
click at [1025, 522] on span "Remove" at bounding box center [1027, 527] width 46 height 16
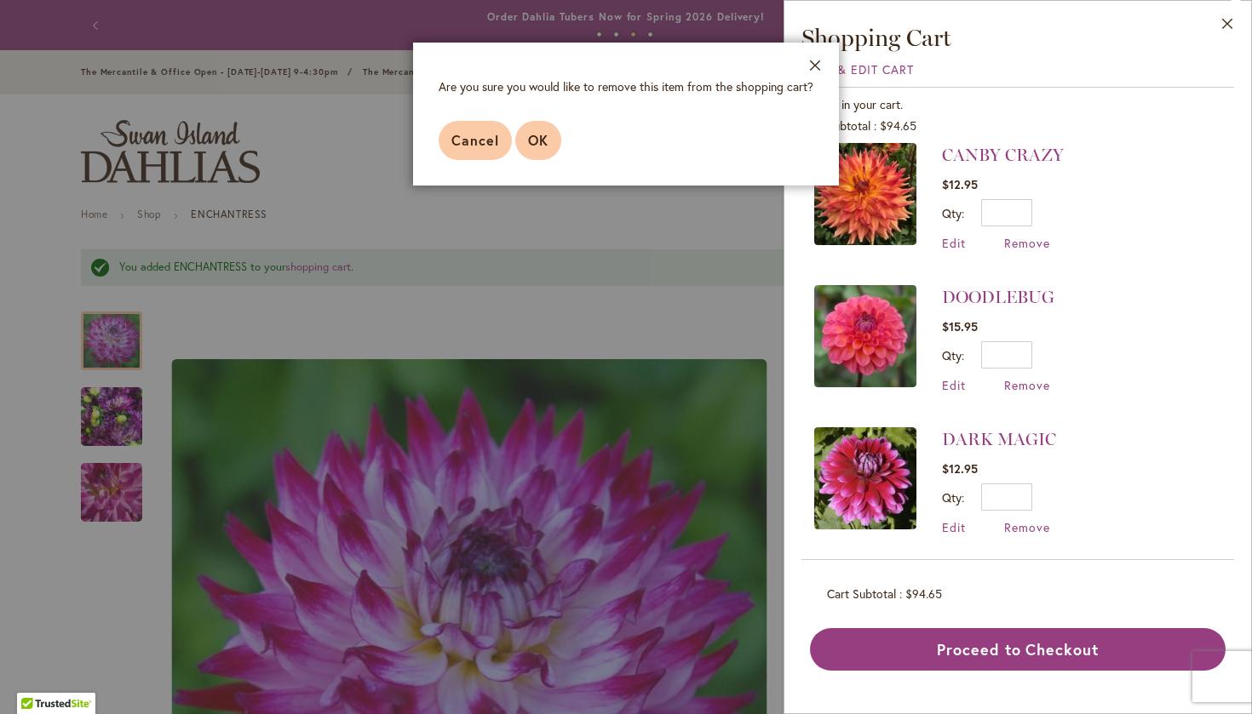
click at [530, 143] on span "OK" at bounding box center [538, 140] width 20 height 18
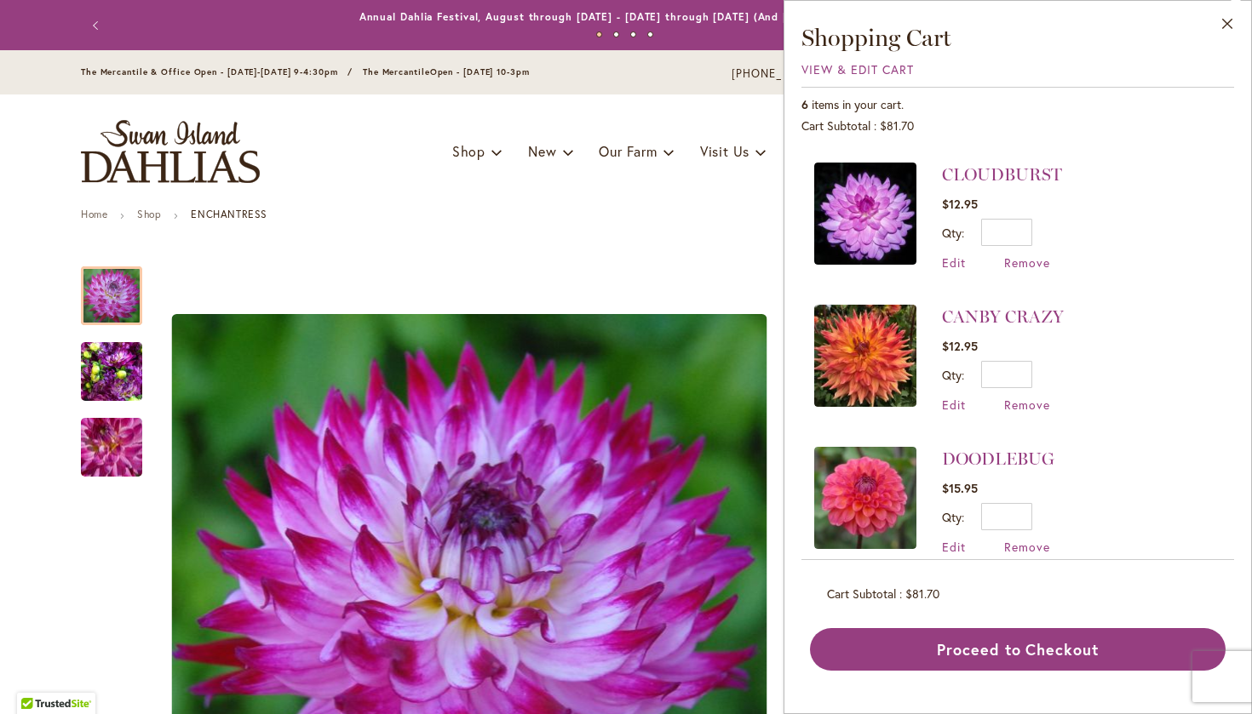
scroll to position [421, 0]
click at [1015, 542] on span "Remove" at bounding box center [1027, 546] width 46 height 16
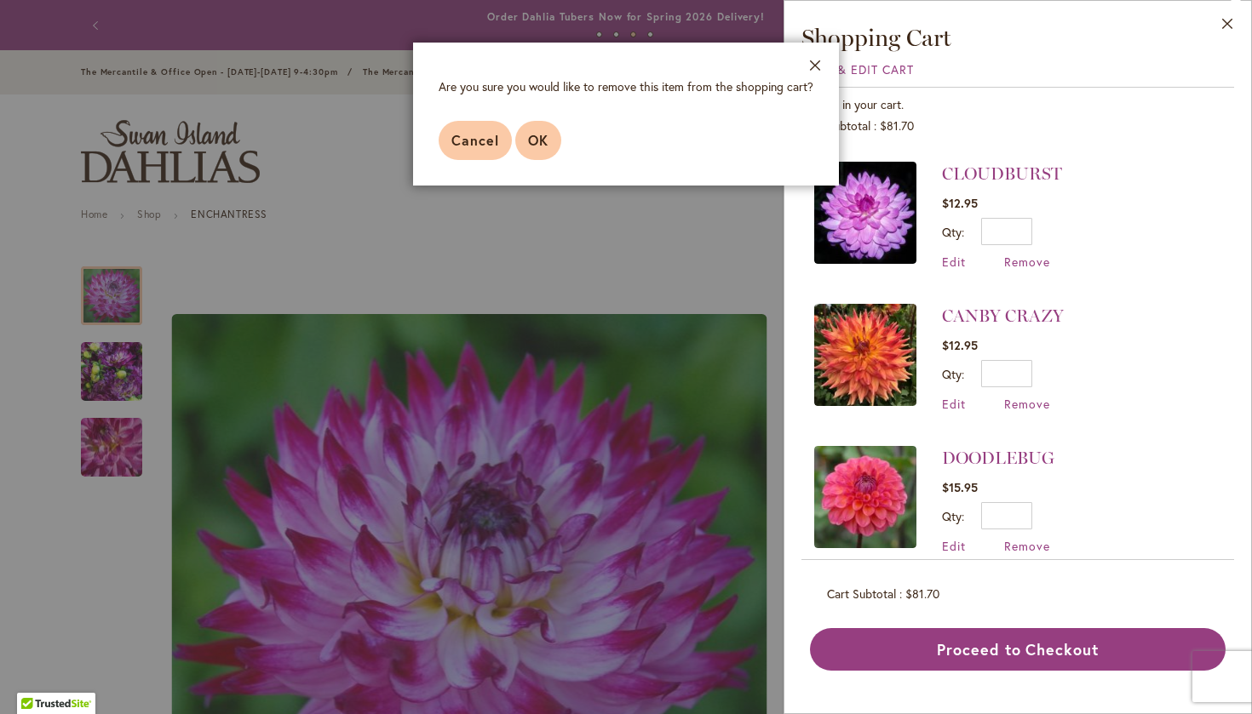
click at [523, 143] on button "OK" at bounding box center [538, 140] width 46 height 39
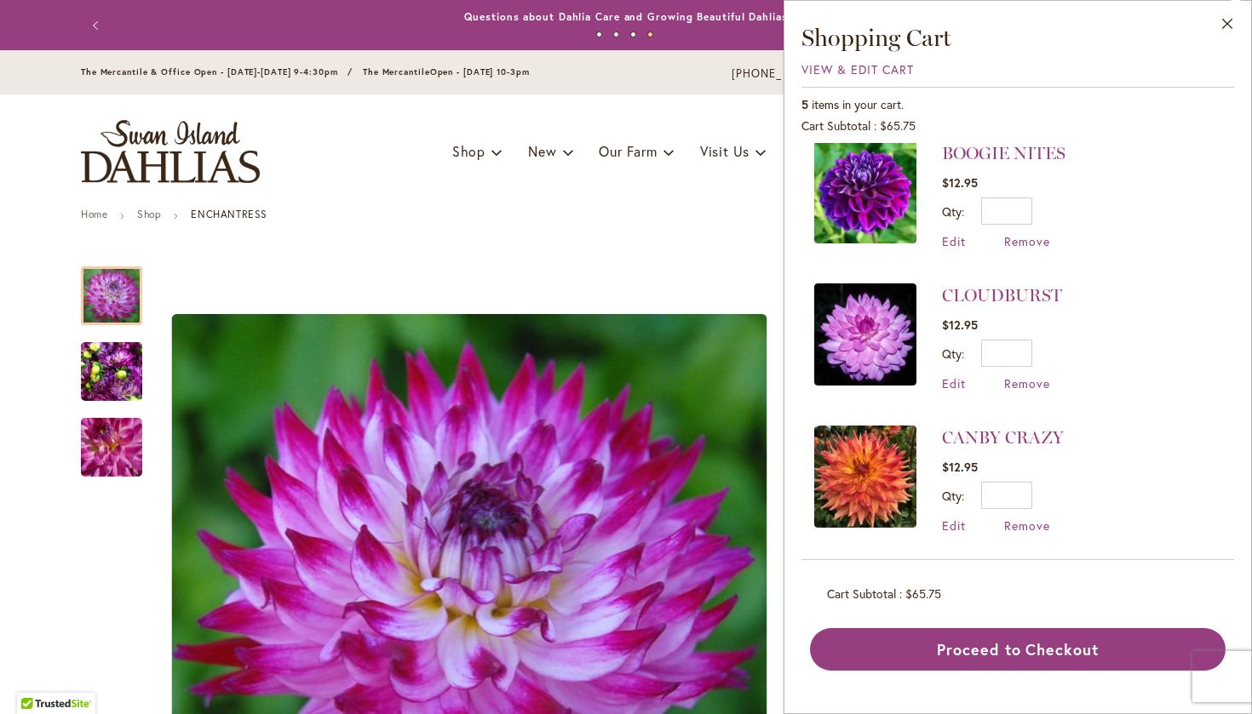
scroll to position [0, 0]
click at [1225, 26] on button "Close" at bounding box center [1227, 28] width 47 height 54
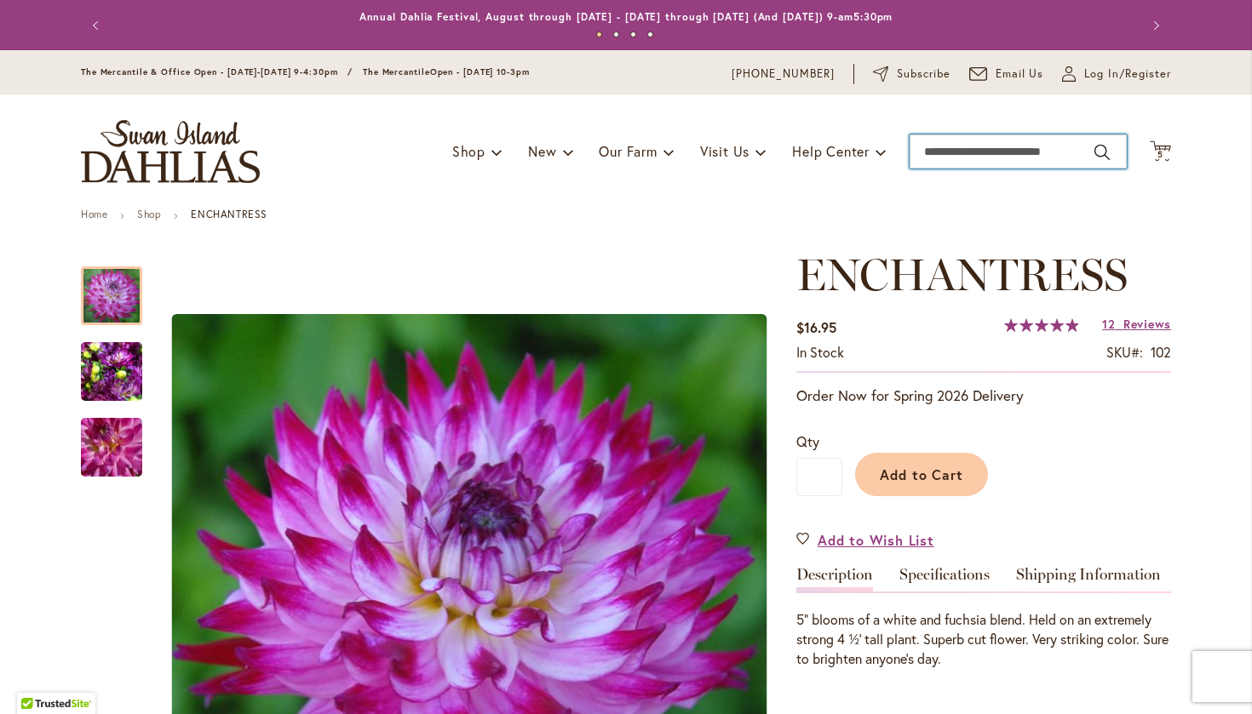
click at [1039, 150] on input "Search" at bounding box center [1017, 152] width 217 height 34
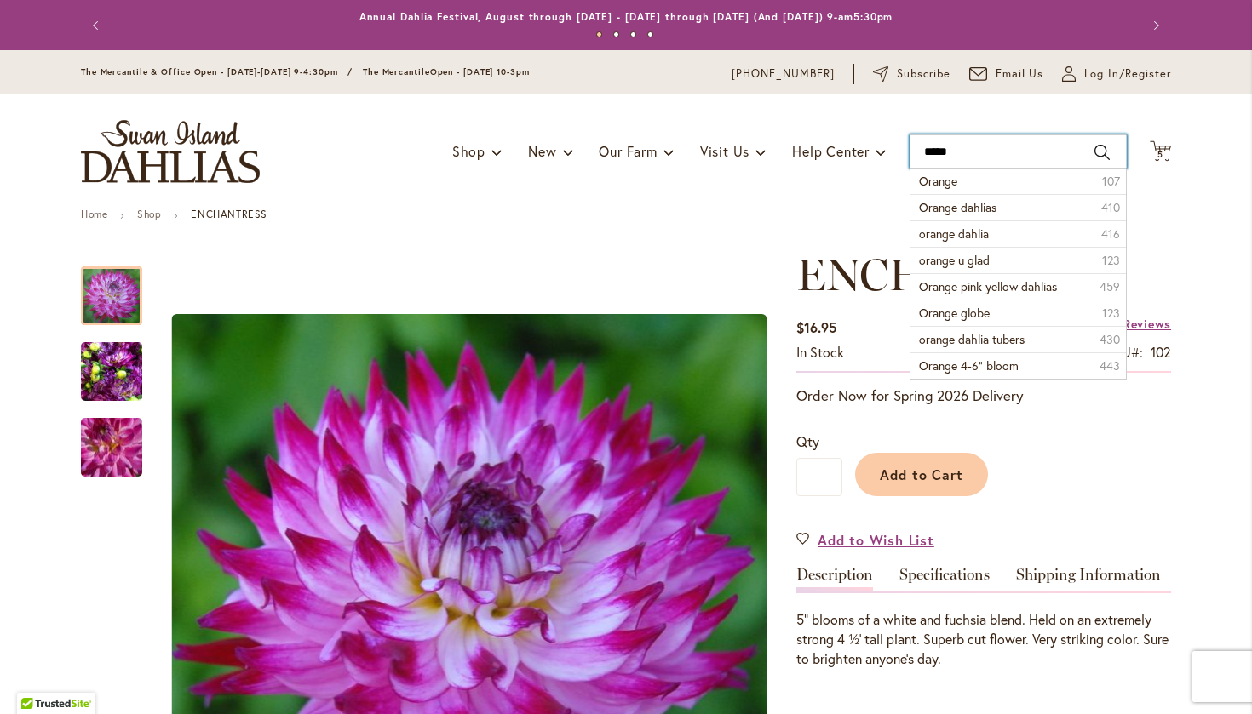
type input "******"
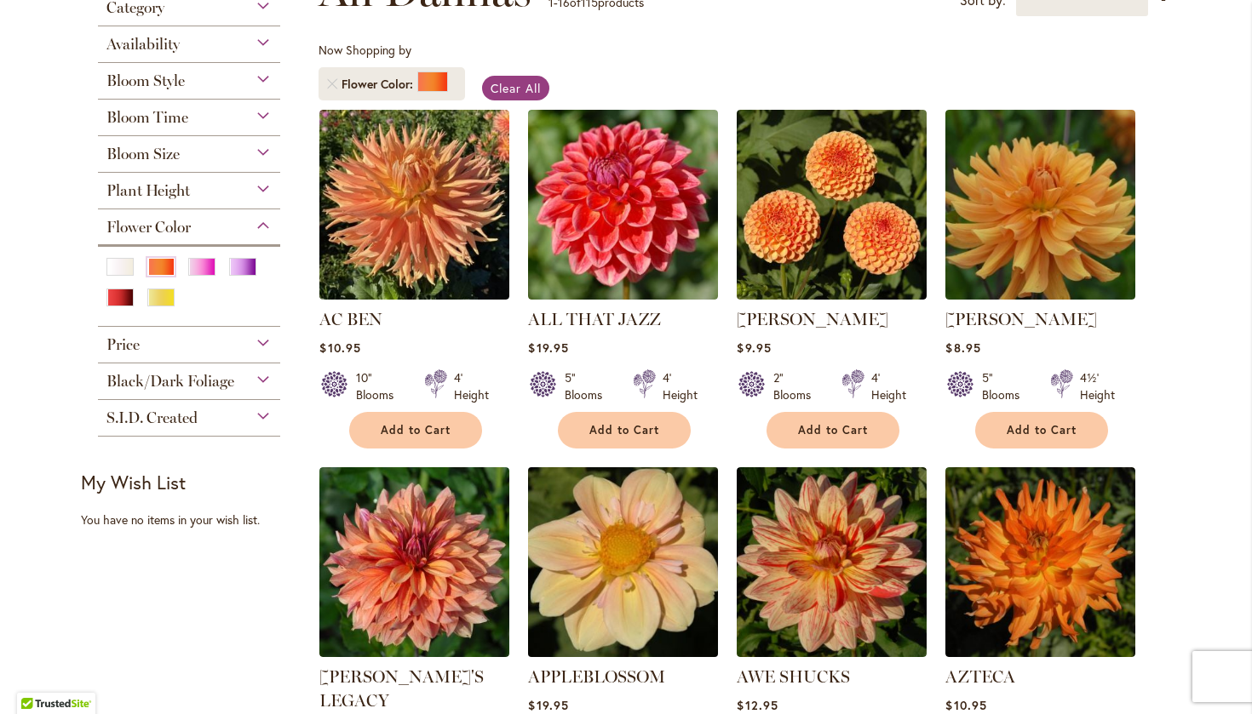
scroll to position [286, 0]
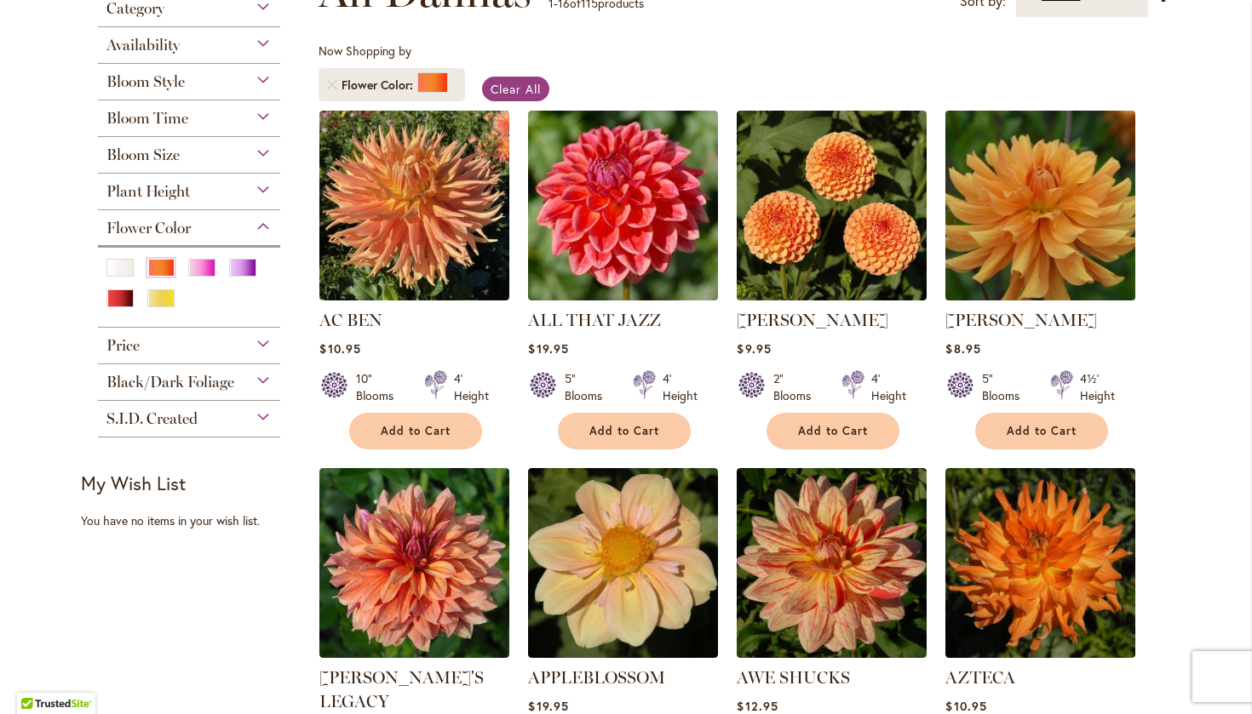
click at [1004, 234] on img at bounding box center [1040, 205] width 199 height 199
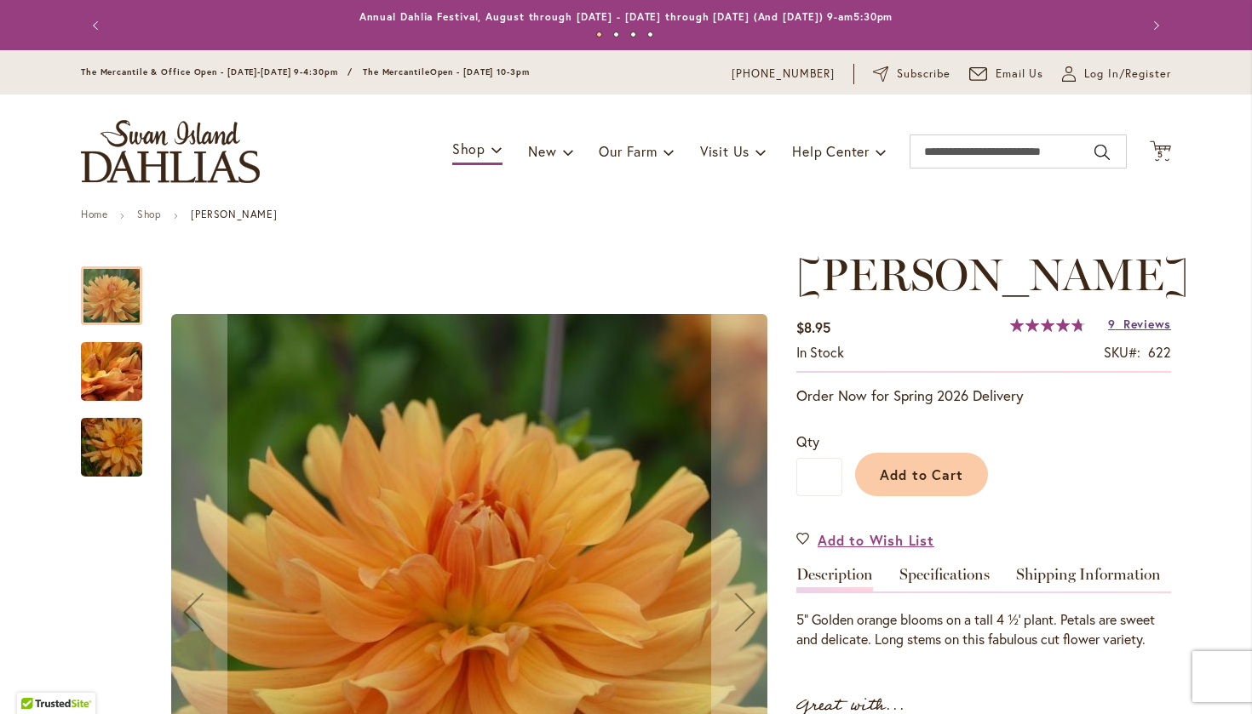
click at [1135, 332] on span "Reviews" at bounding box center [1147, 324] width 48 height 16
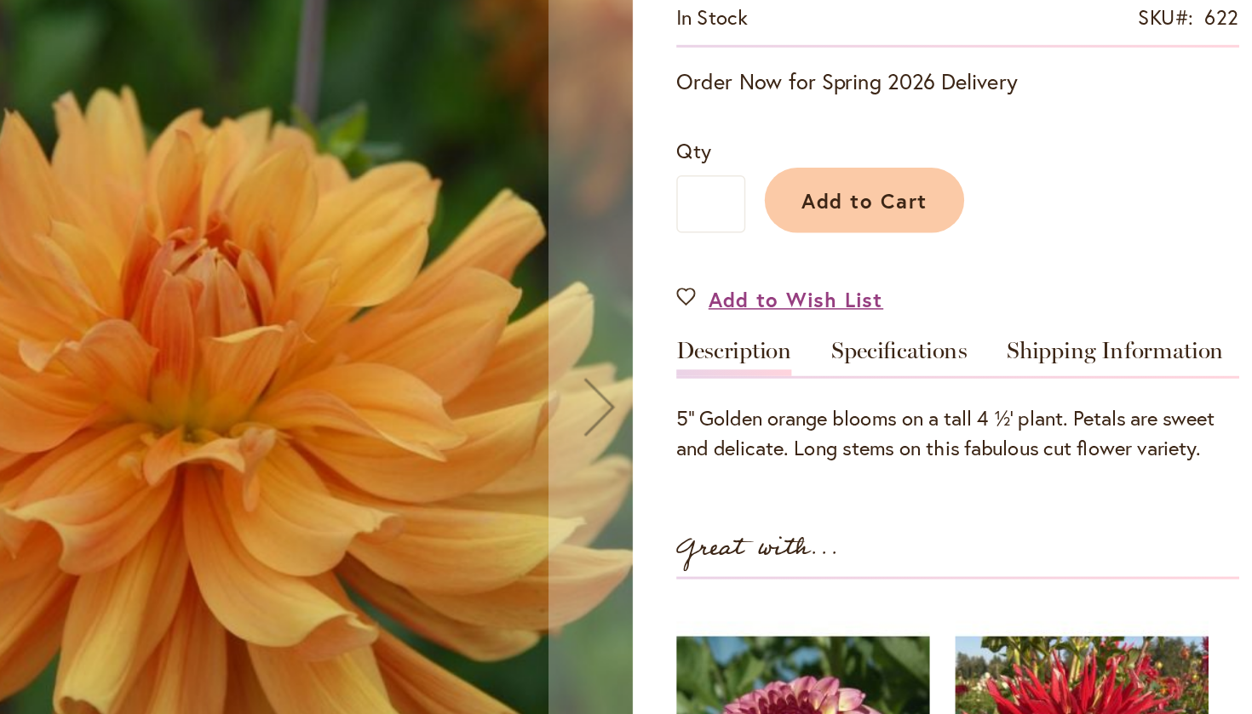
scroll to position [247, 0]
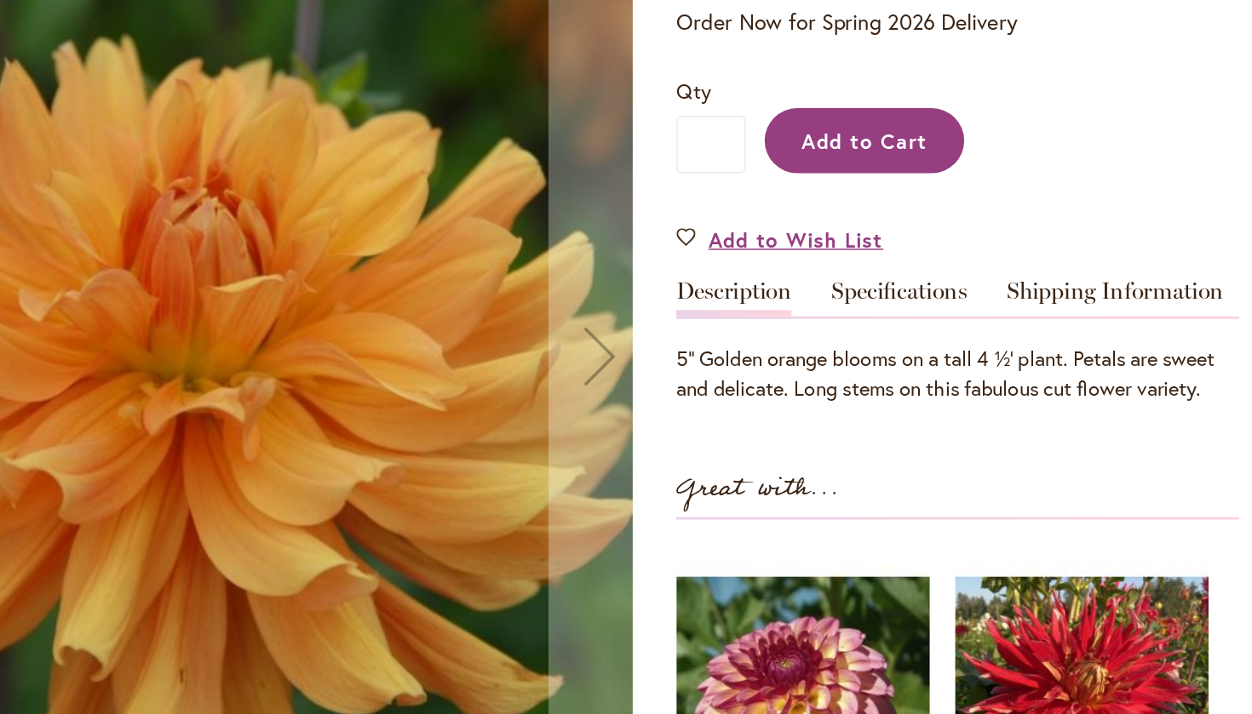
click at [880, 219] on span "Add to Cart" at bounding box center [922, 228] width 84 height 18
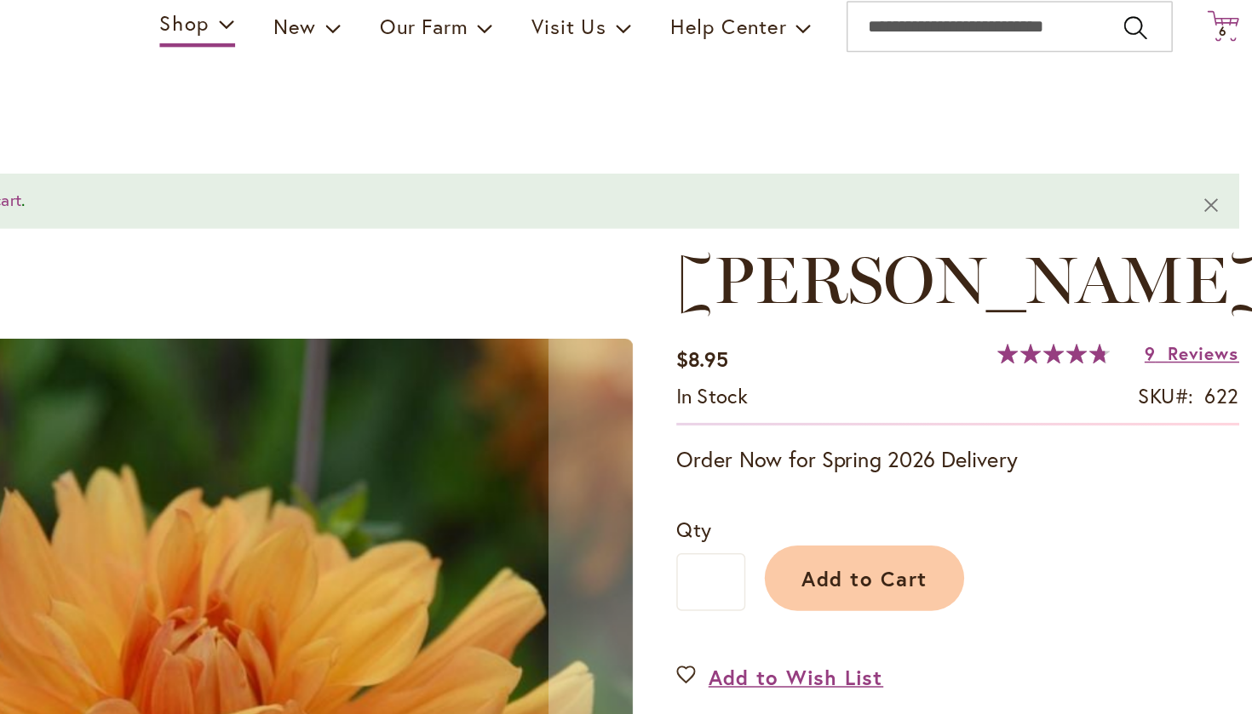
scroll to position [0, 0]
click at [1149, 140] on icon "Cart .cls-1 { fill: #231f20; }" at bounding box center [1159, 150] width 21 height 21
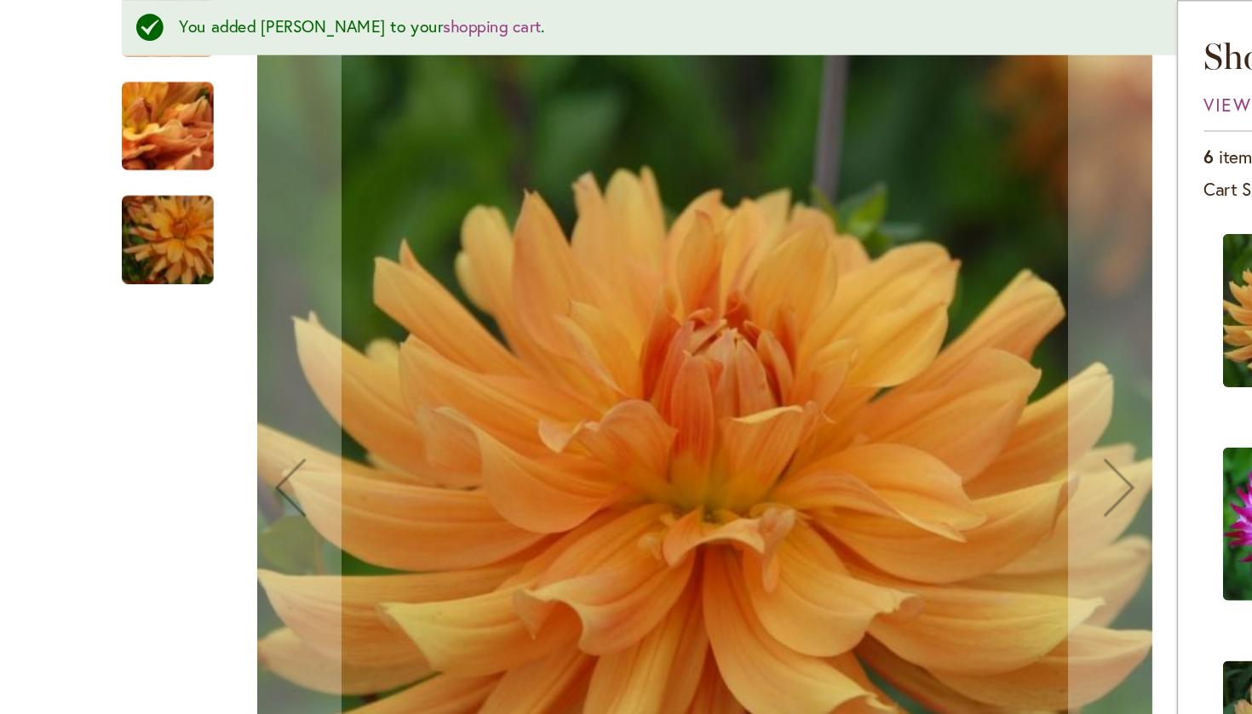
scroll to position [515, 0]
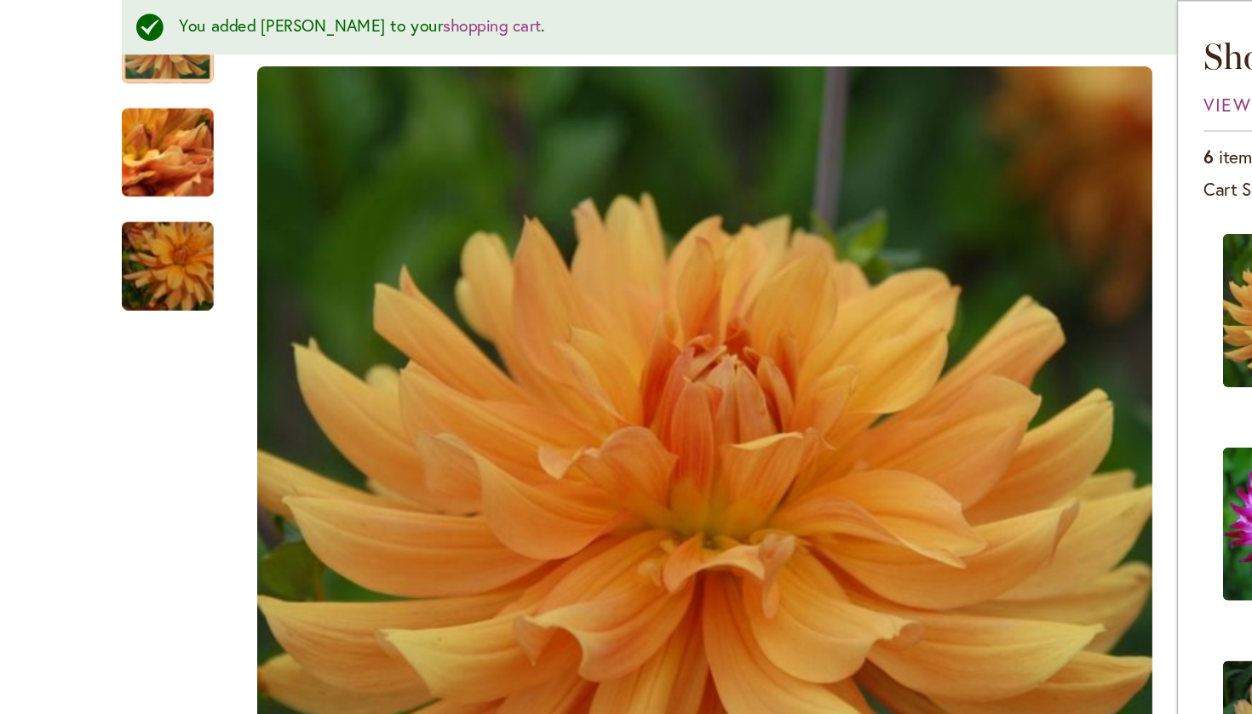
click at [794, 132] on div "Close Shopping Cart View & Edit Cart 6 items in your cart. Cart Subtotal $74.70…" at bounding box center [1017, 357] width 468 height 714
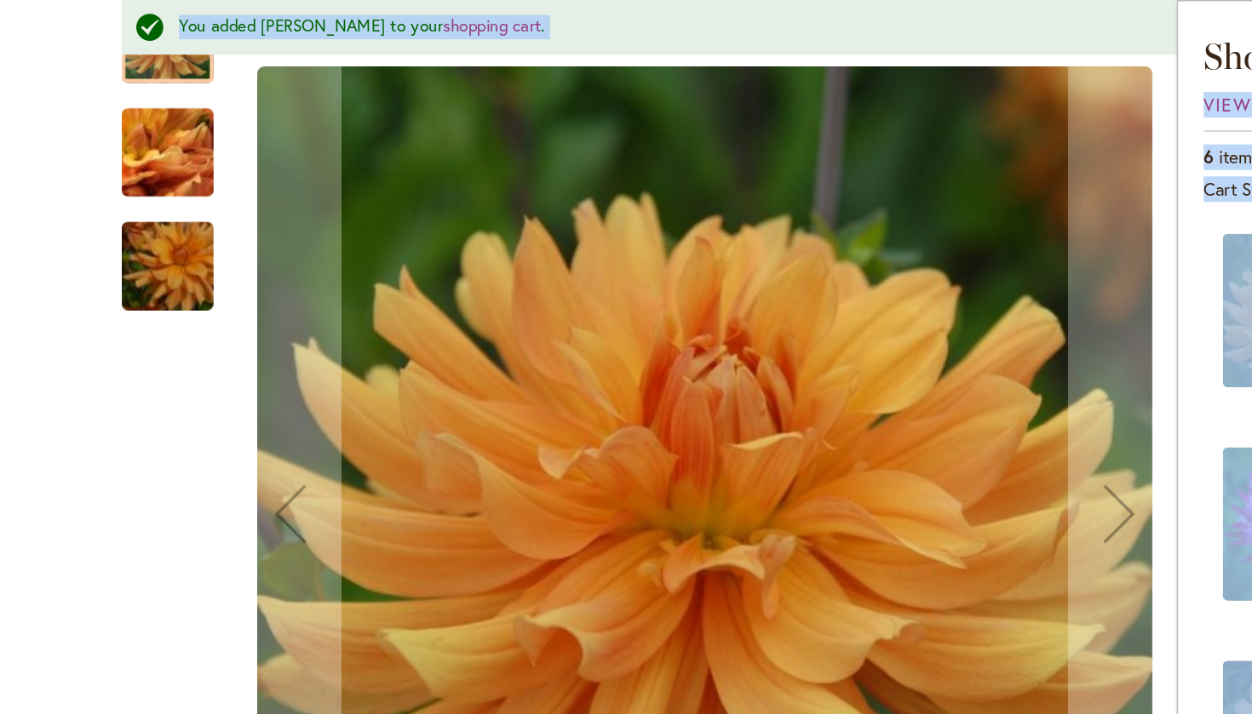
drag, startPoint x: 789, startPoint y: 55, endPoint x: 527, endPoint y: 86, distance: 264.0
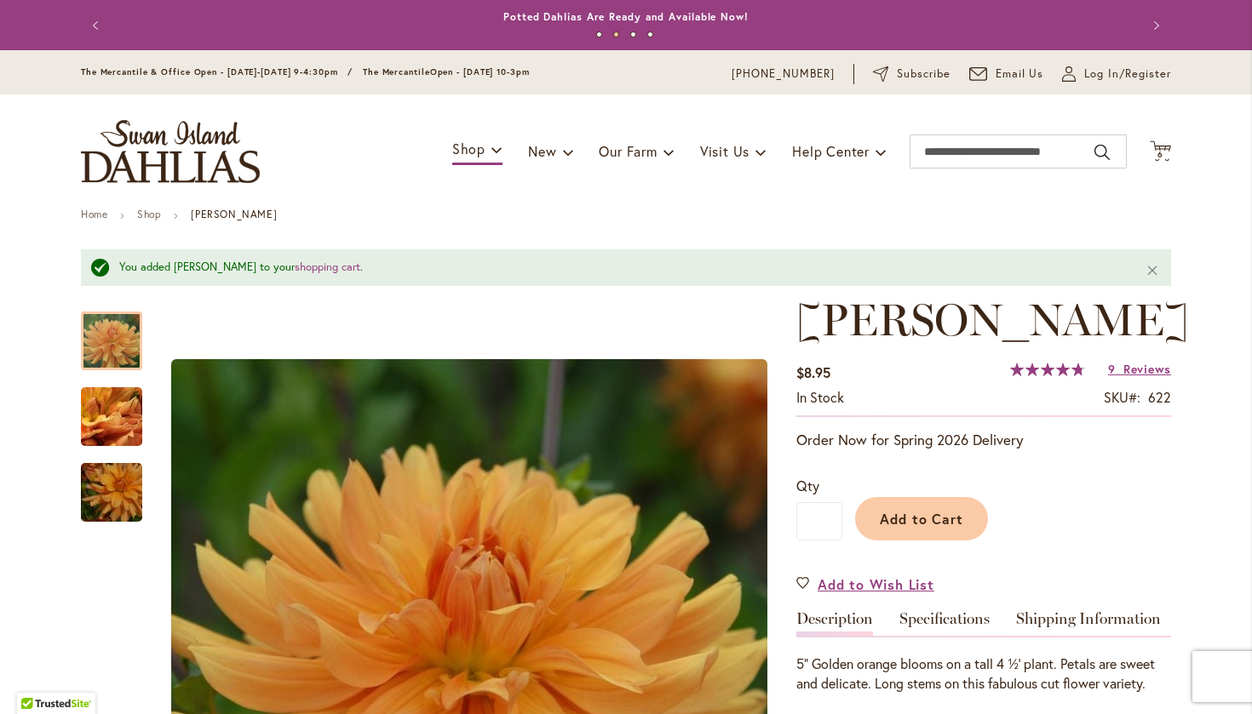
scroll to position [0, 0]
click at [1161, 146] on icon "Cart .cls-1 { fill: #231f20; }" at bounding box center [1159, 150] width 21 height 21
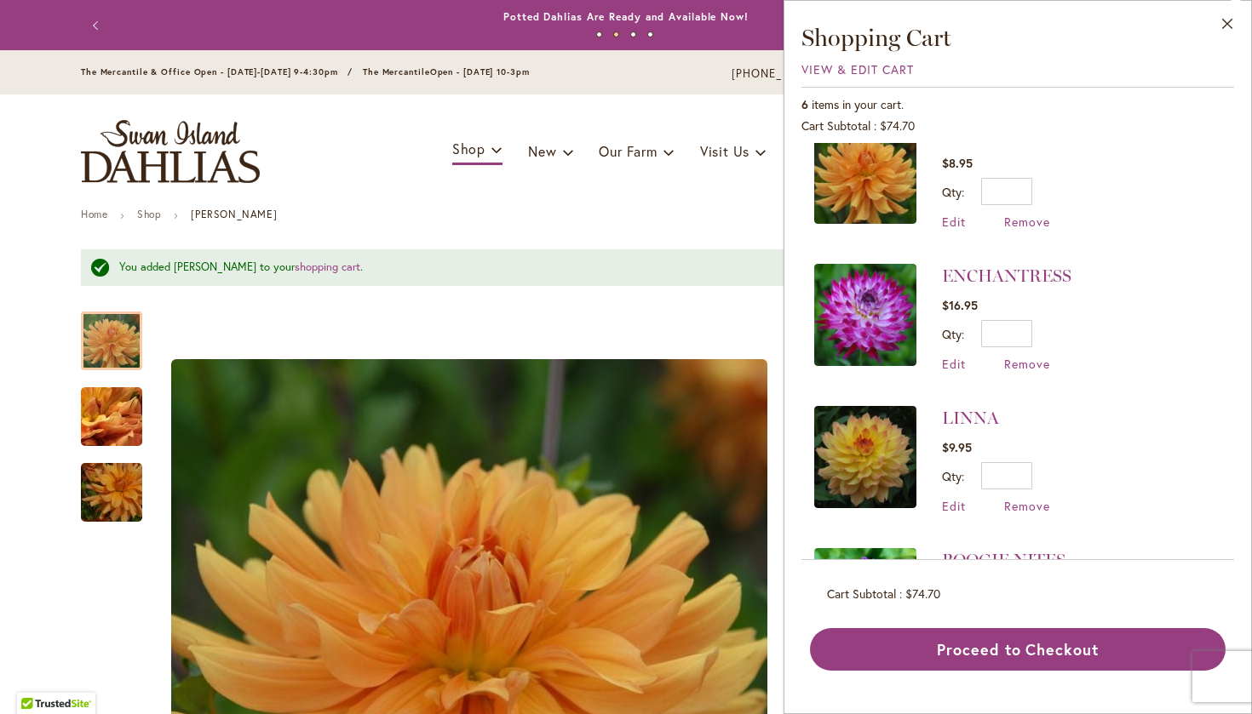
scroll to position [37, 0]
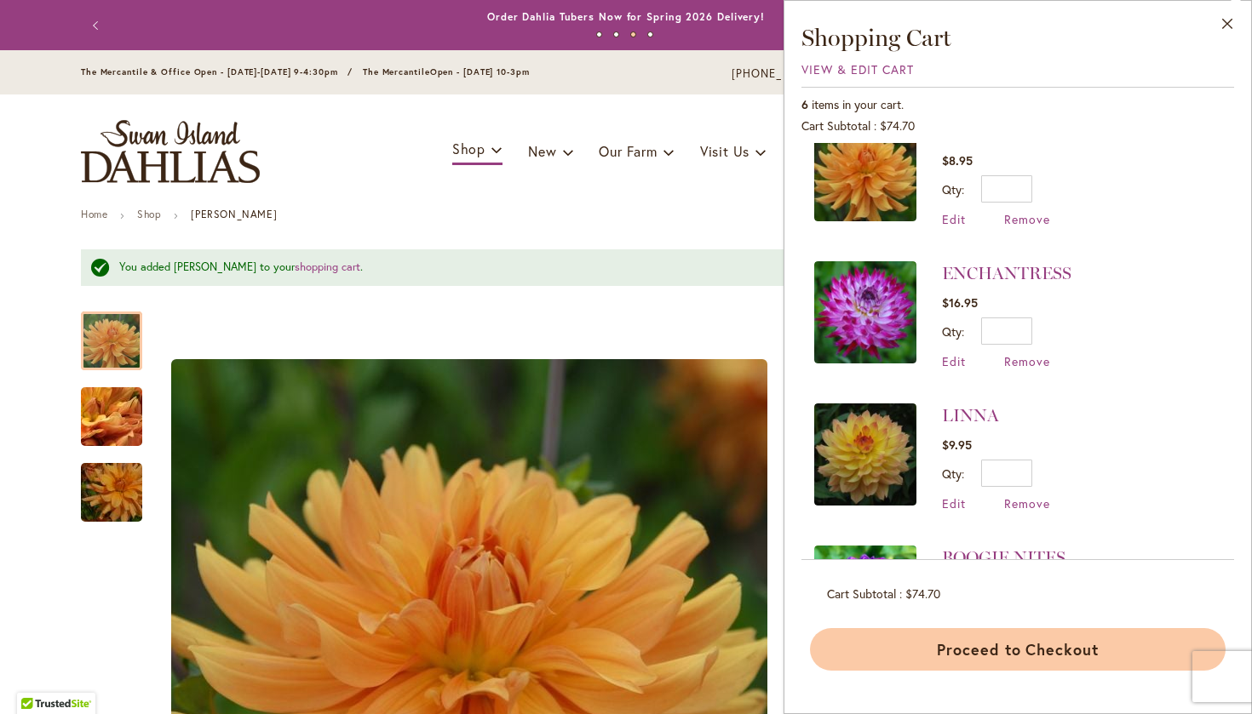
click at [1023, 648] on button "Proceed to Checkout" at bounding box center [1018, 649] width 416 height 43
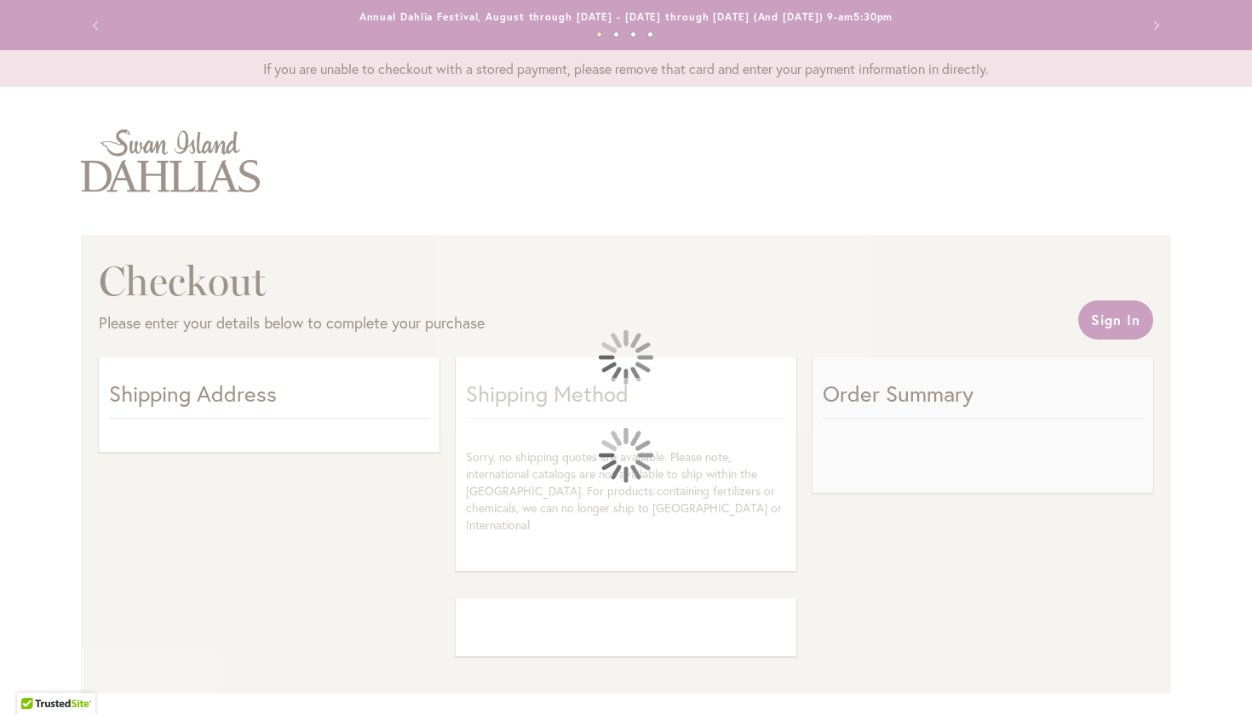
select select "**"
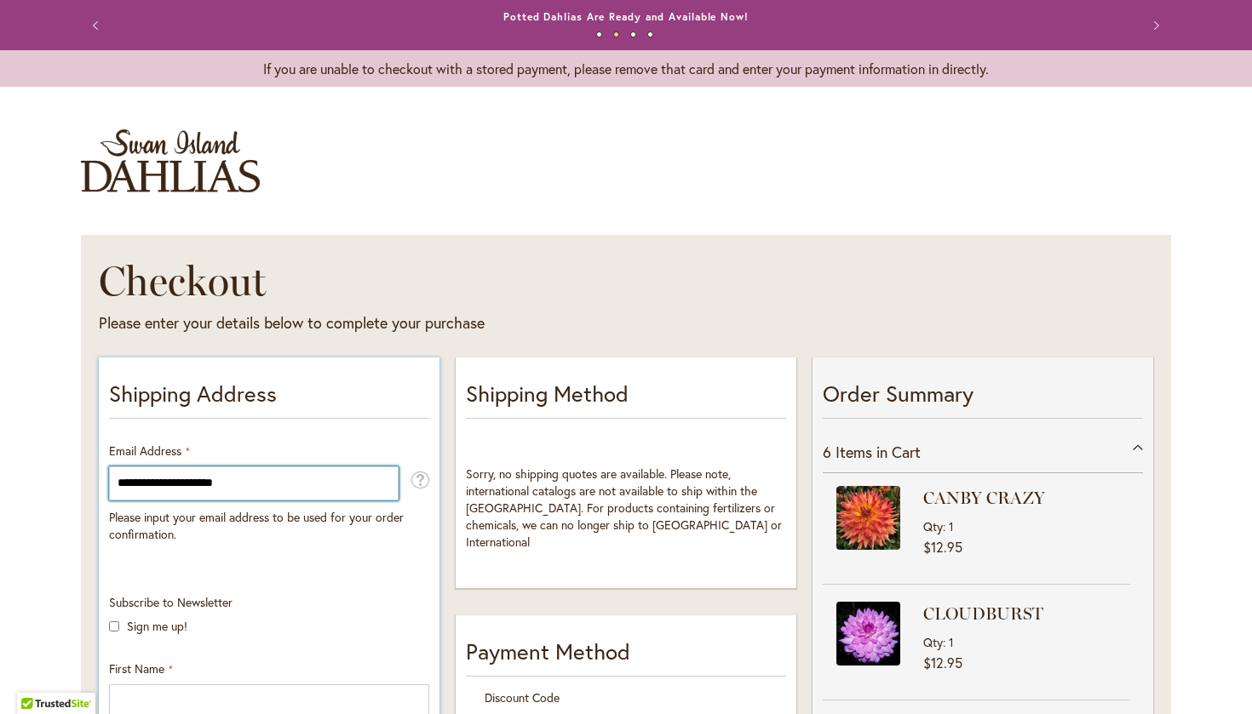
type input "**********"
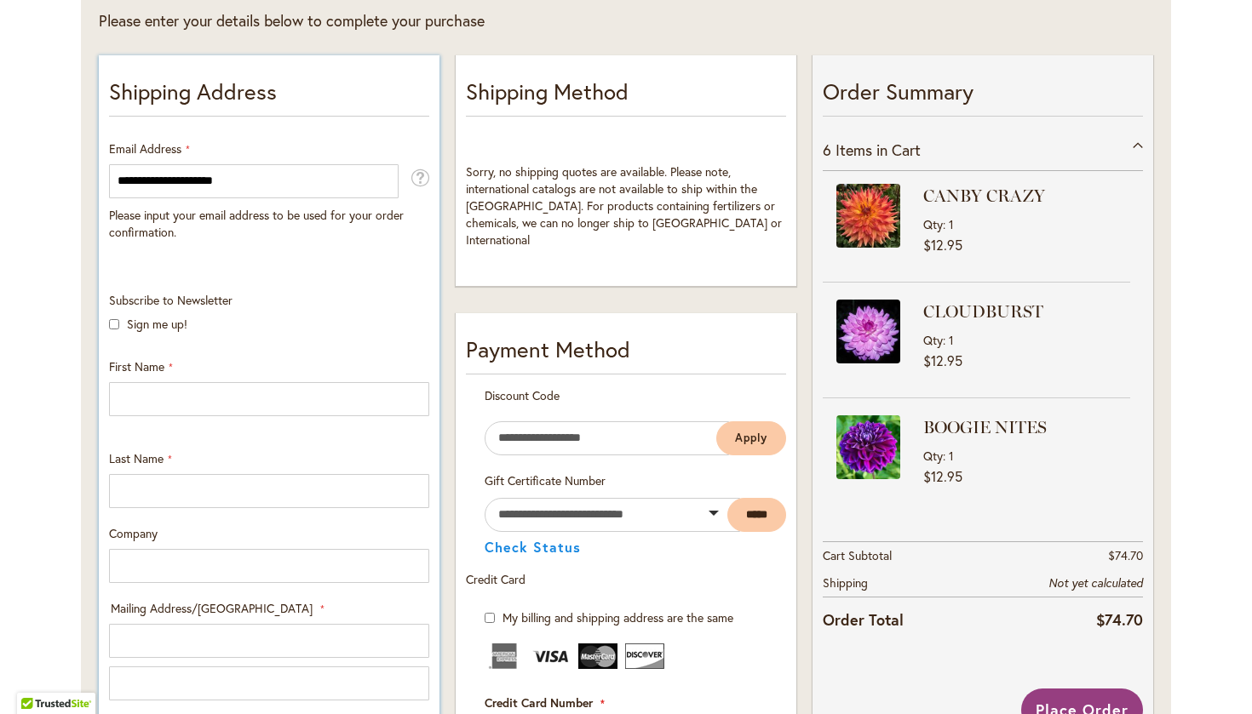
scroll to position [307, 0]
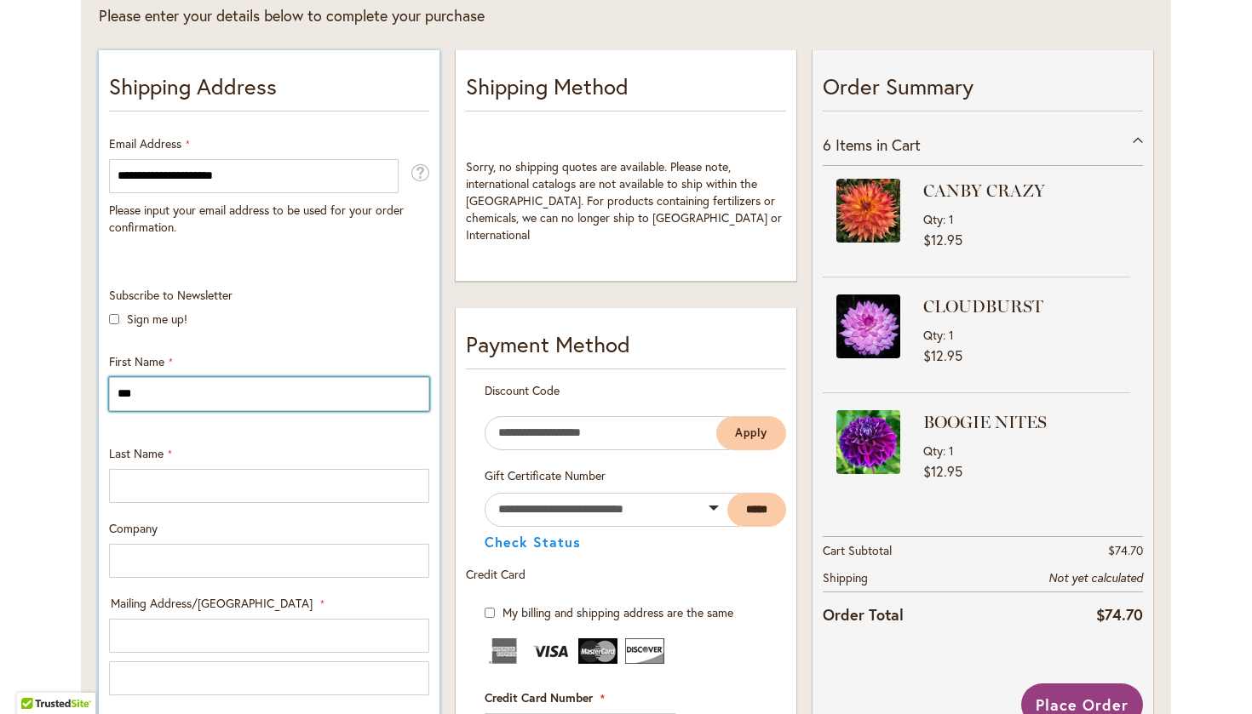
type input "**********"
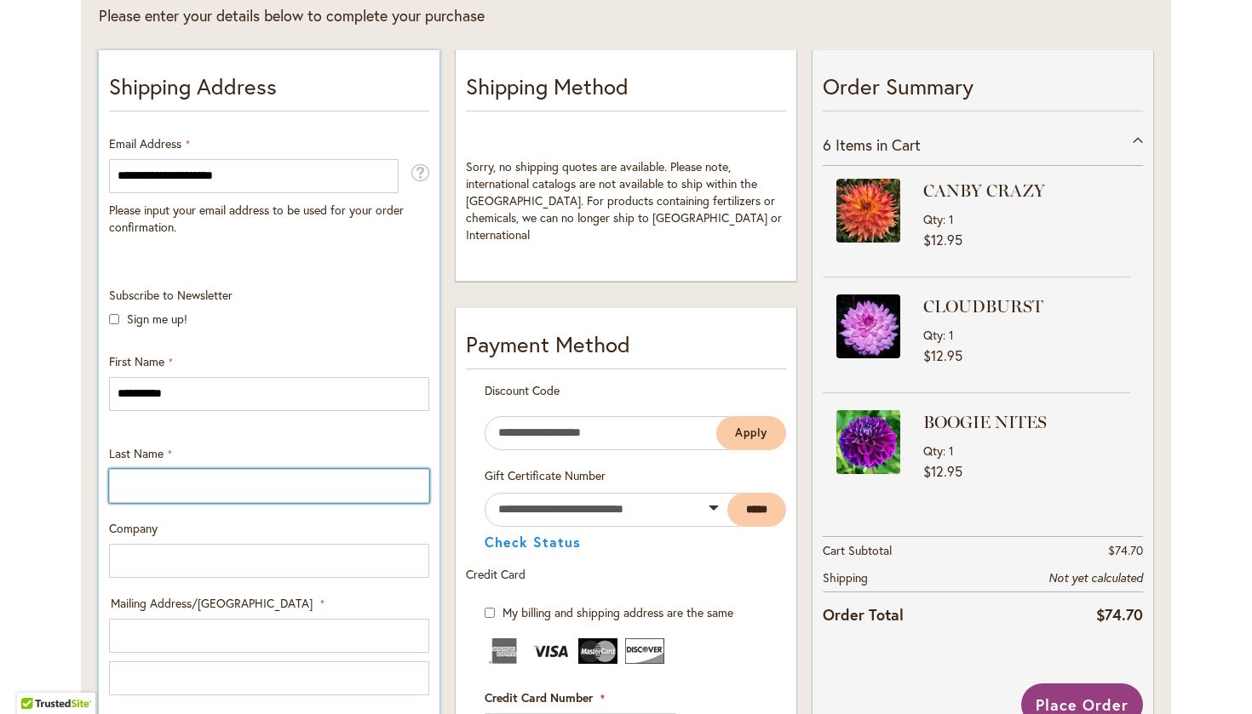
type input "******"
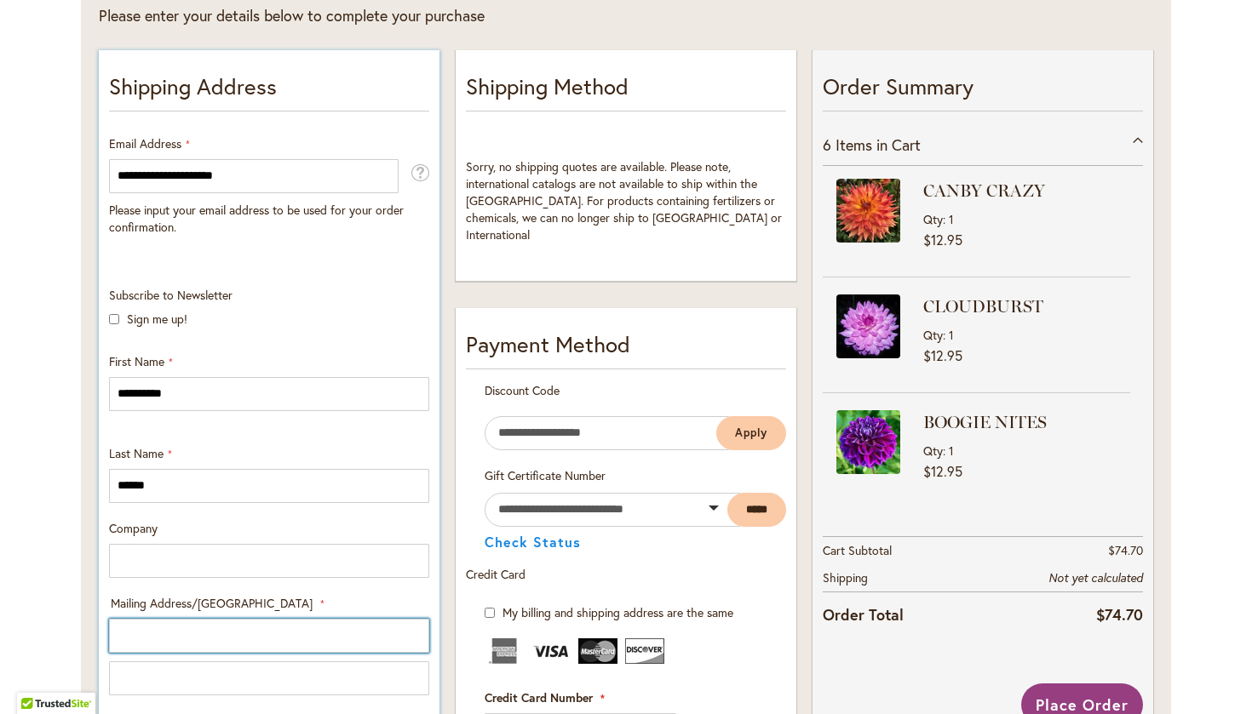
type input "**********"
select select "**"
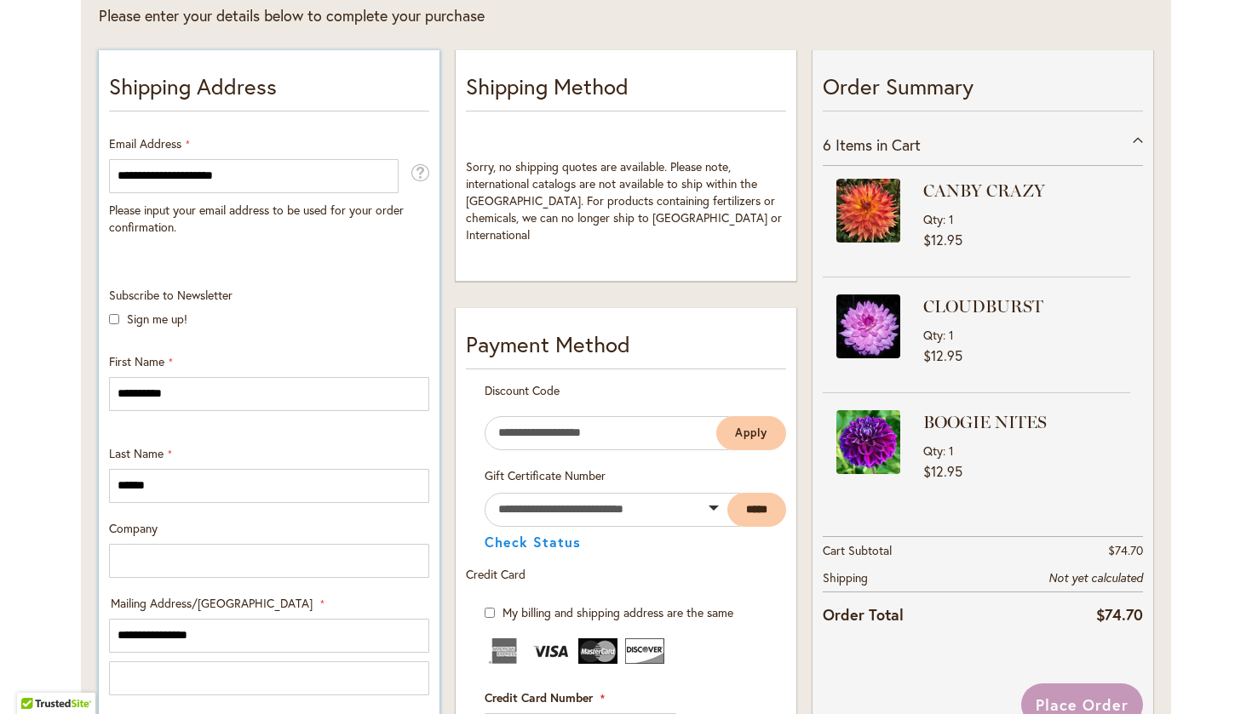
type input "********"
type input "**********"
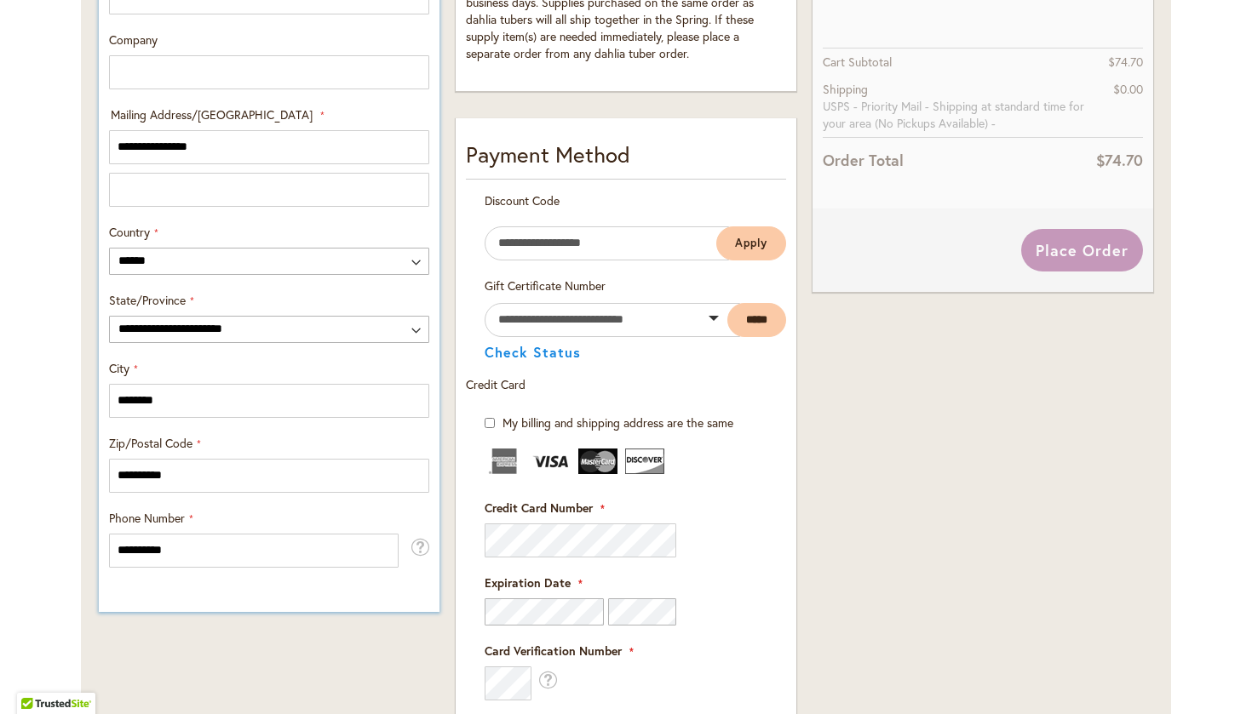
scroll to position [799, 0]
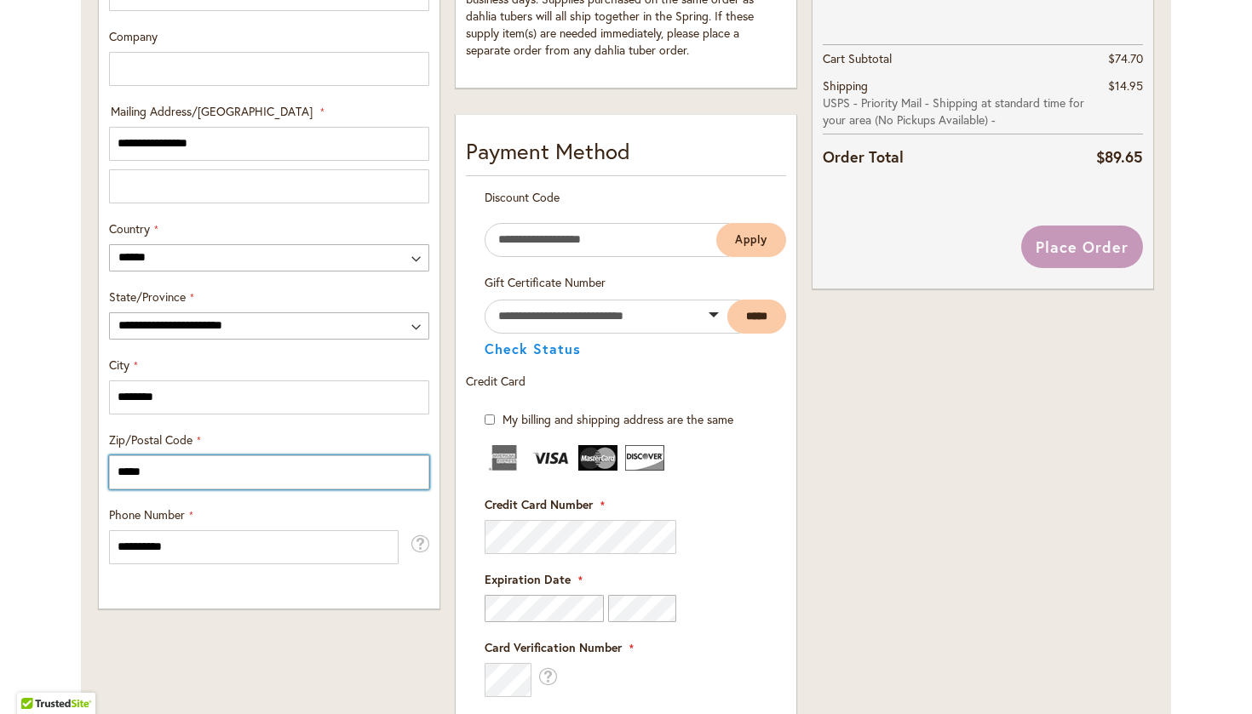
type input "*****"
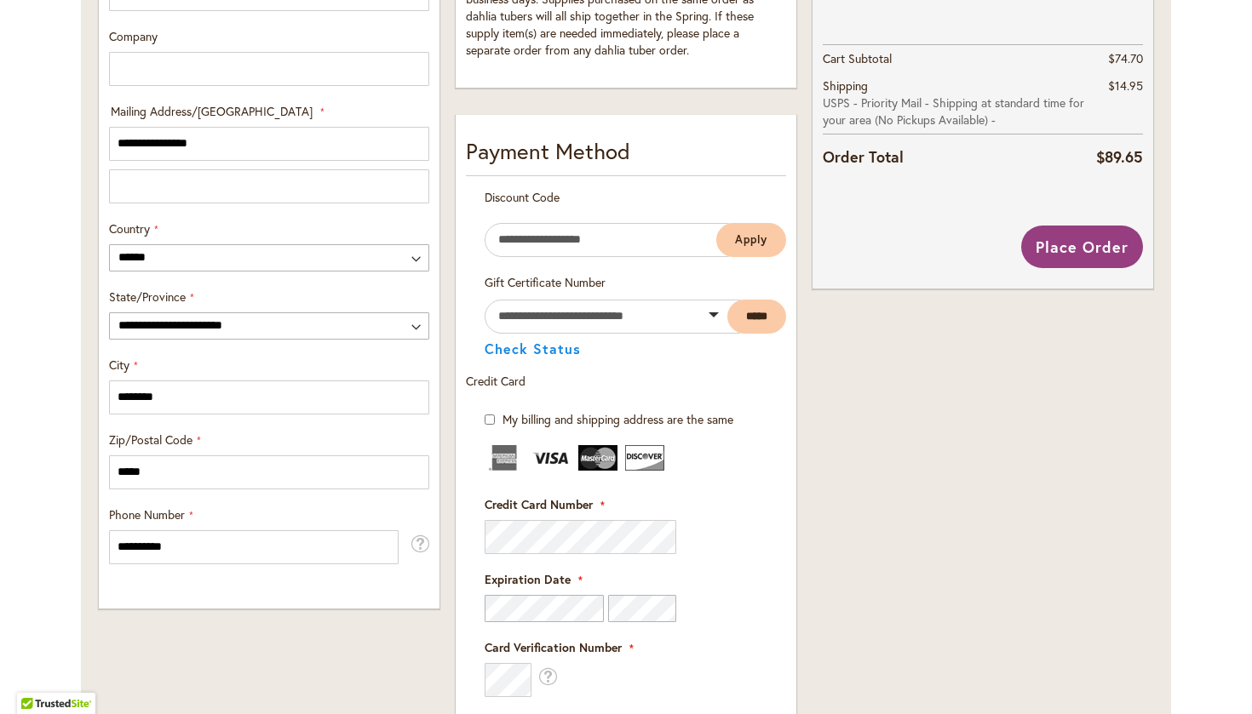
click at [63, 522] on div "Toggle Nav Checkout Please enter your details below to complete your purchase S…" at bounding box center [626, 247] width 1252 height 1887
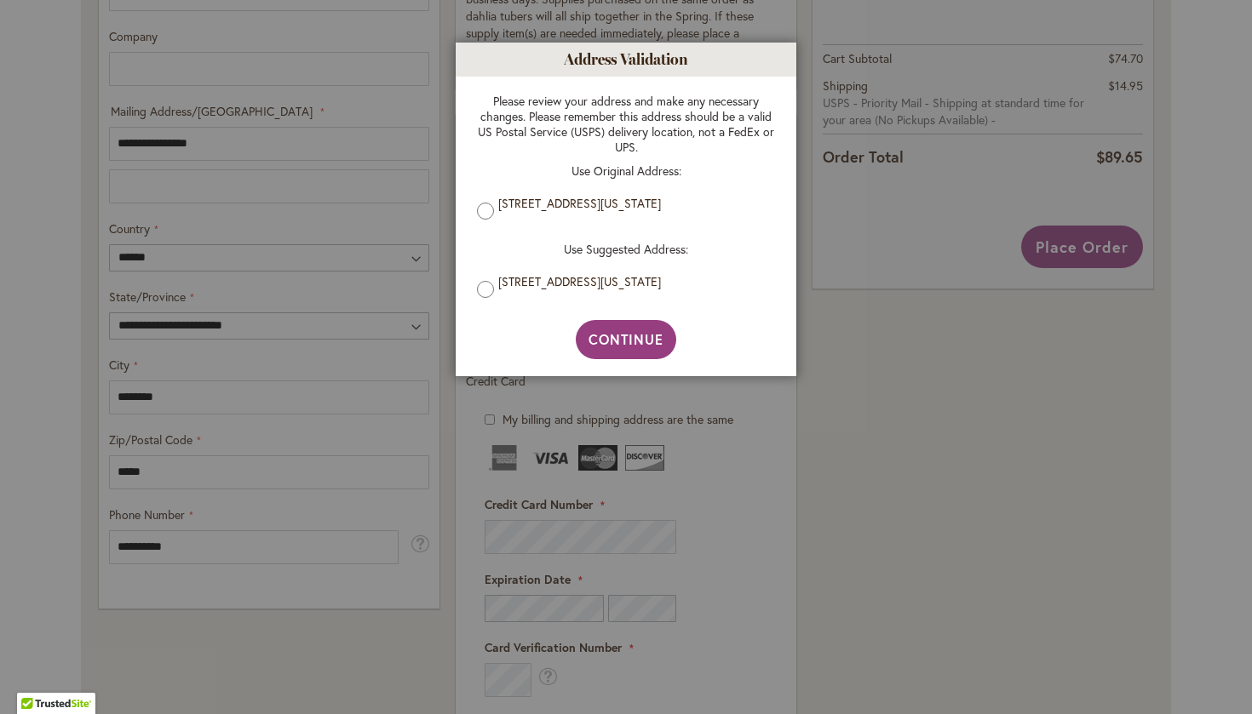
click at [587, 289] on label "6909 SW 55TH AVE, PORTLAND, Oregon, 97219-1355, United States" at bounding box center [632, 281] width 268 height 15
click at [634, 335] on span "Continue" at bounding box center [626, 339] width 76 height 18
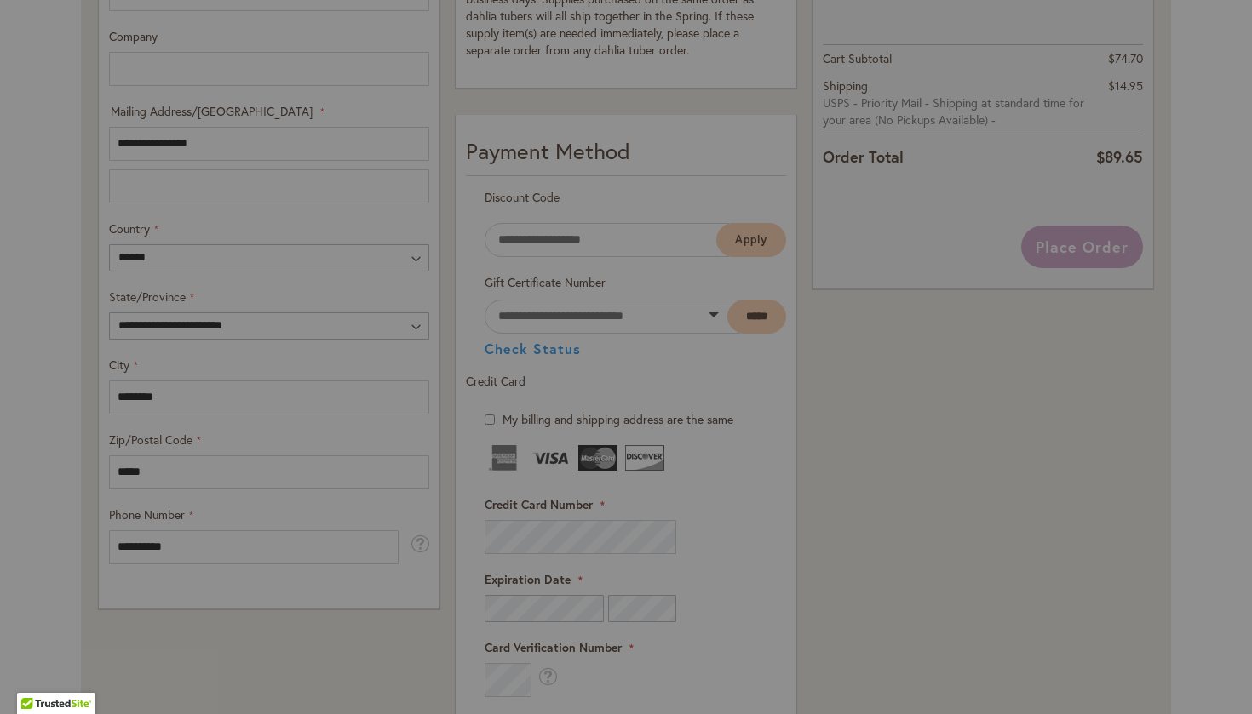
type input "**********"
type input "********"
type input "**********"
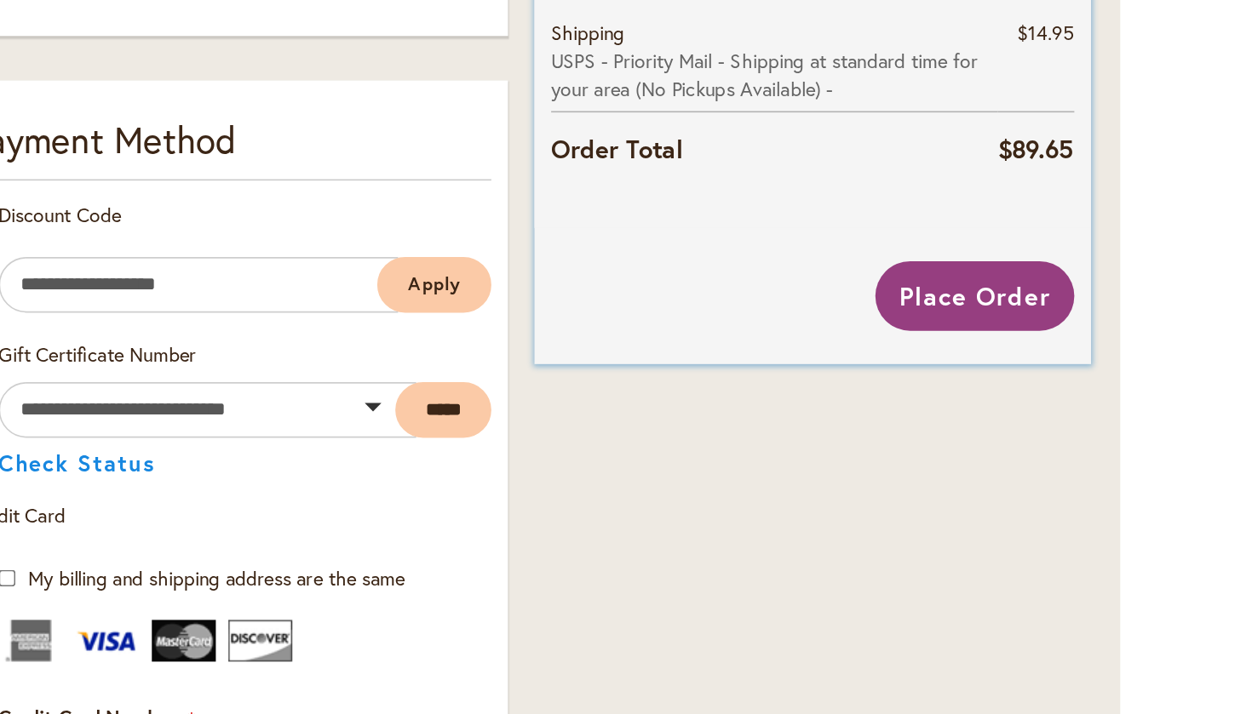
scroll to position [689, 0]
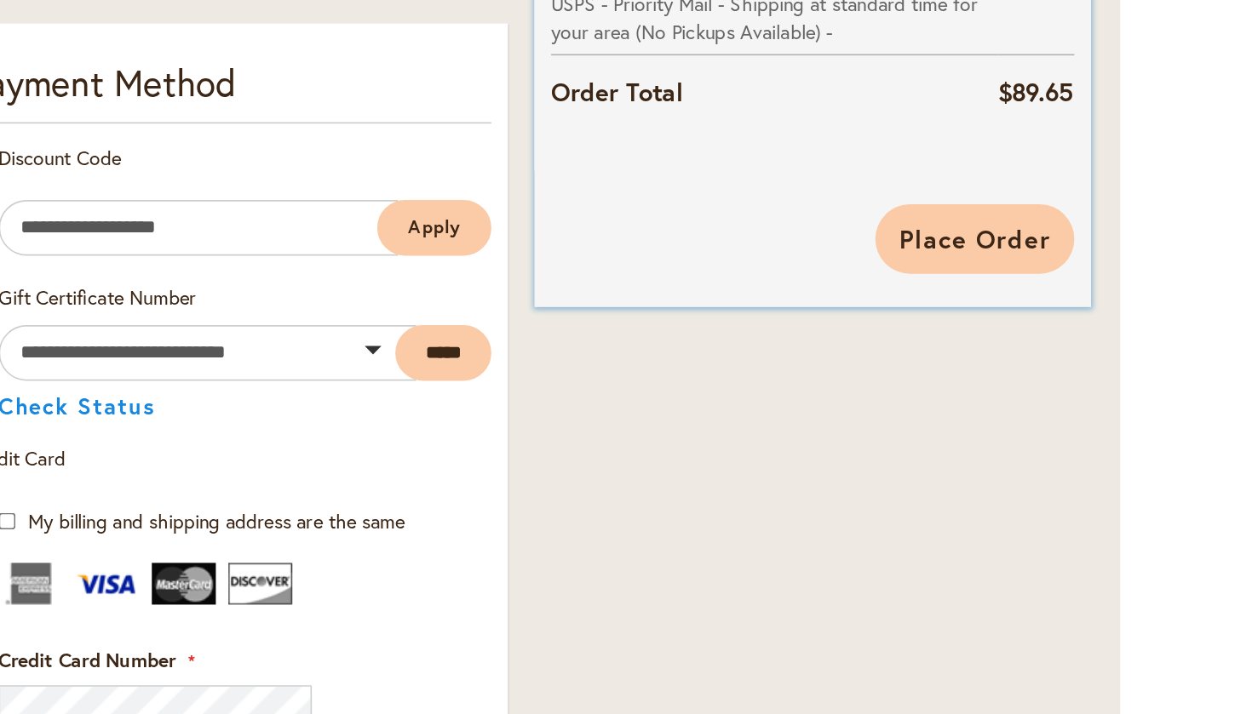
click at [1035, 347] on span "Place Order" at bounding box center [1081, 357] width 93 height 20
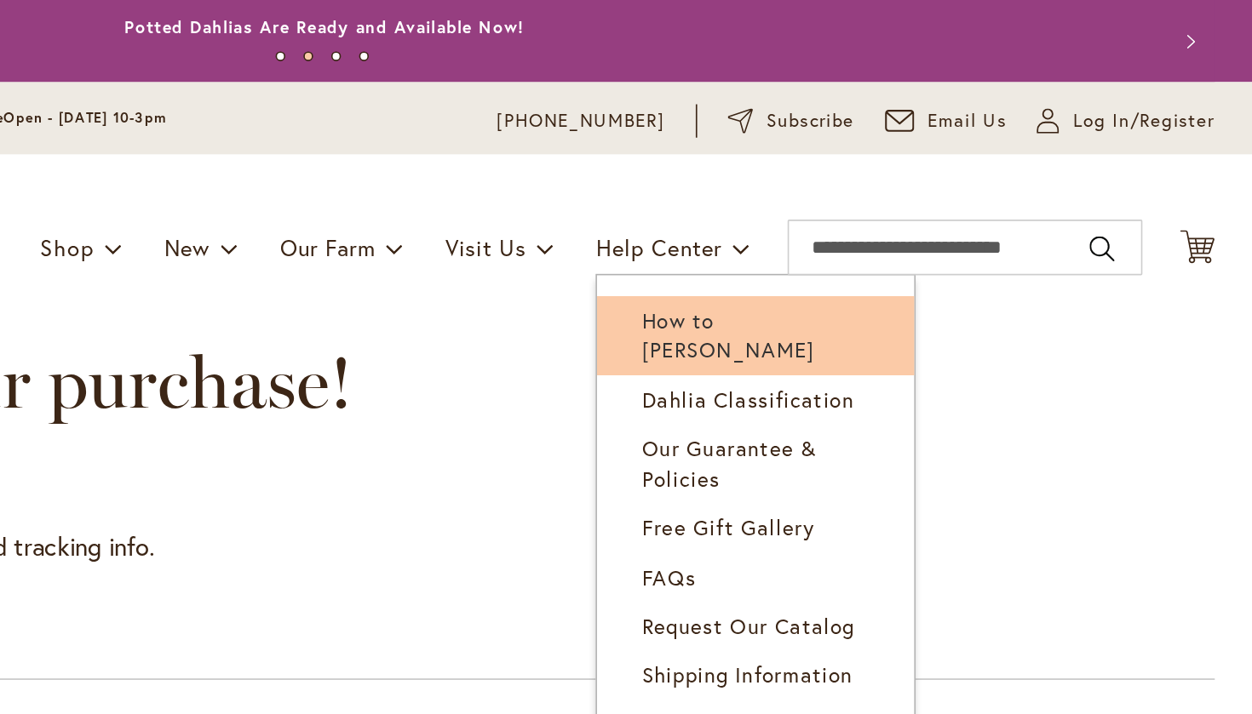
click at [820, 194] on span "How to [PERSON_NAME]" at bounding box center [873, 204] width 106 height 35
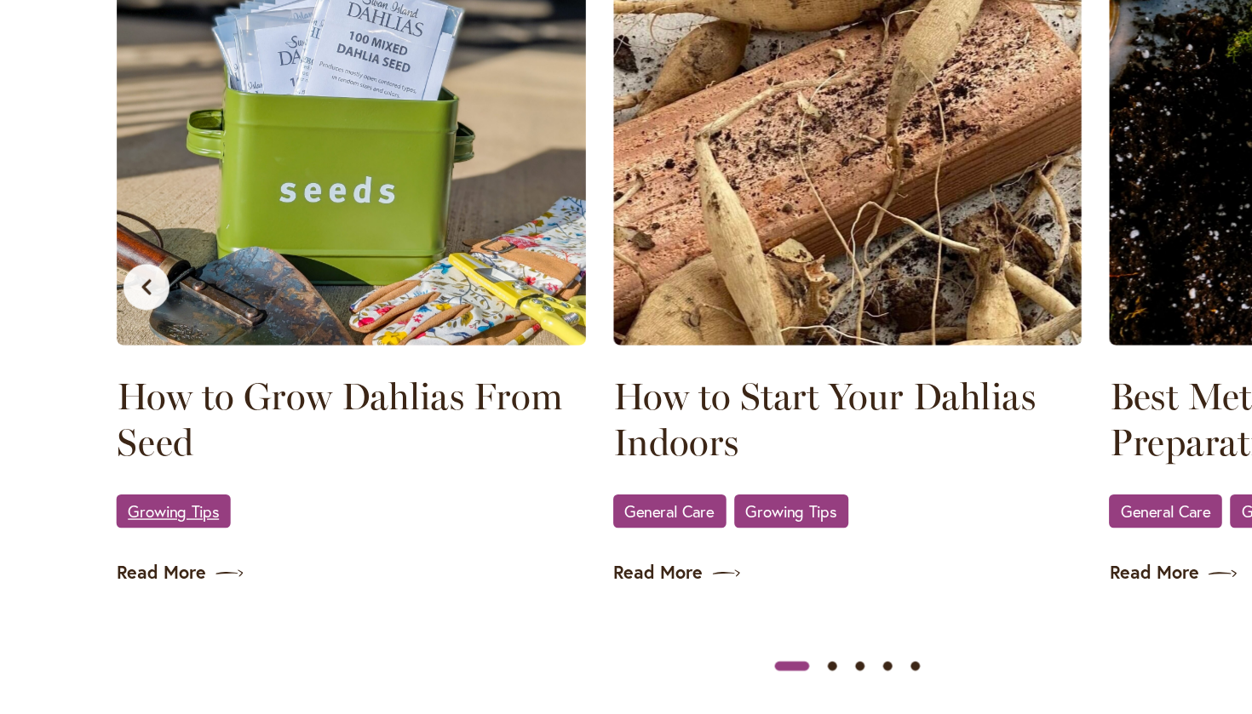
click at [158, 454] on span "Growing Tips" at bounding box center [128, 459] width 67 height 11
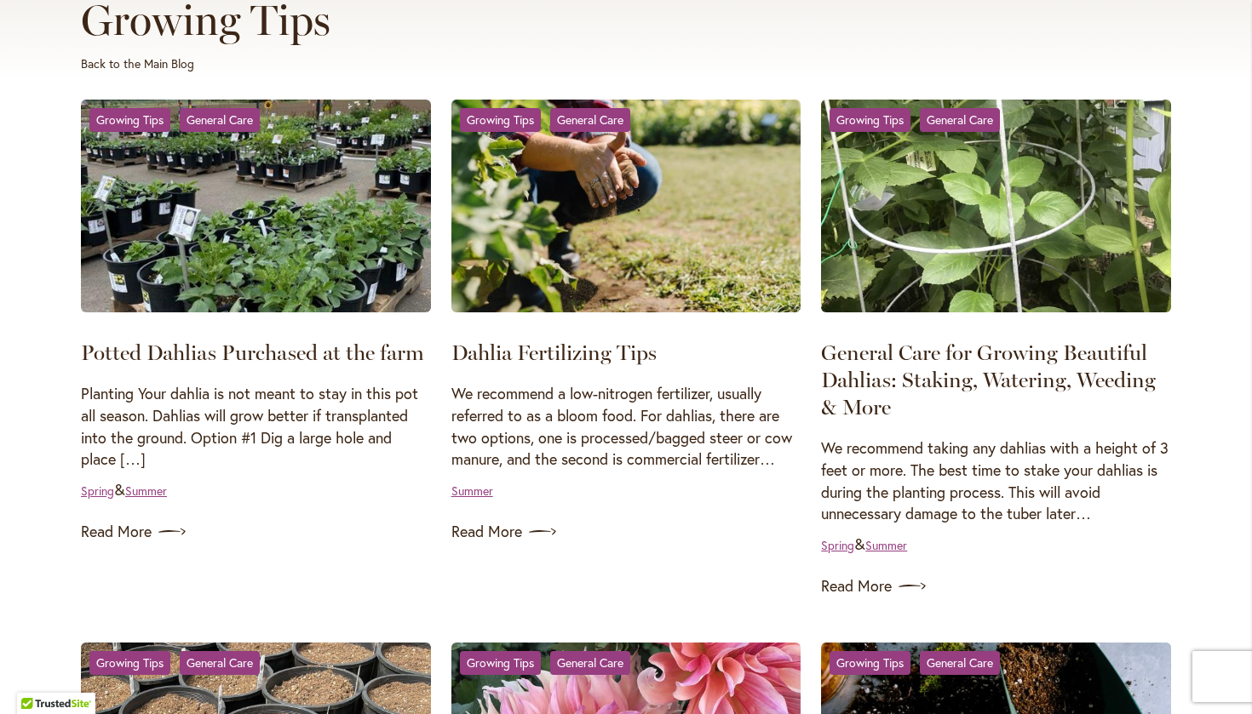
scroll to position [276, 0]
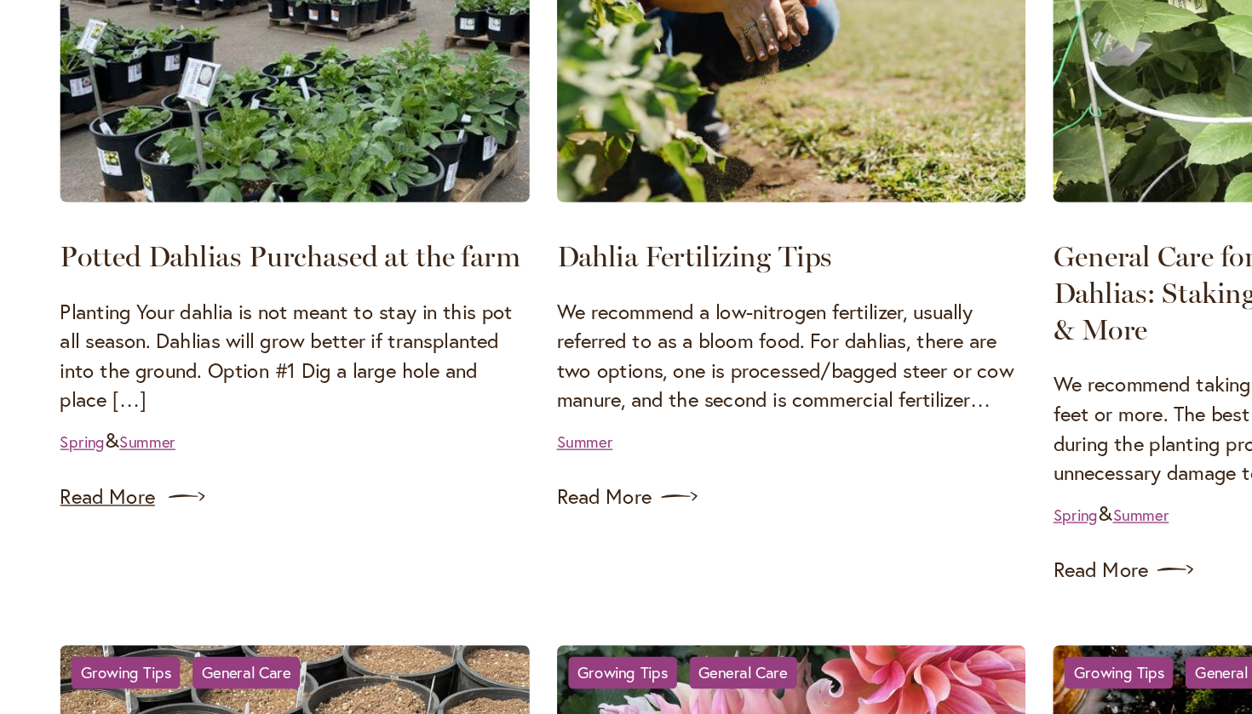
click at [109, 515] on link "Read More" at bounding box center [256, 528] width 350 height 27
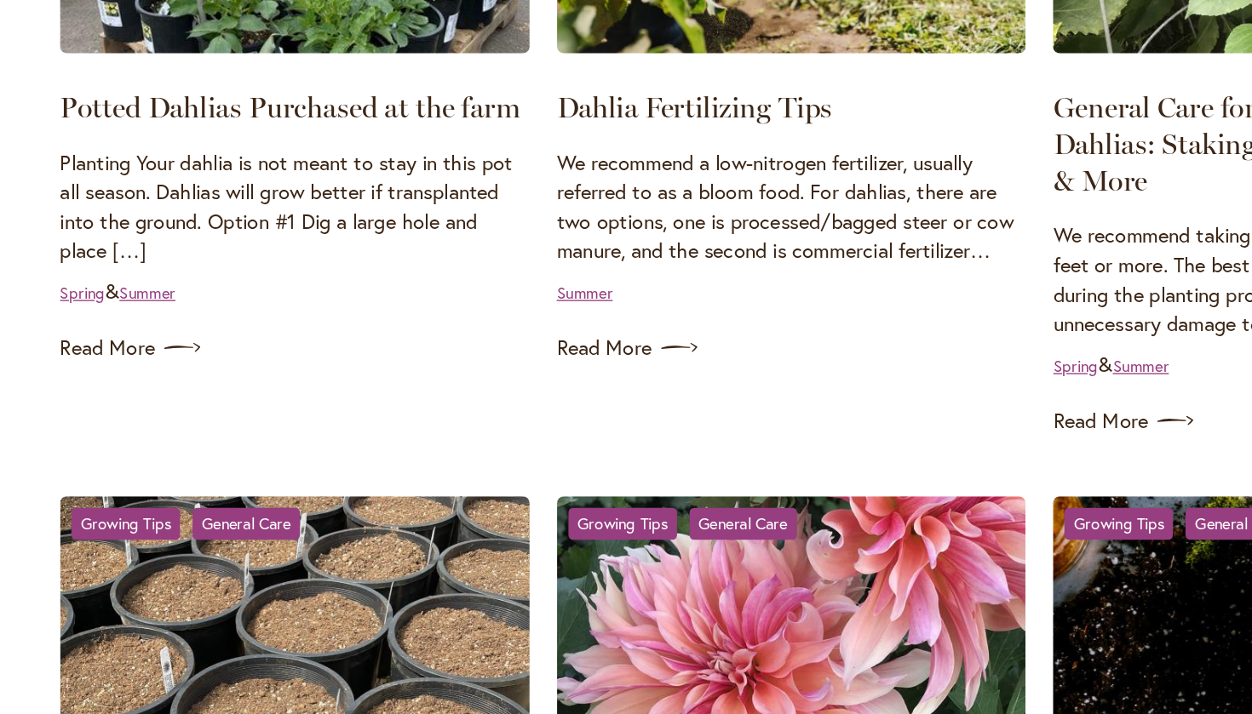
scroll to position [373, 0]
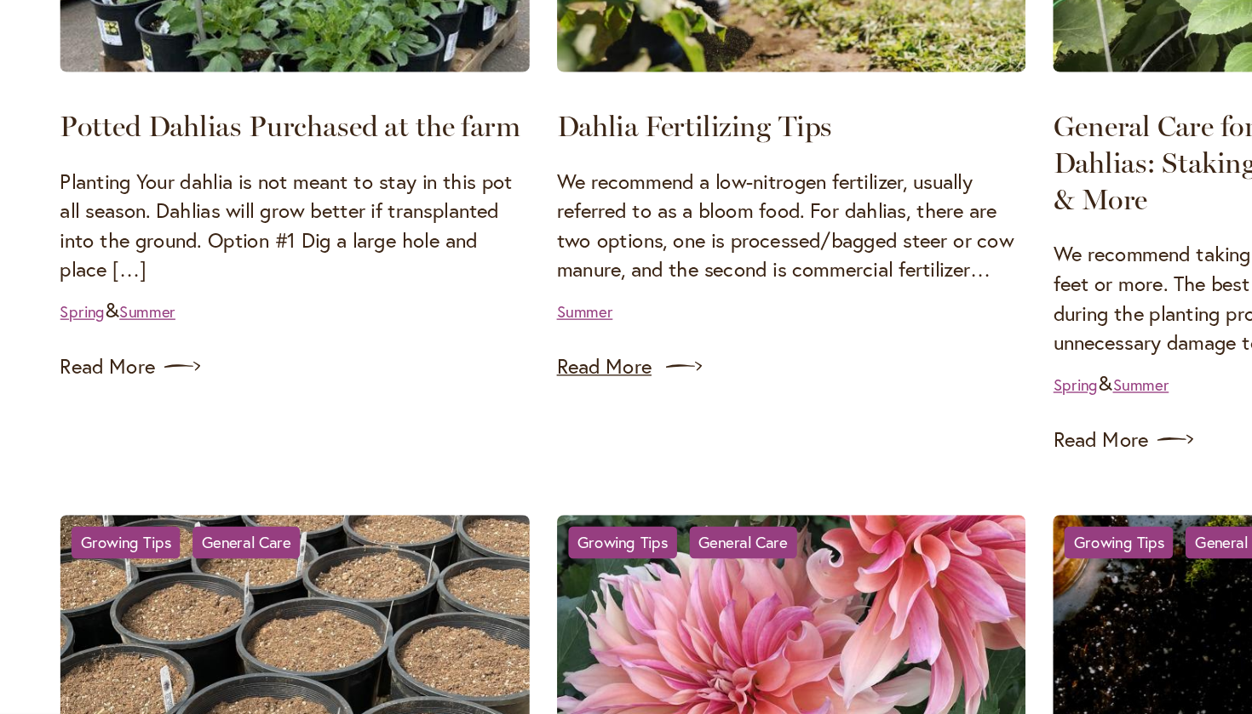
click at [476, 418] on link "Read More" at bounding box center [626, 431] width 350 height 27
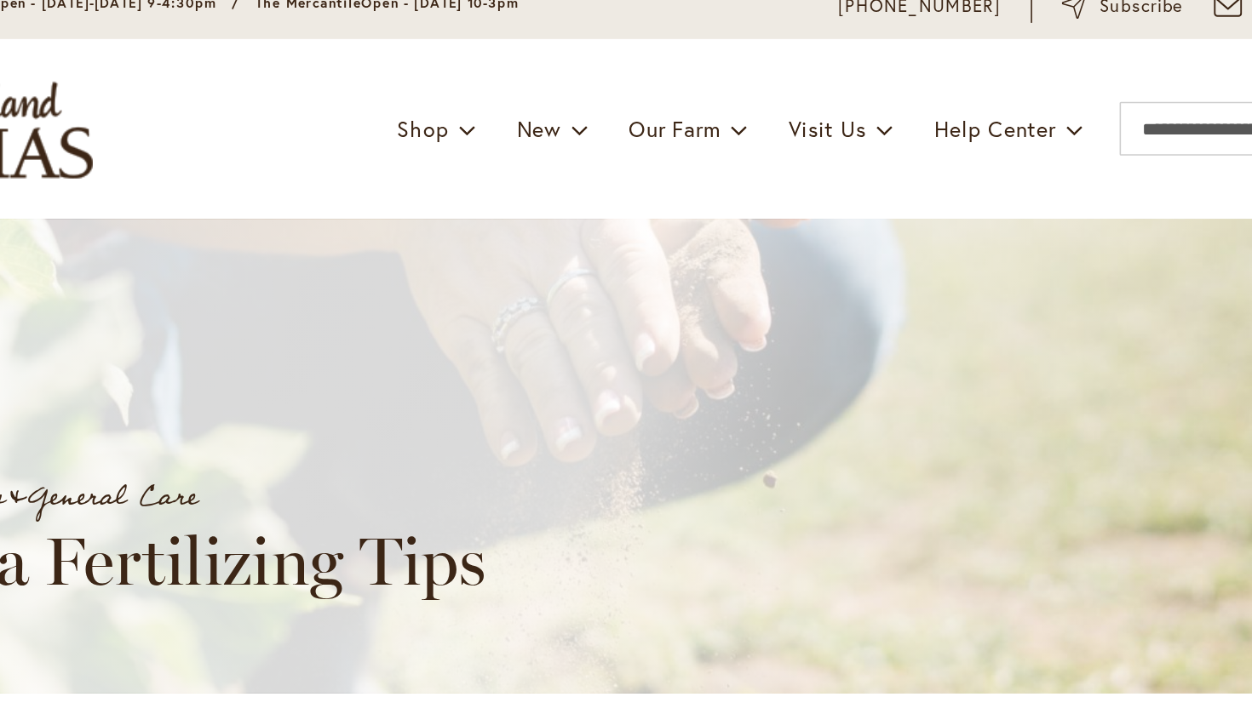
scroll to position [93, 0]
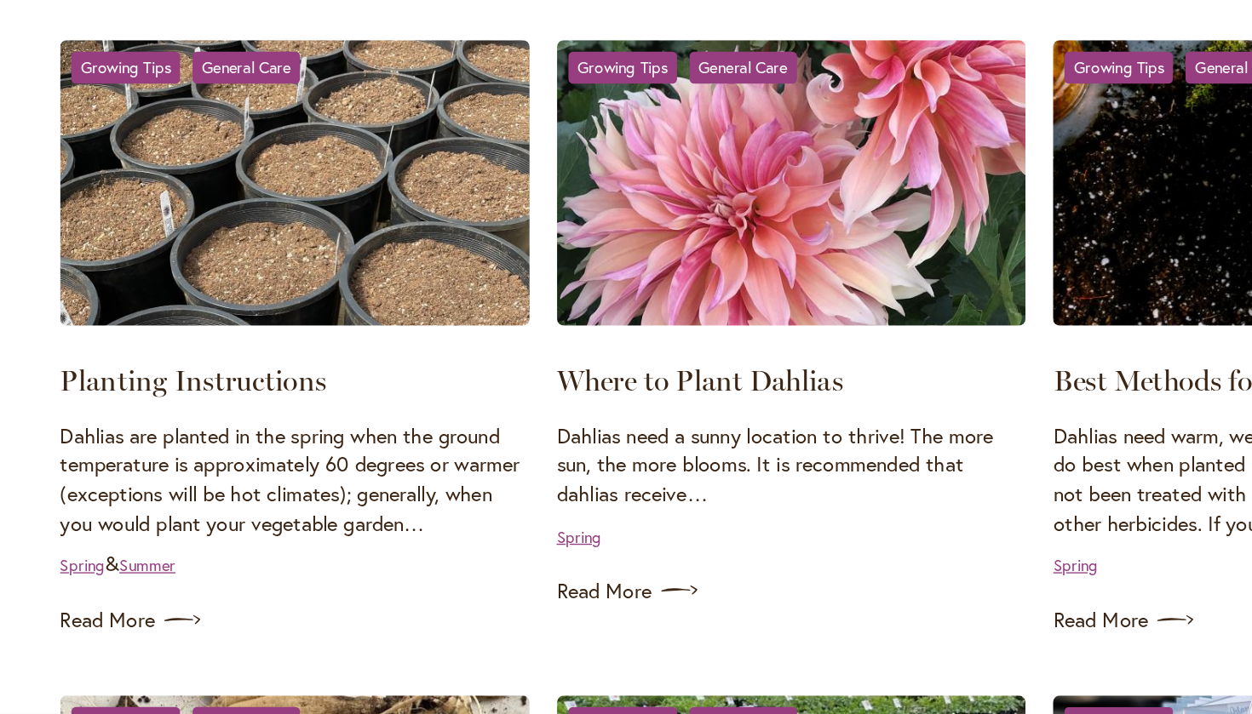
scroll to position [736, 0]
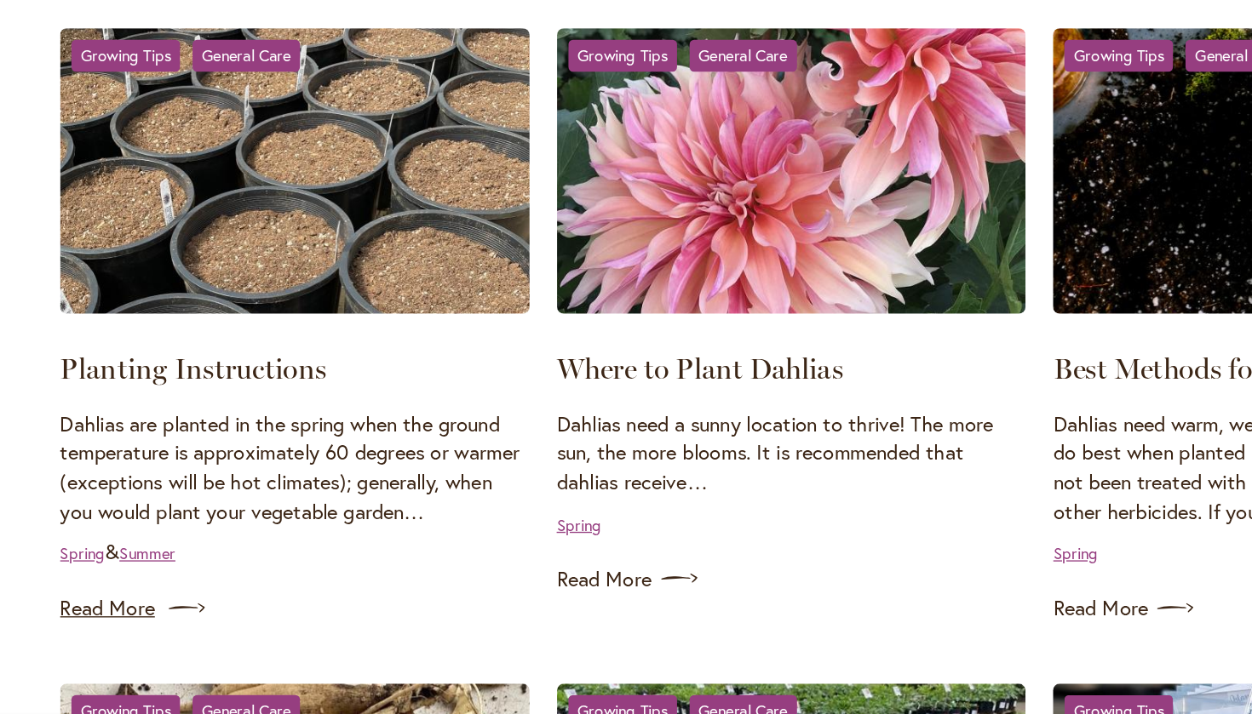
click at [93, 598] on link "Read More" at bounding box center [256, 611] width 350 height 27
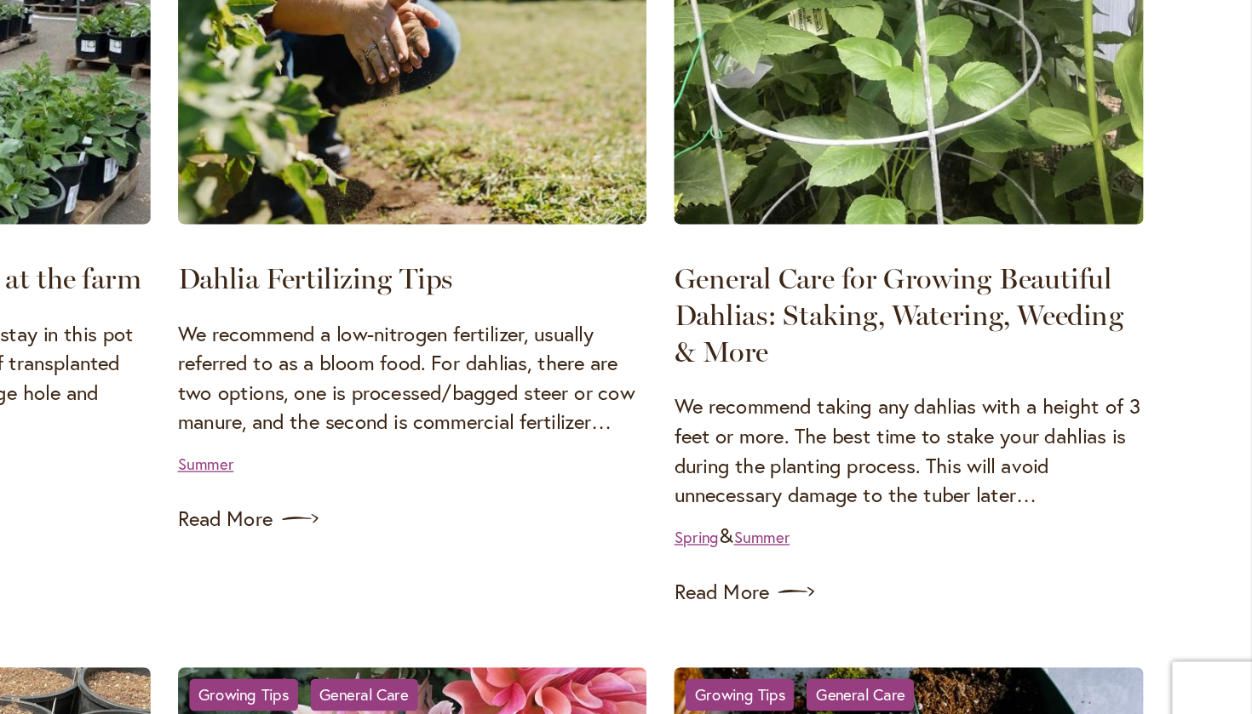
scroll to position [265, 0]
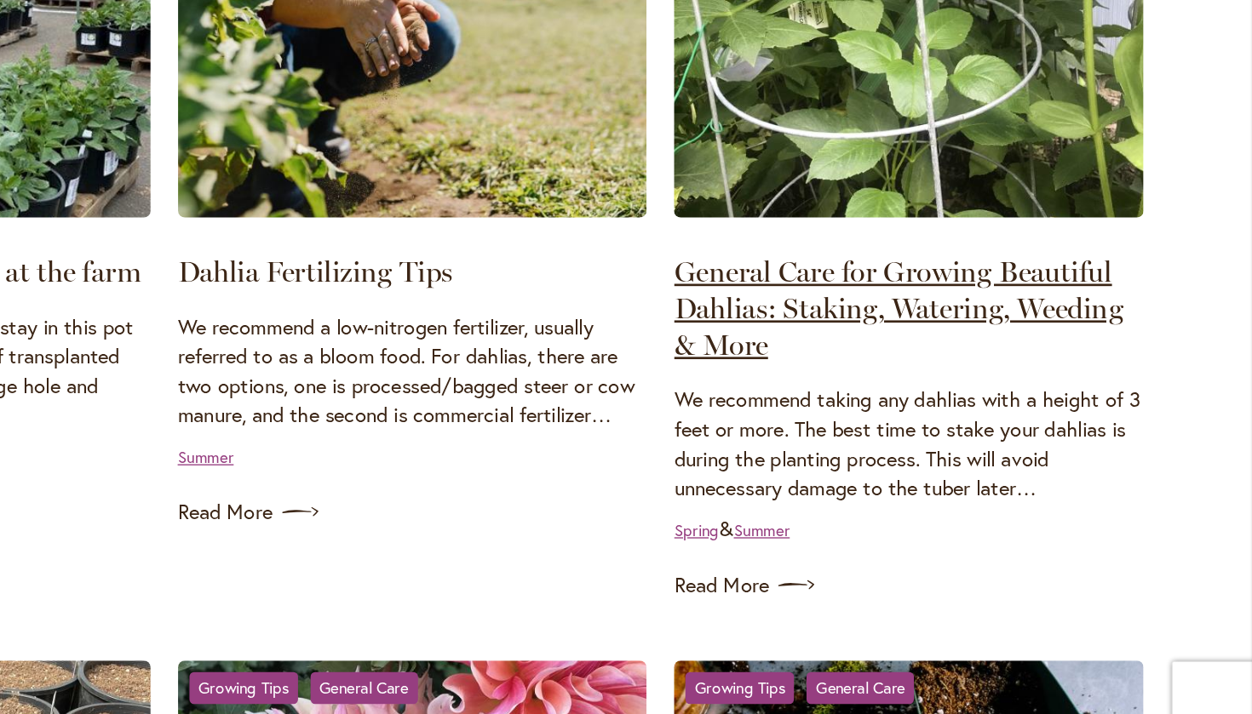
click at [821, 347] on link "General Care for Growing Beautiful Dahlias: Staking, Watering, Weeding & More" at bounding box center [988, 387] width 335 height 80
